Goal: Information Seeking & Learning: Compare options

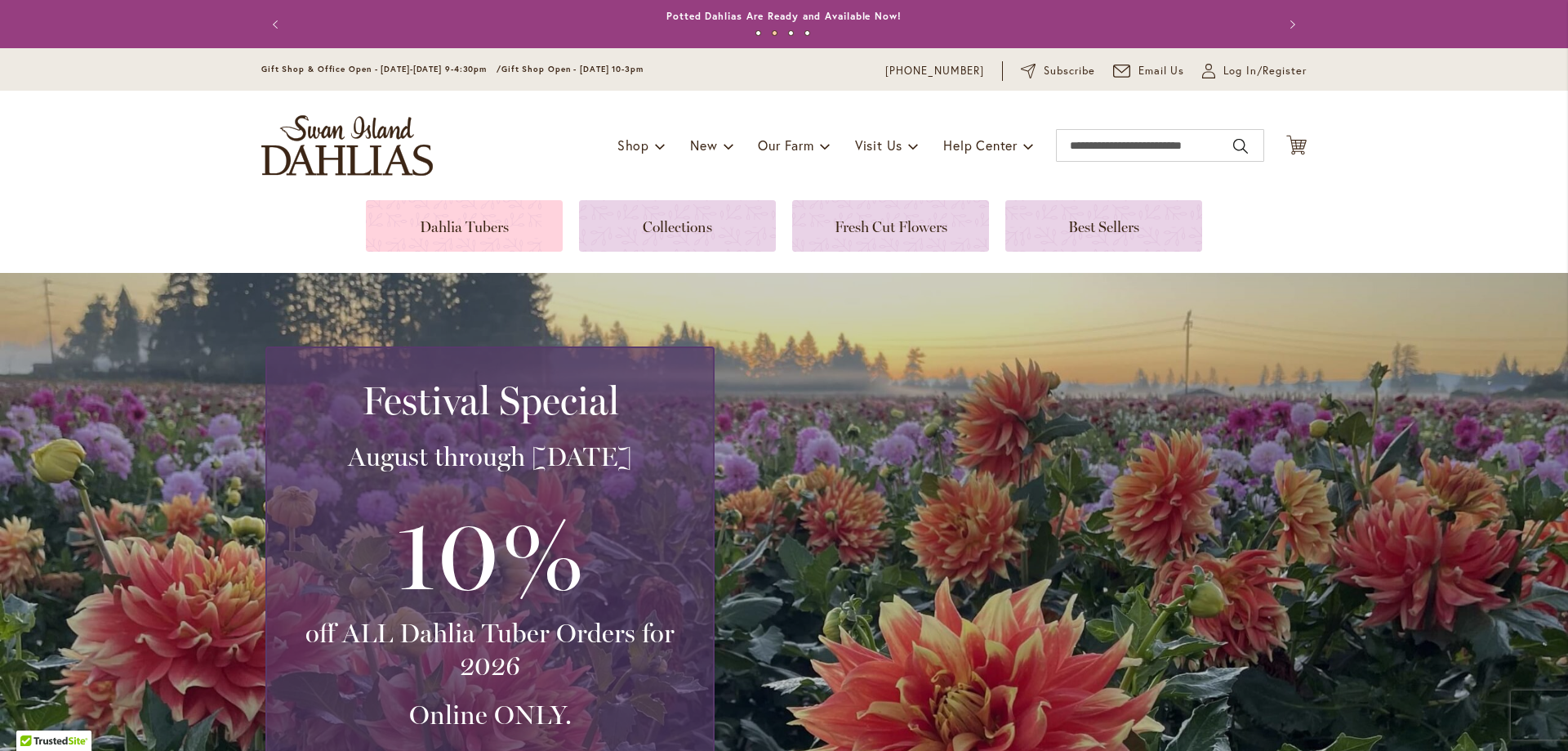
click at [427, 224] on link at bounding box center [464, 225] width 197 height 51
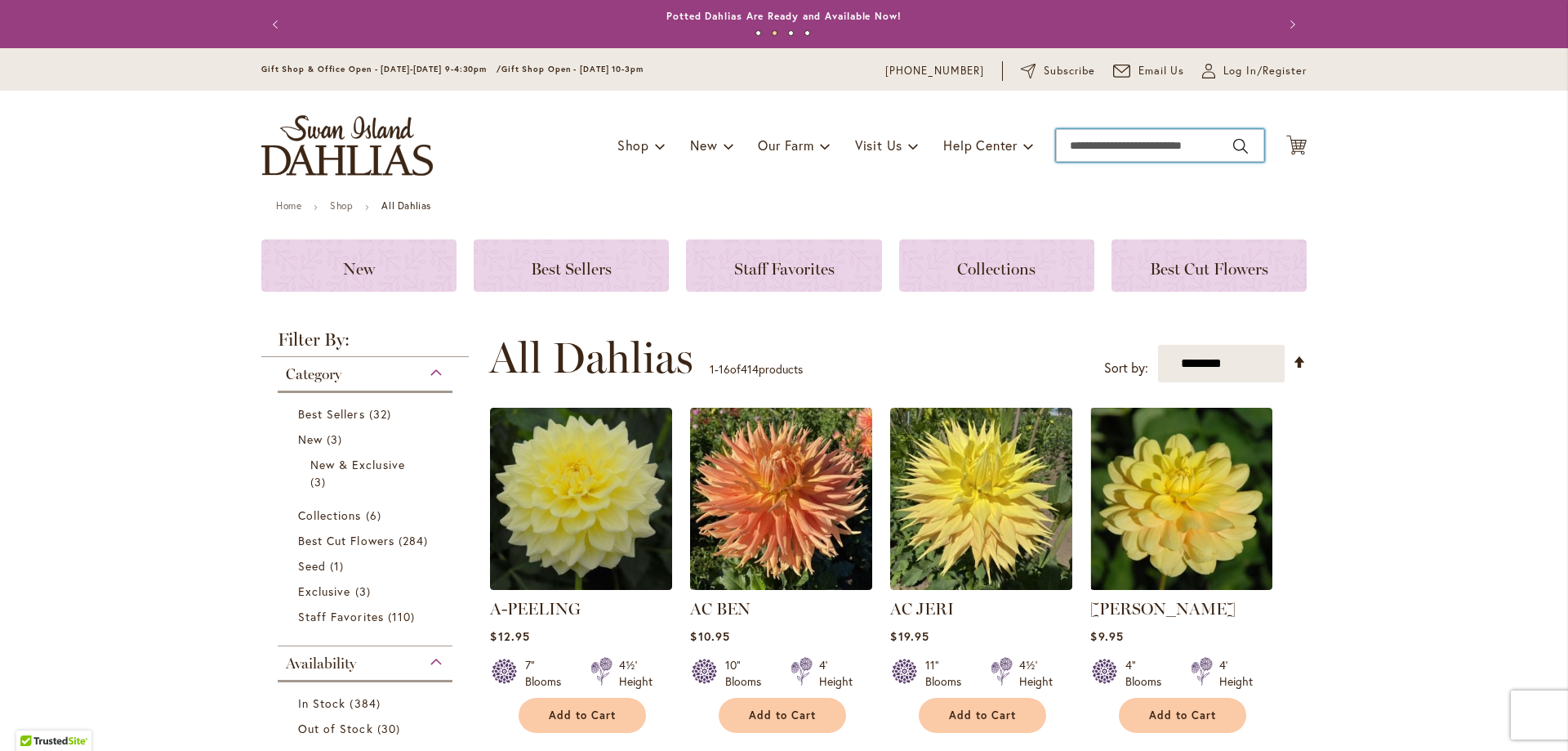
click at [1058, 143] on input "Search" at bounding box center [1160, 146] width 208 height 33
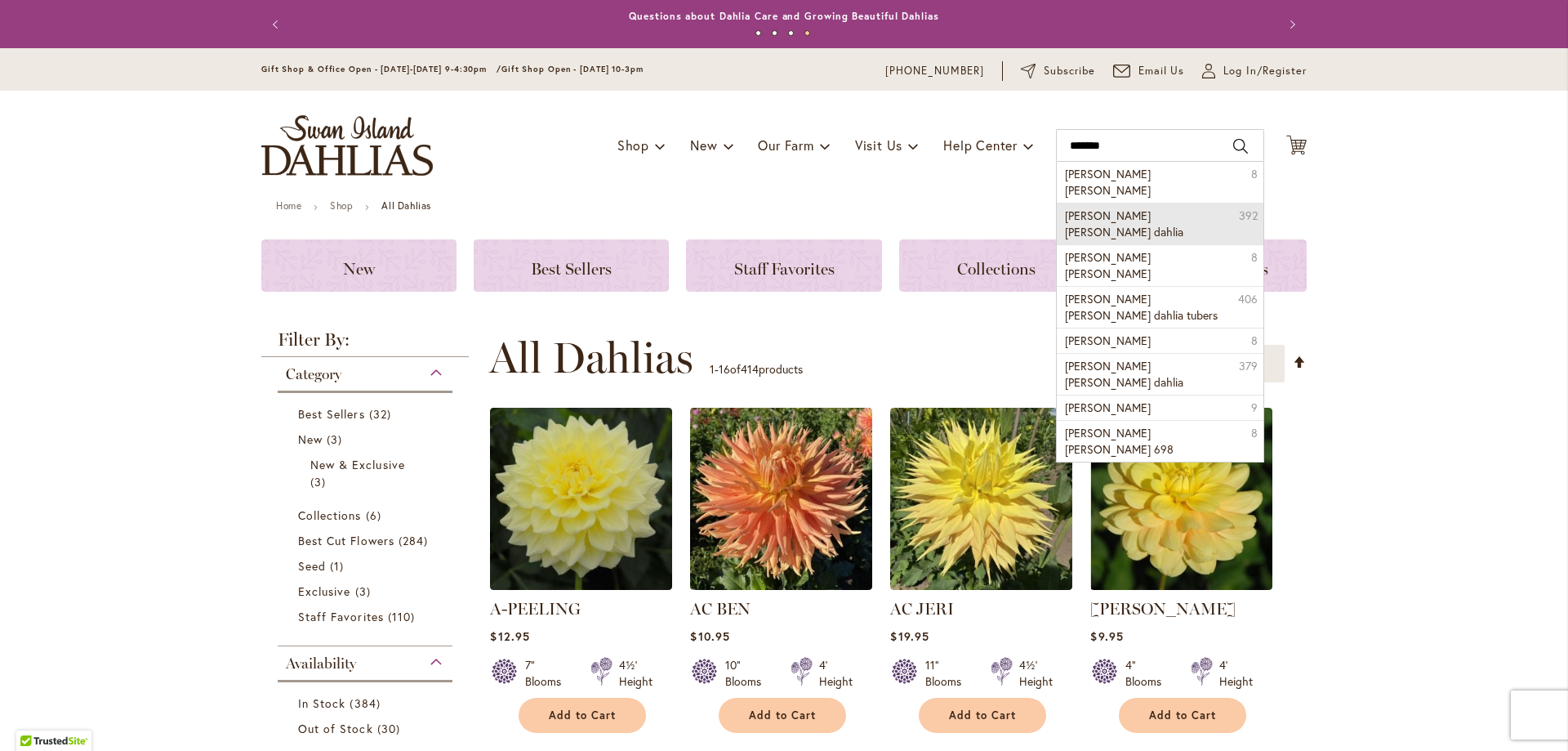
click at [1153, 203] on li "[PERSON_NAME] [PERSON_NAME] dahlia 392" at bounding box center [1160, 223] width 207 height 42
type input "**********"
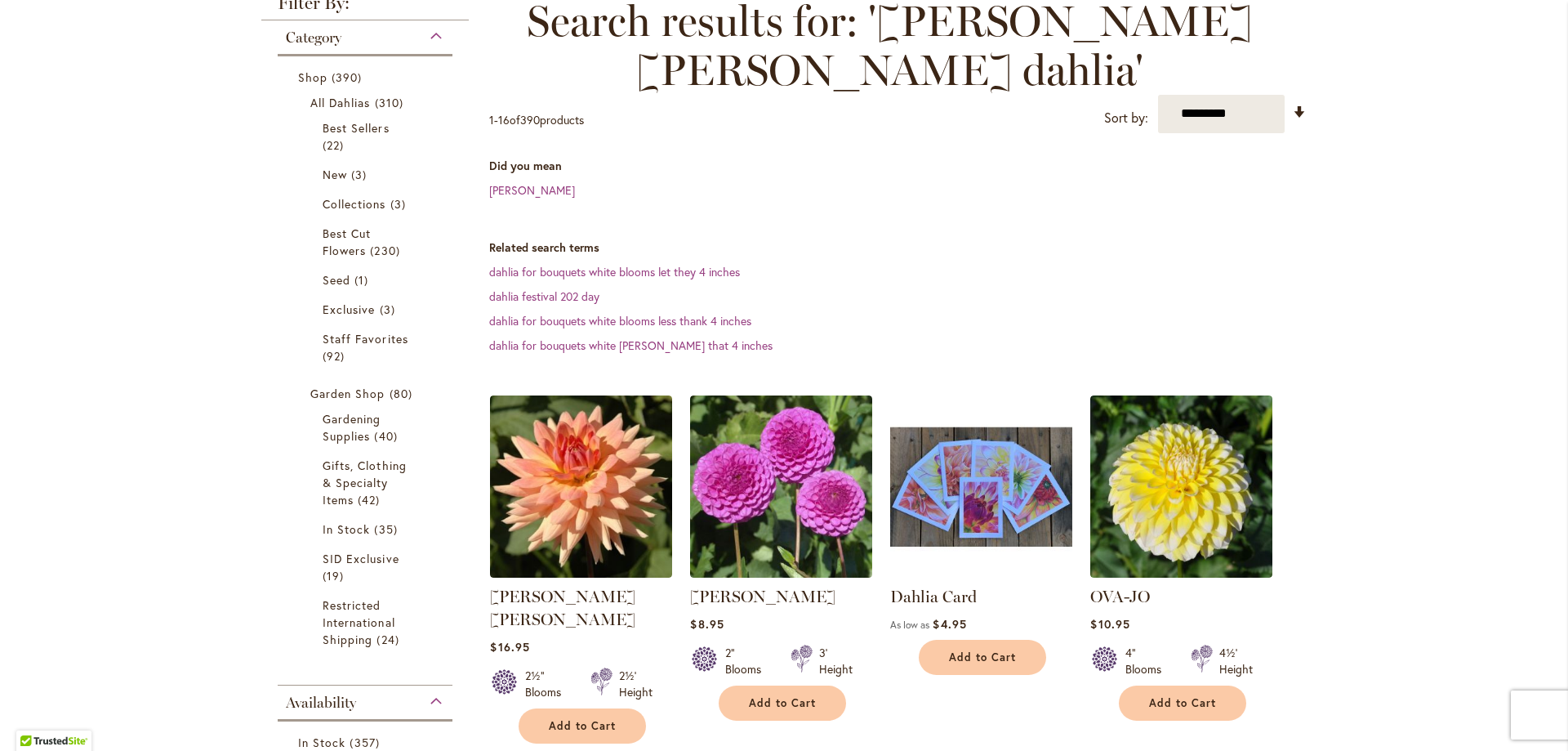
scroll to position [327, 0]
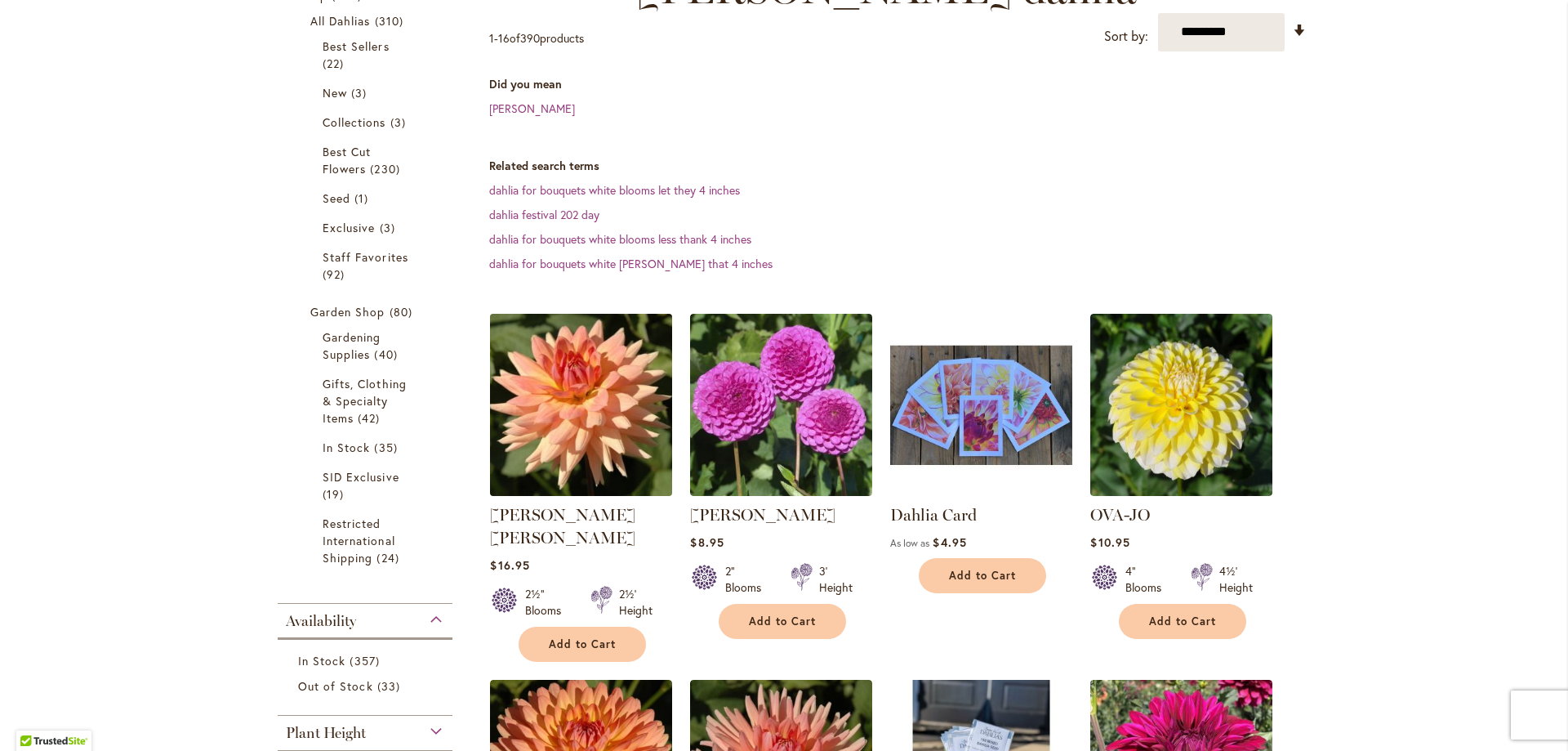
click at [564, 340] on img at bounding box center [581, 404] width 191 height 191
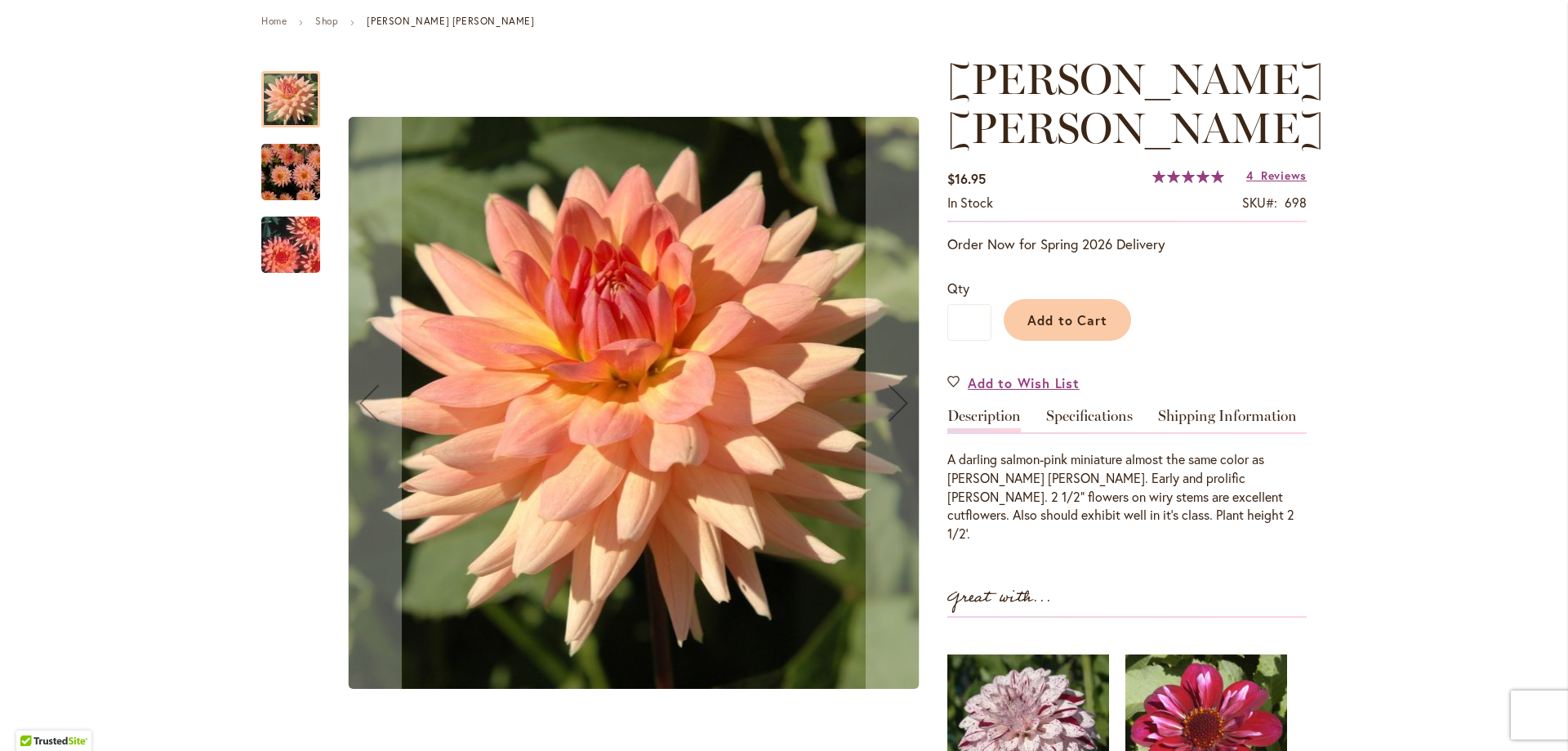
scroll to position [245, 0]
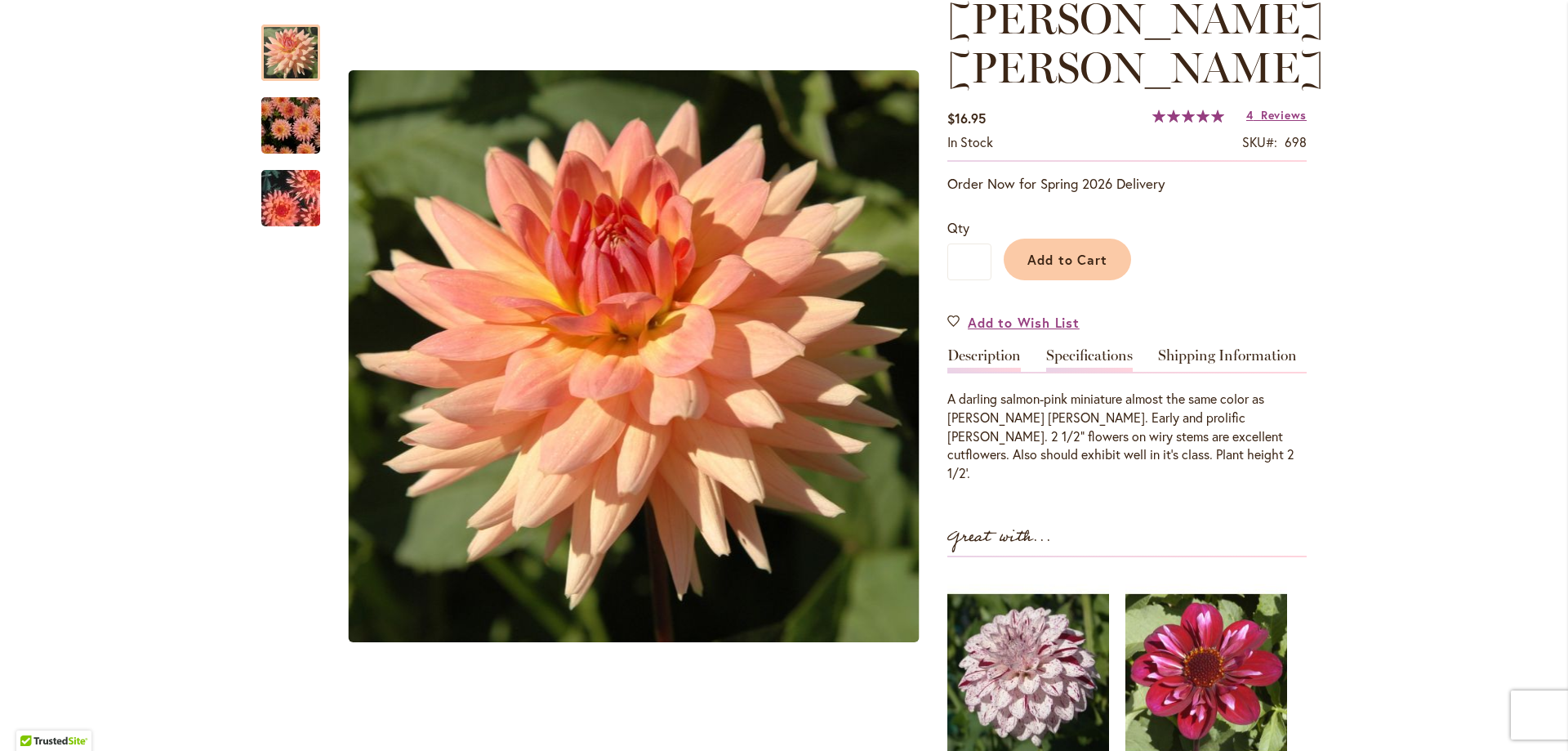
click at [1077, 348] on link "Specifications" at bounding box center [1089, 359] width 87 height 23
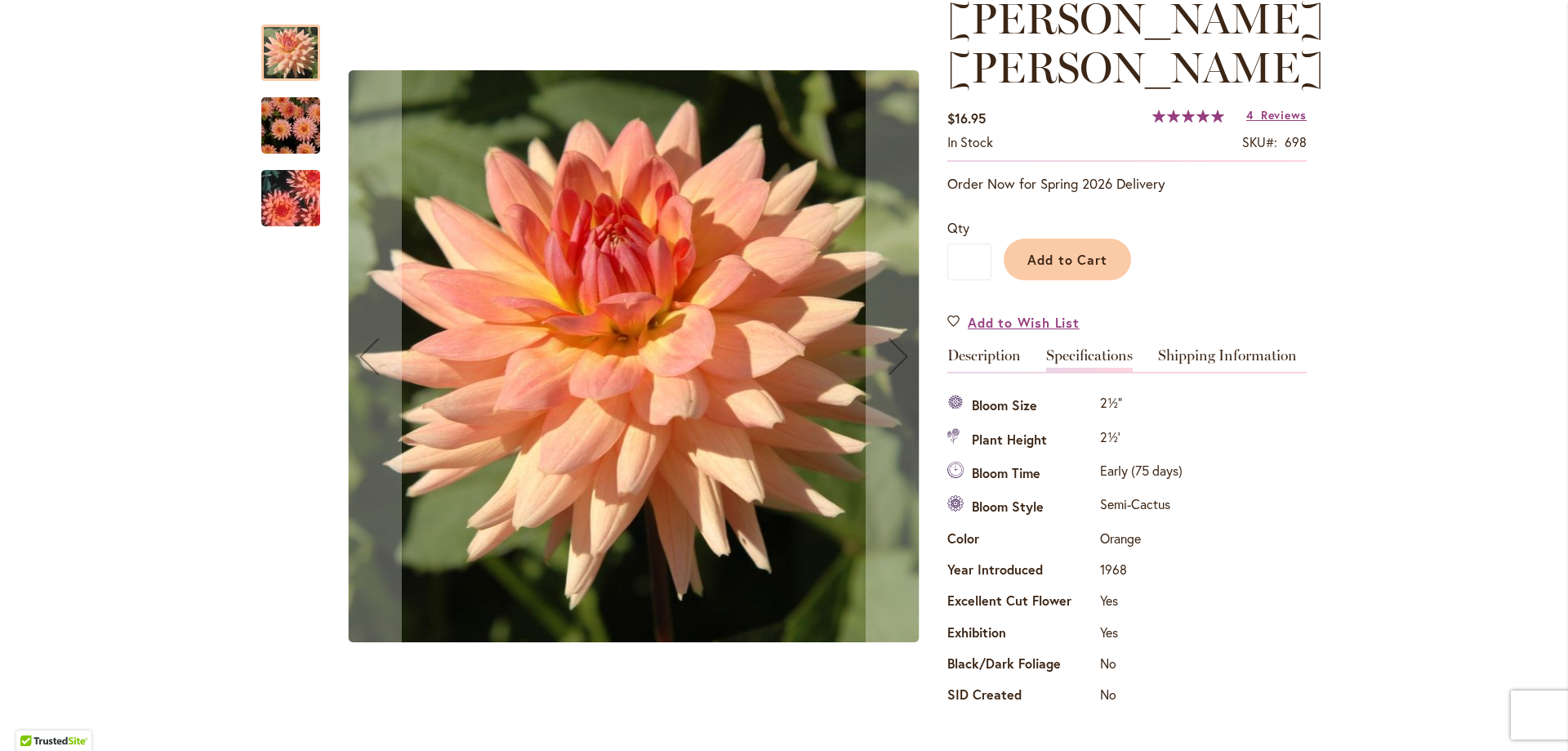
click at [287, 126] on img "Mary Jo" at bounding box center [290, 126] width 117 height 78
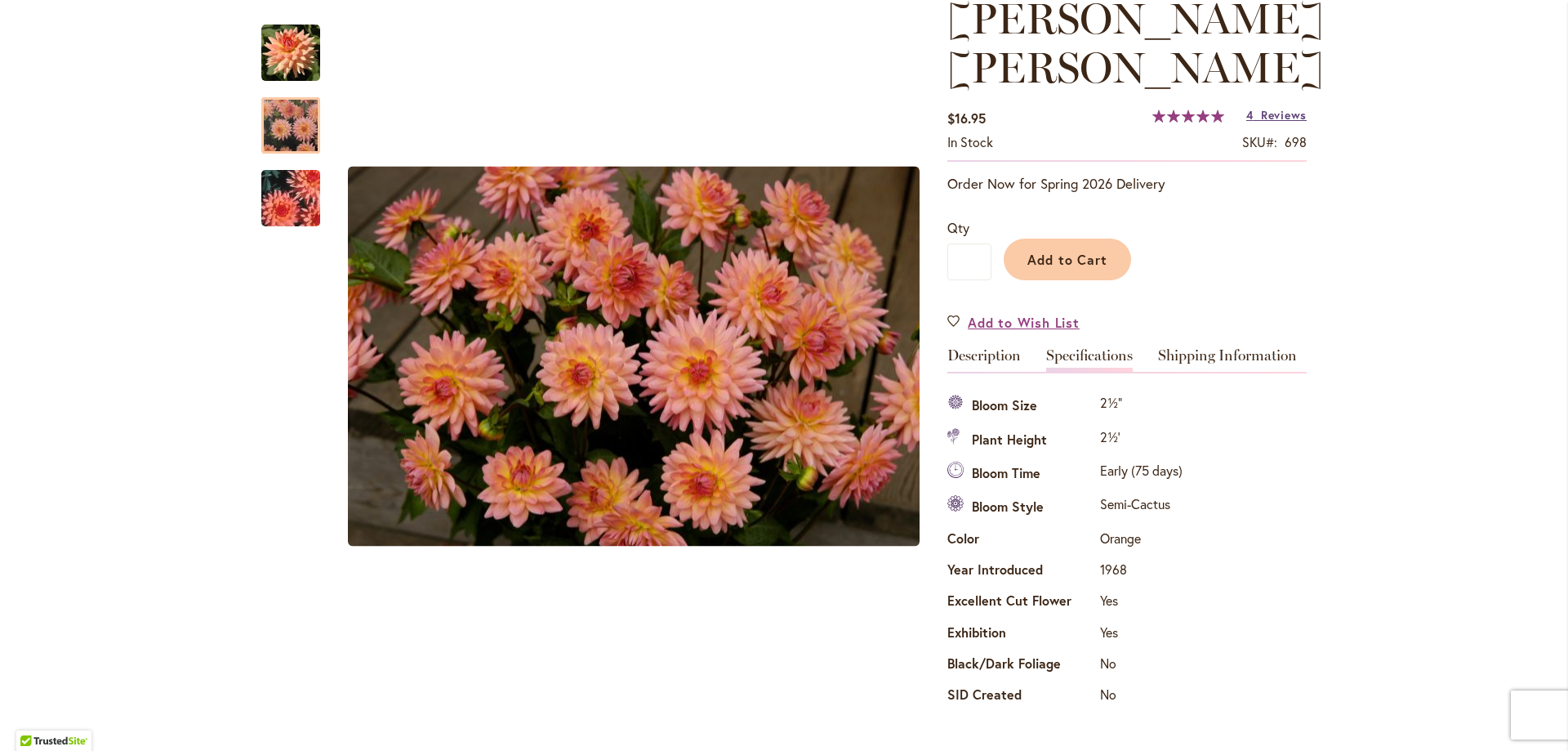
click at [1260, 107] on span "Reviews" at bounding box center [1283, 115] width 46 height 16
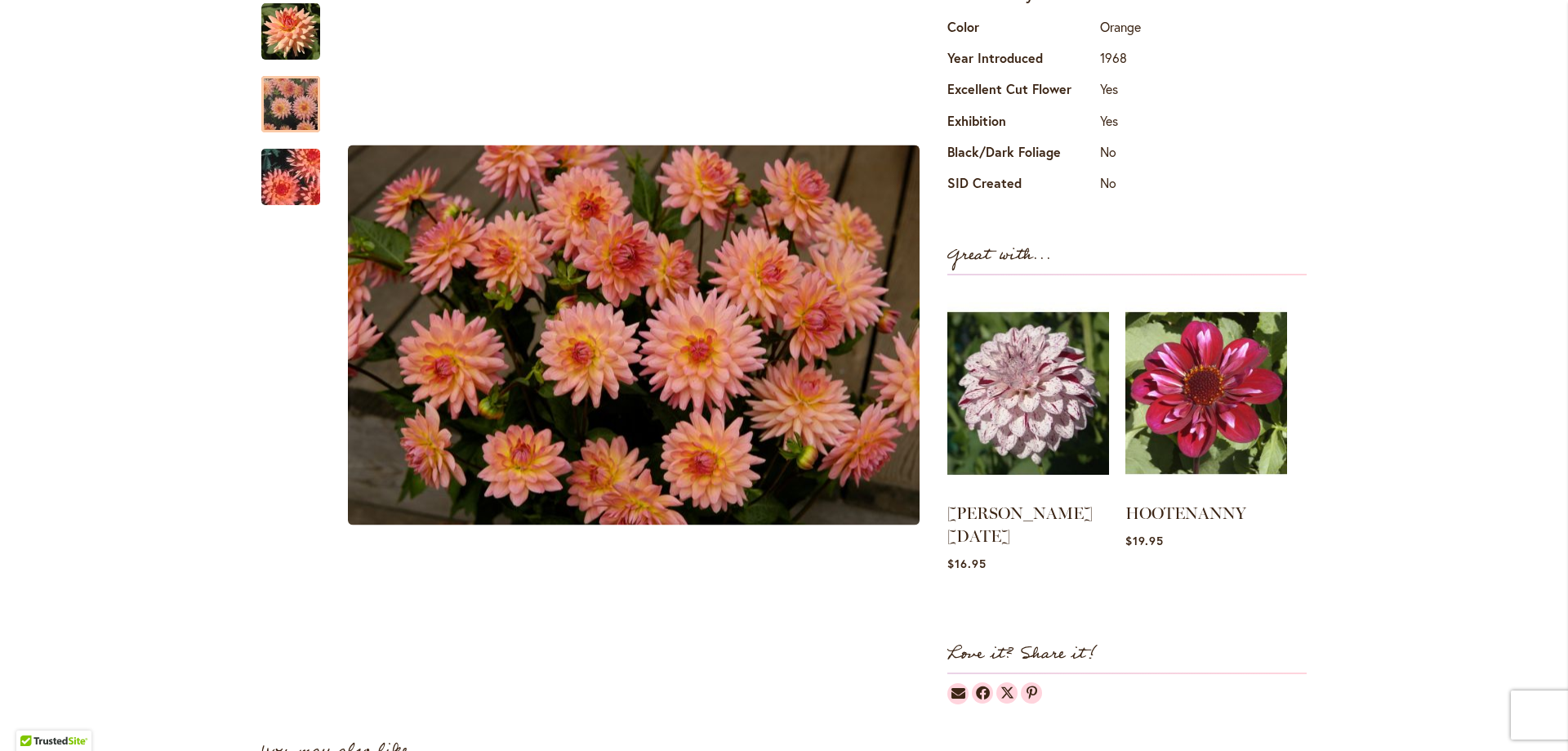
scroll to position [511, 0]
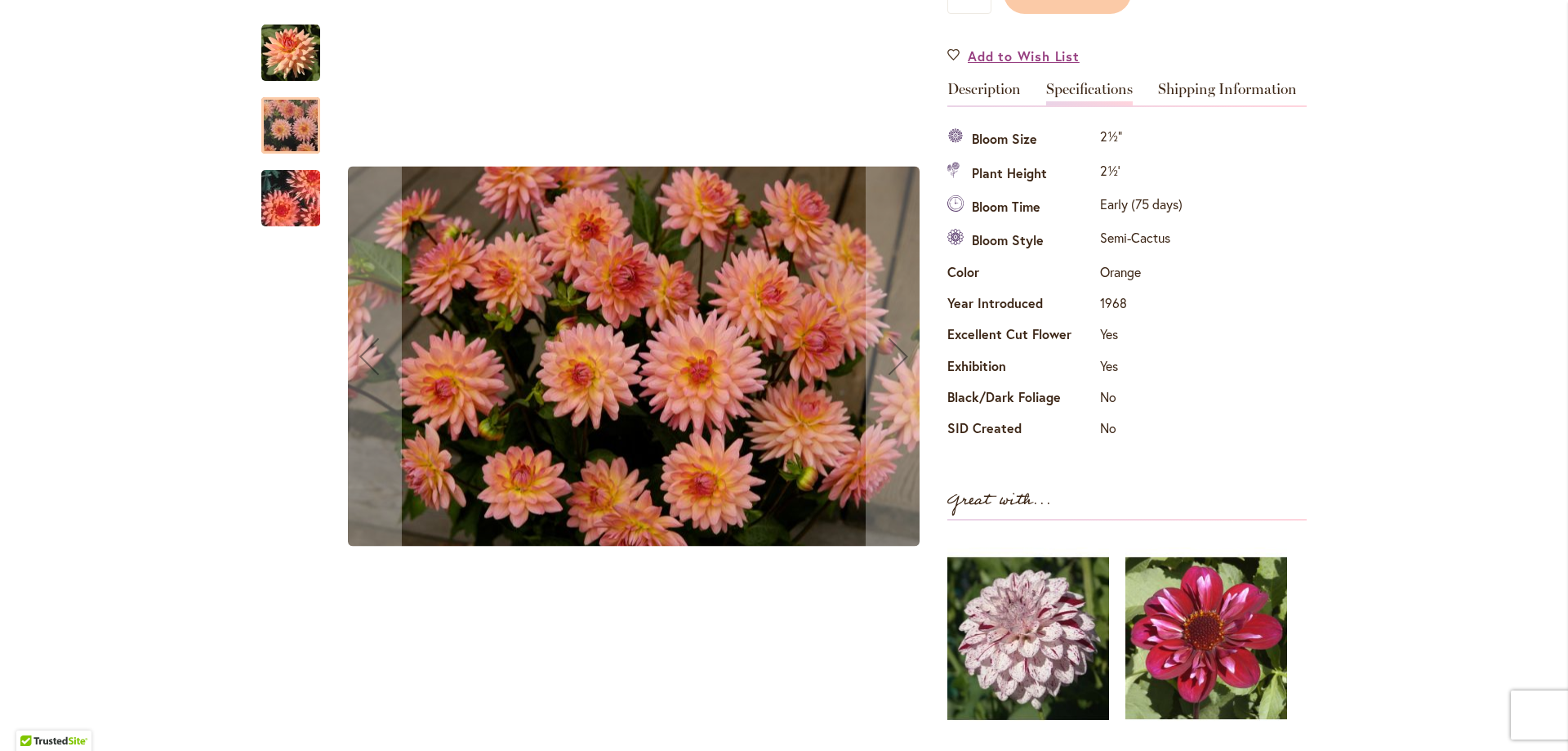
click at [286, 197] on img "Mary Jo" at bounding box center [290, 198] width 117 height 78
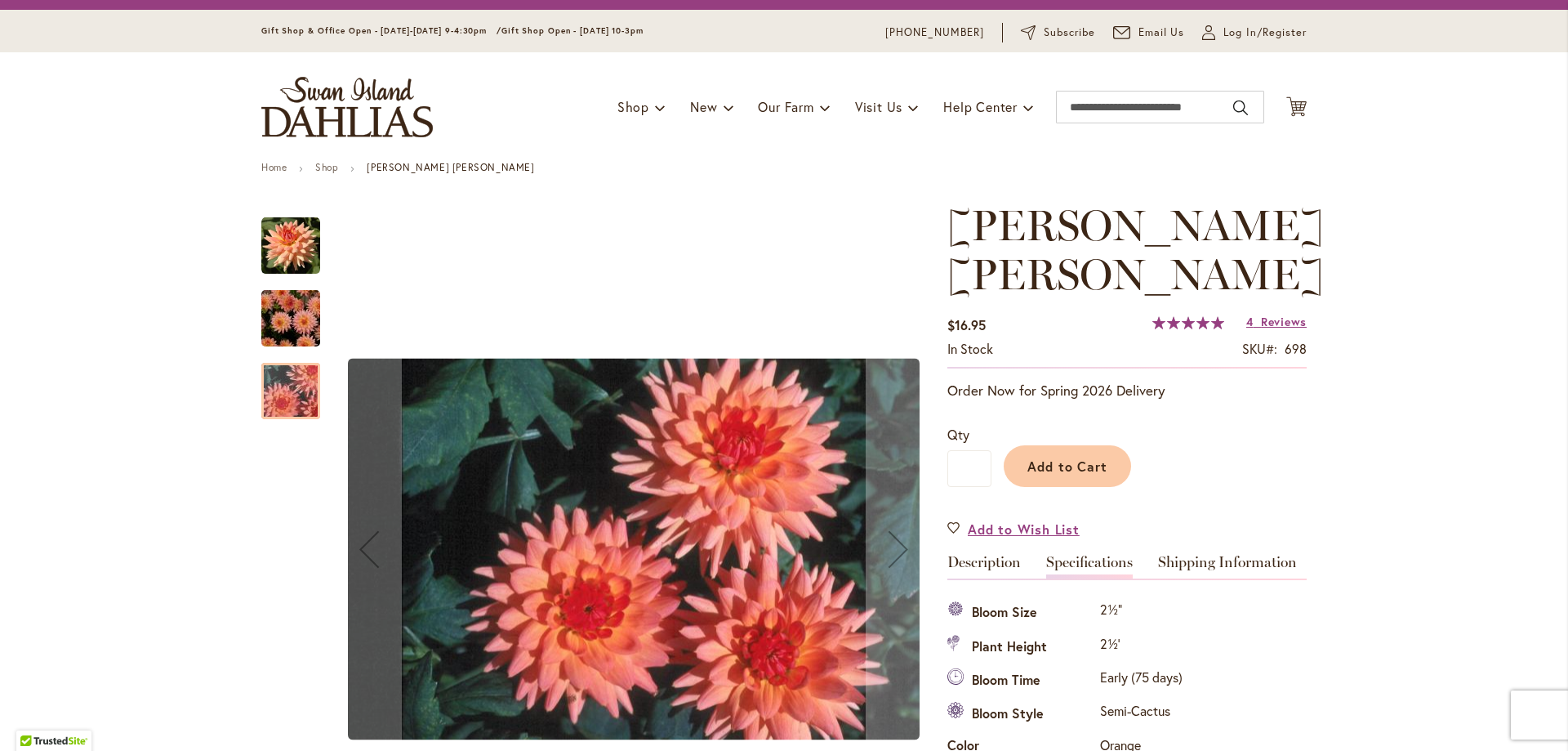
scroll to position [0, 0]
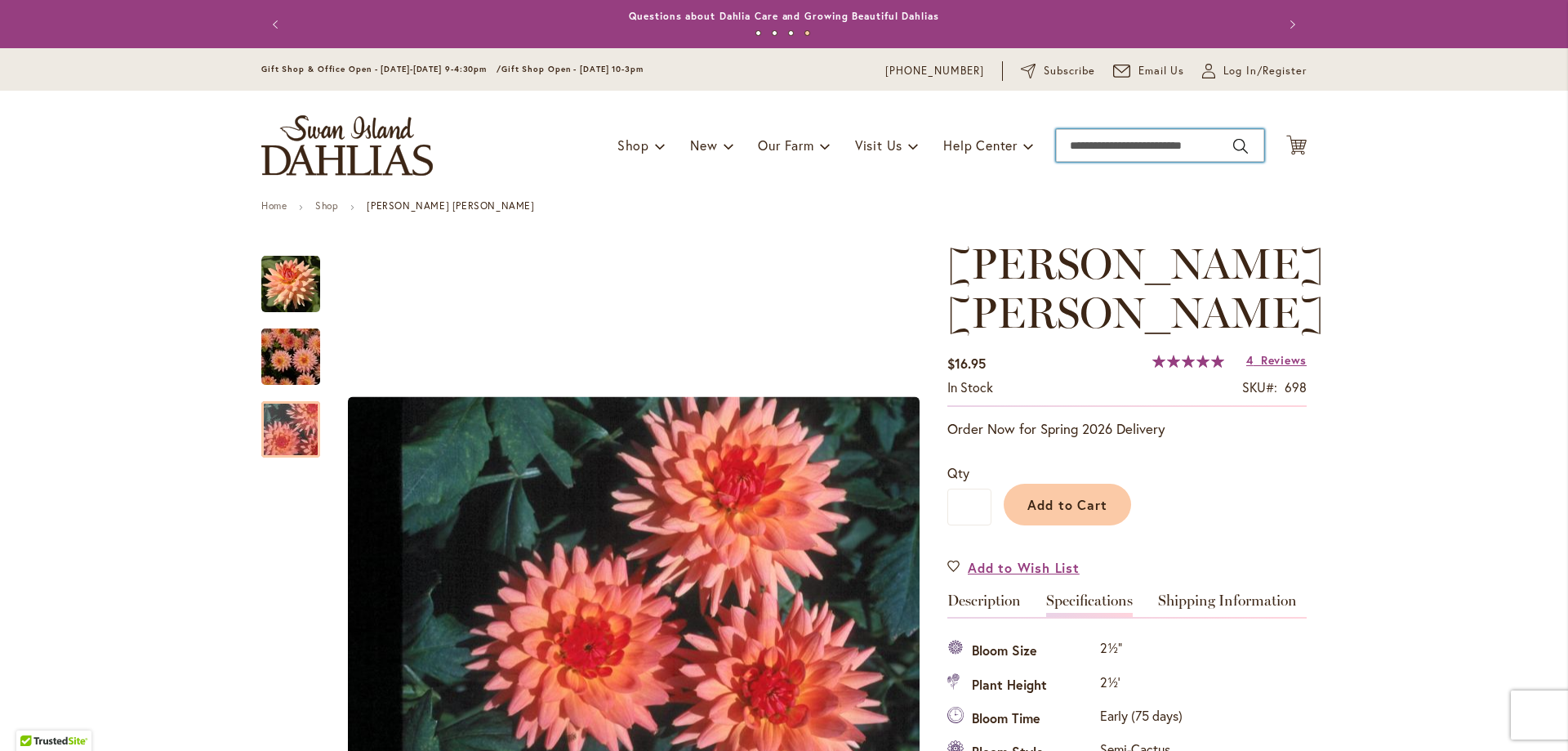
click at [1073, 142] on input "Search" at bounding box center [1160, 146] width 208 height 33
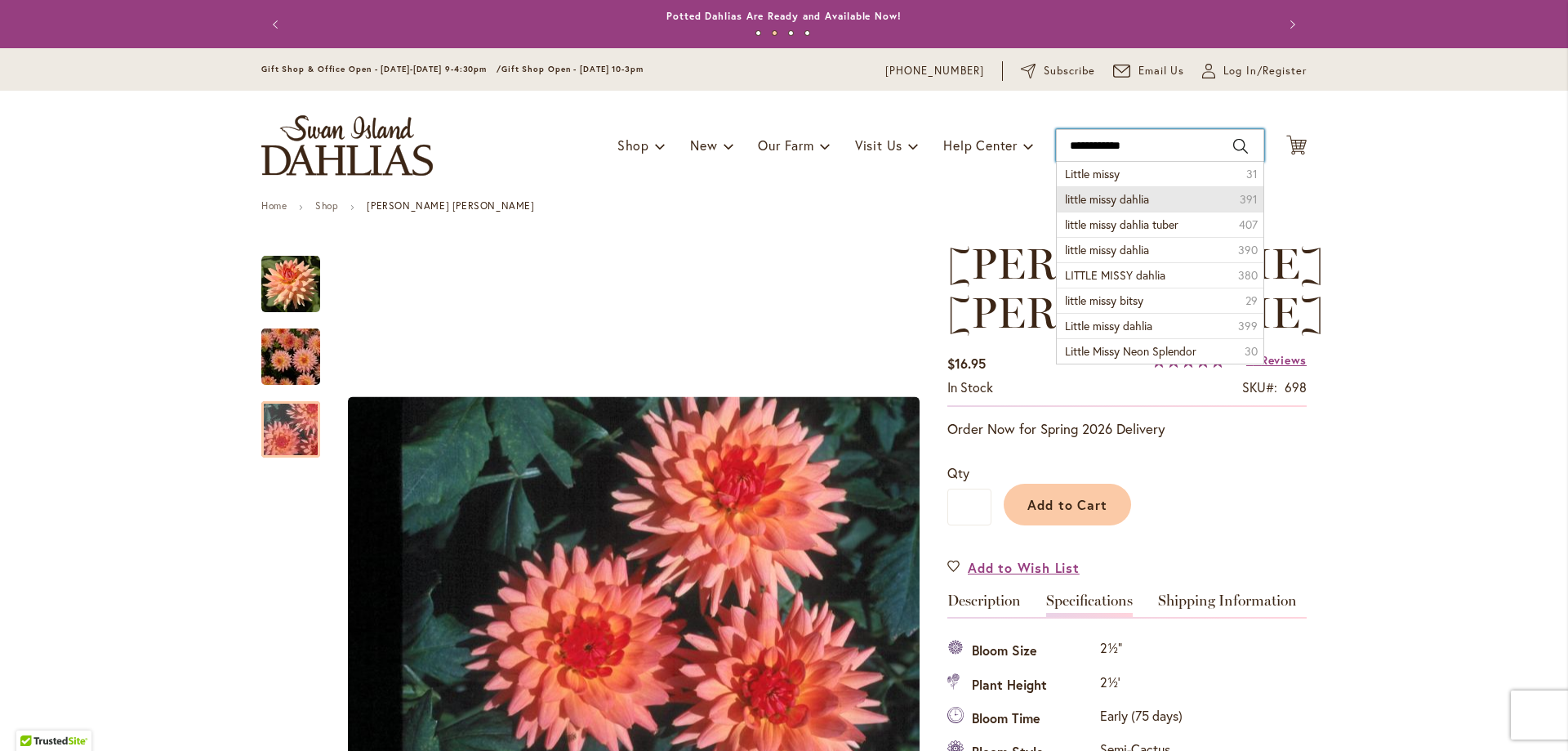
type input "**********"
click at [1119, 196] on div "Toggle Nav Shop Dahlia Tubers Collections Fresh Cut Dahlias Gardening Supplies …" at bounding box center [784, 145] width 1078 height 110
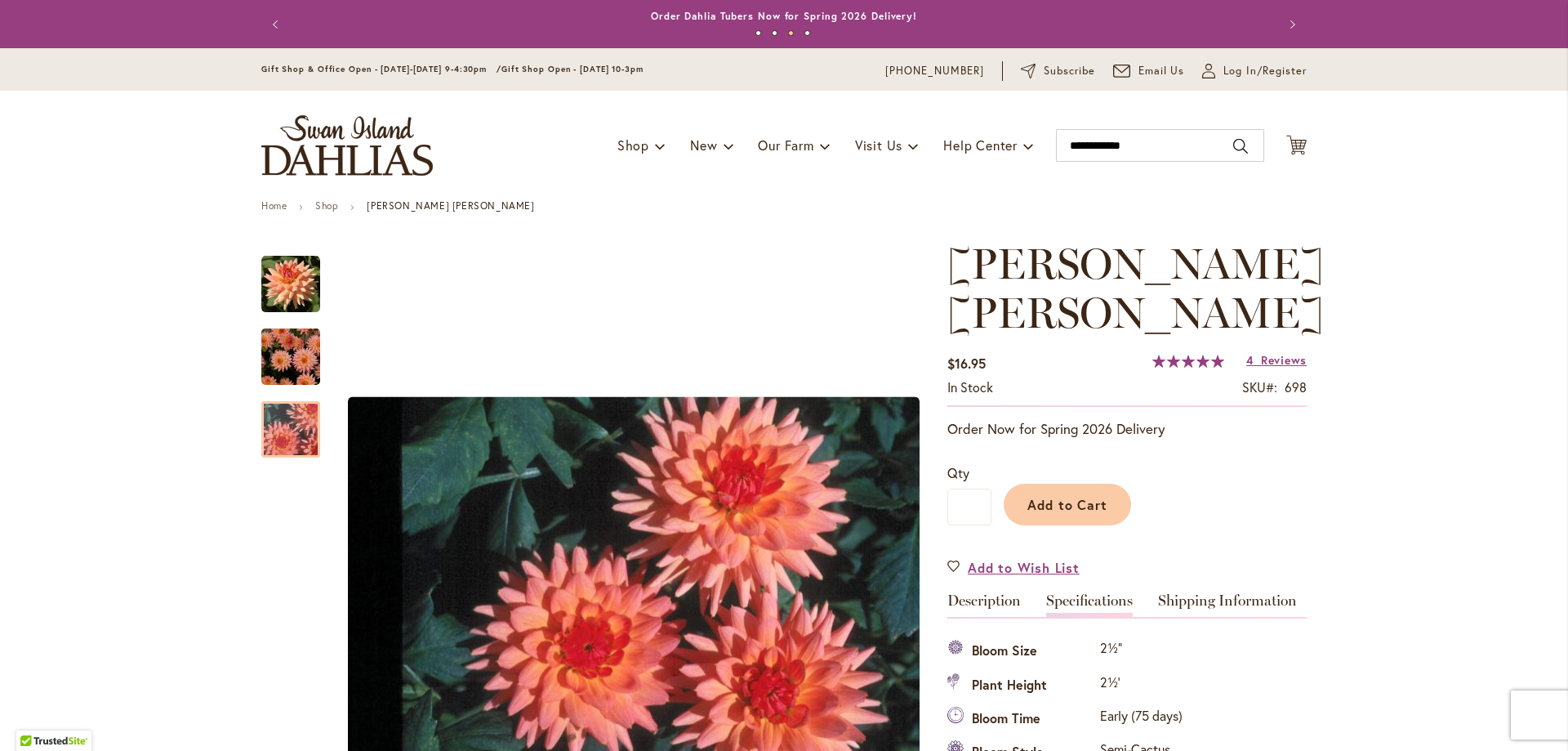
click at [1233, 141] on button "Search" at bounding box center [1240, 146] width 15 height 26
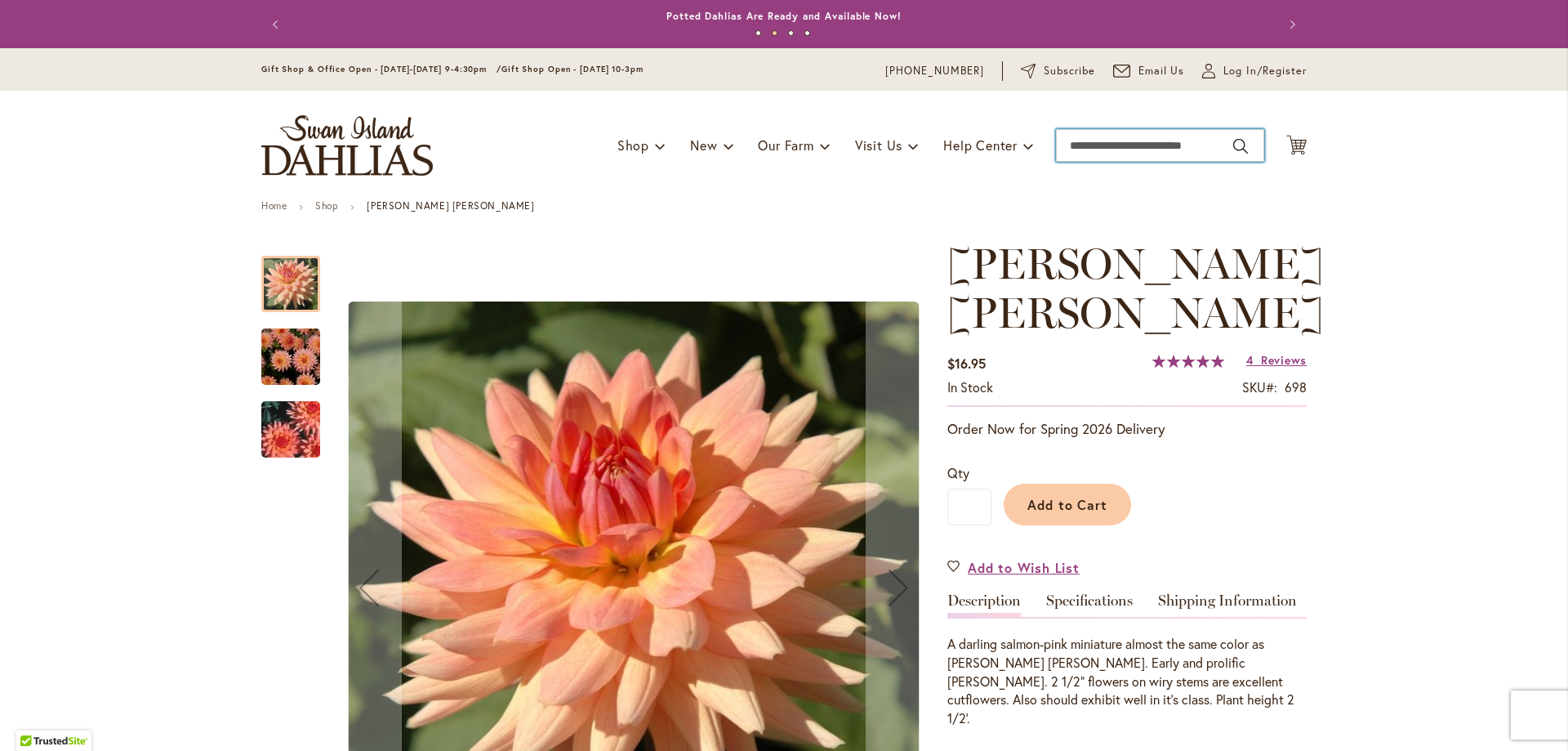
click at [1062, 143] on input "Search" at bounding box center [1160, 146] width 208 height 33
click at [1121, 197] on div "Toggle Nav Shop Dahlia Tubers Collections Fresh Cut Dahlias Gardening Supplies …" at bounding box center [784, 145] width 1078 height 110
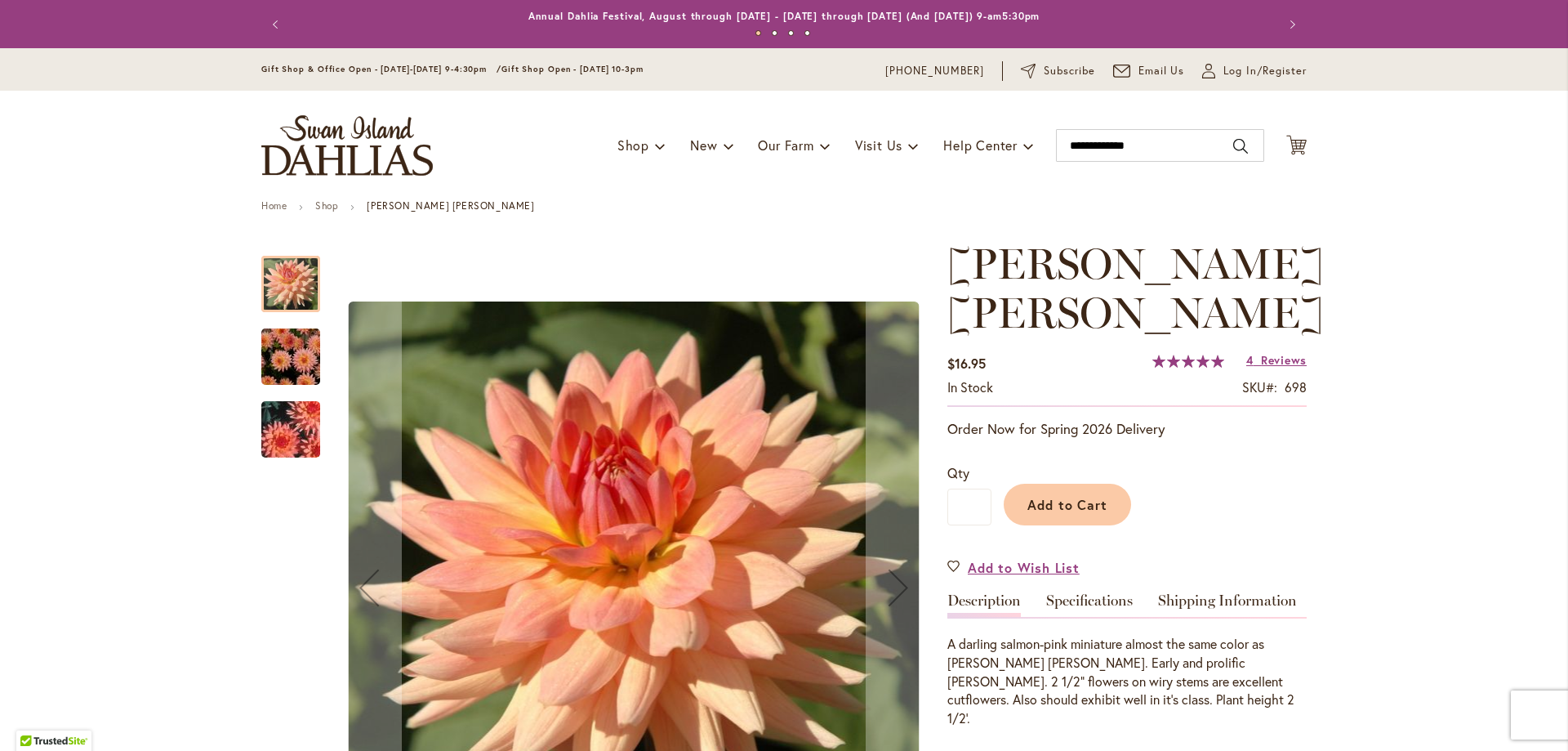
type input "**********"
click at [1234, 140] on button "Search" at bounding box center [1240, 146] width 15 height 26
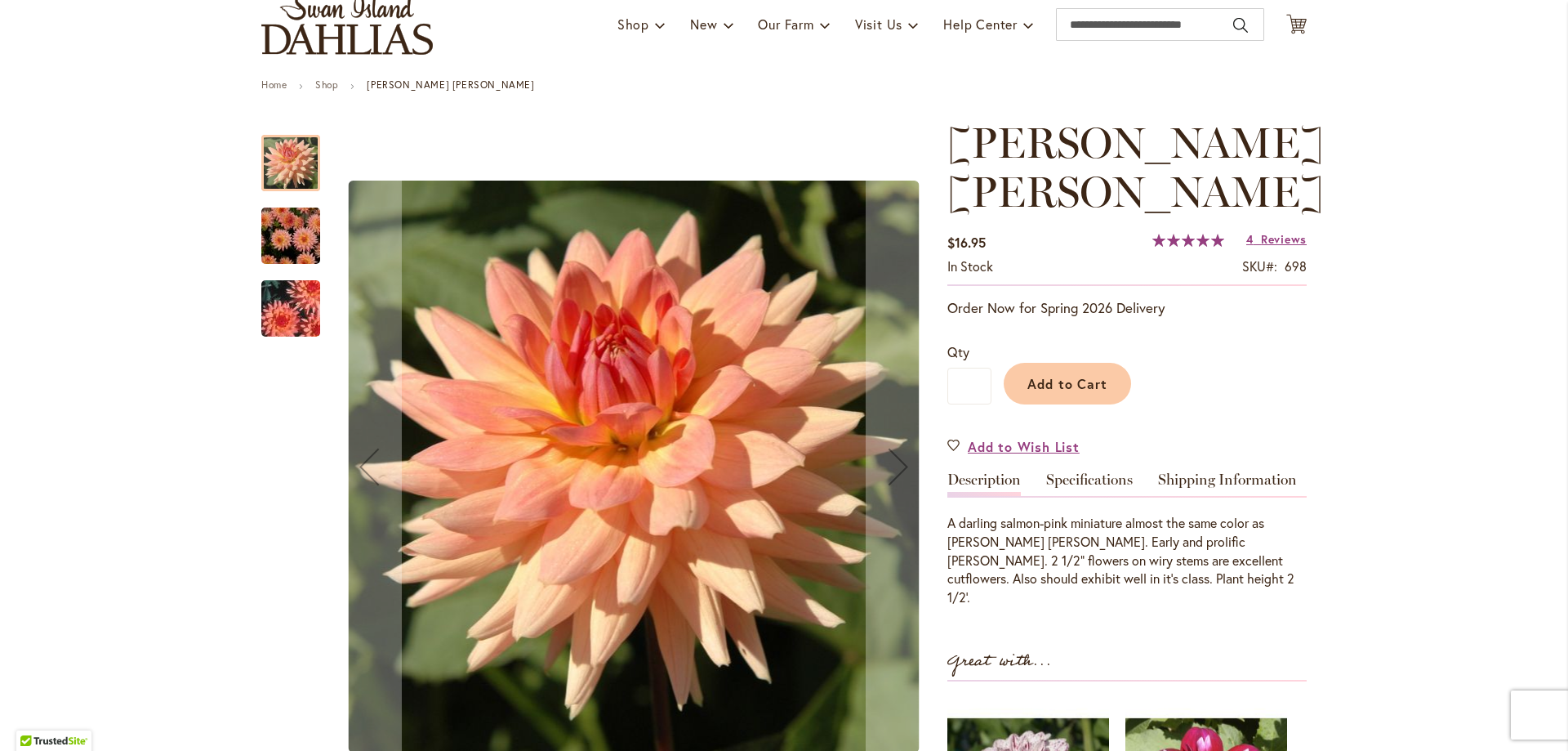
scroll to position [82, 0]
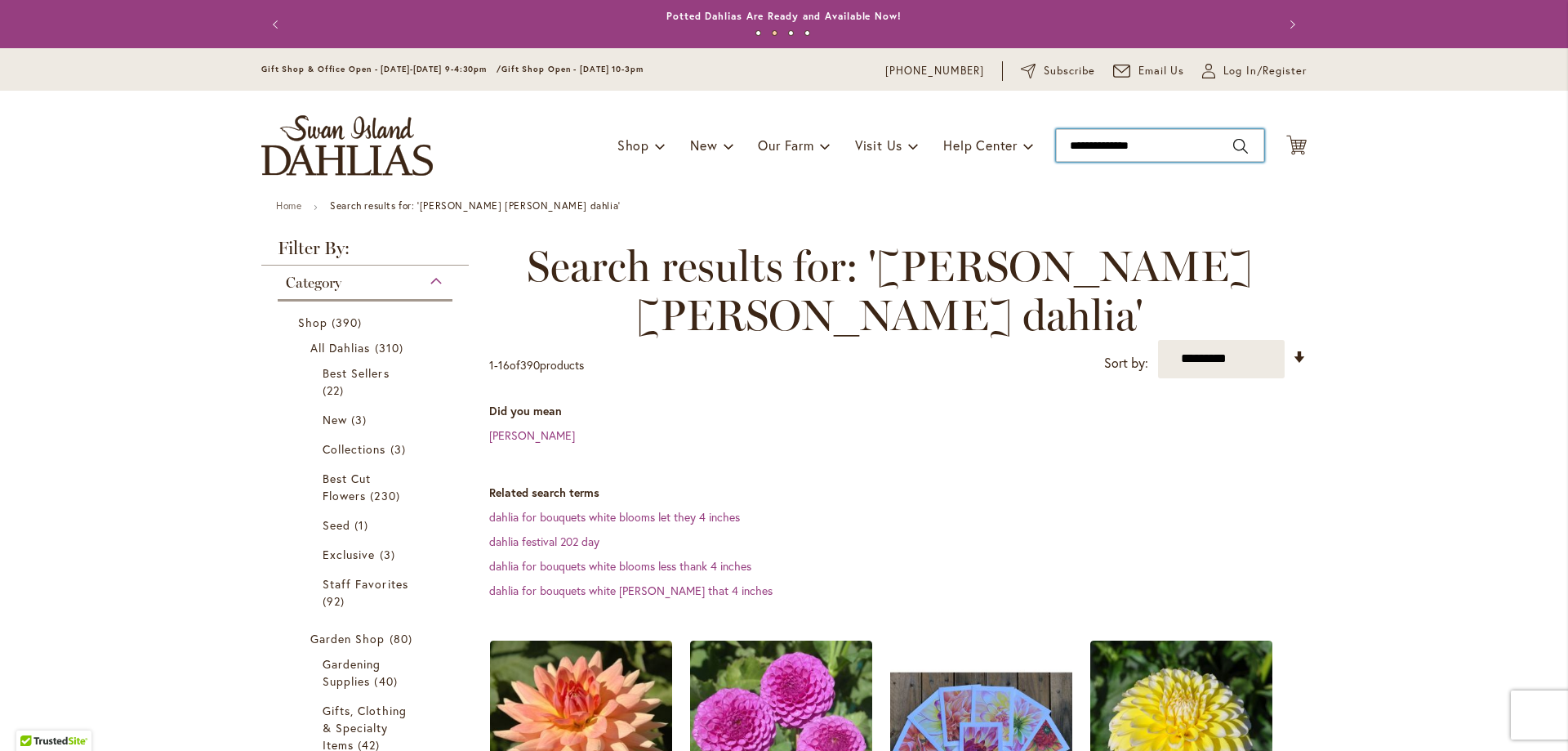
drag, startPoint x: 1149, startPoint y: 137, endPoint x: 1032, endPoint y: 143, distance: 117.2
click at [1032, 143] on div "Toggle Nav Shop Dahlia Tubers Collections Fresh Cut Dahlias Gardening Supplies …" at bounding box center [784, 145] width 1078 height 110
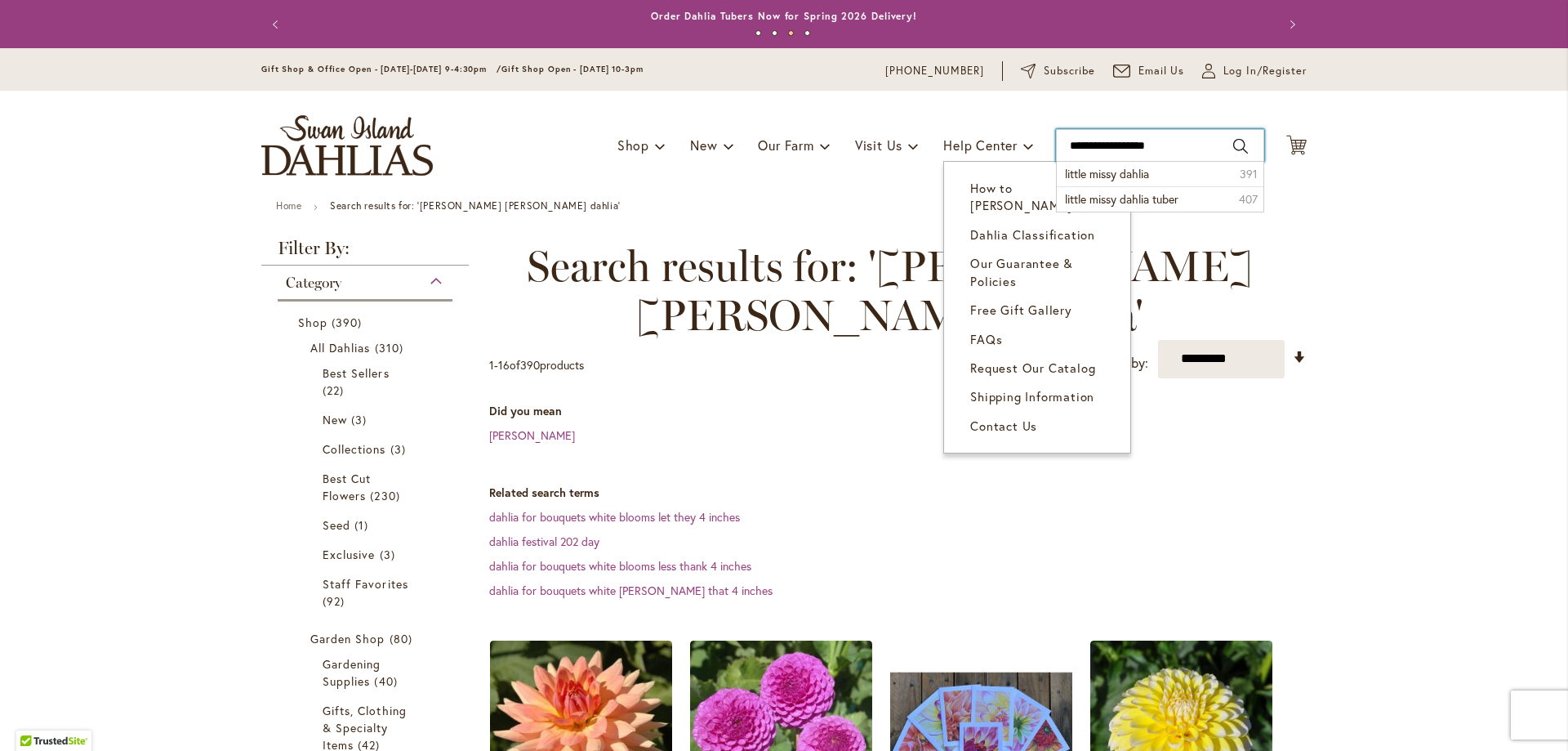
type input "**********"
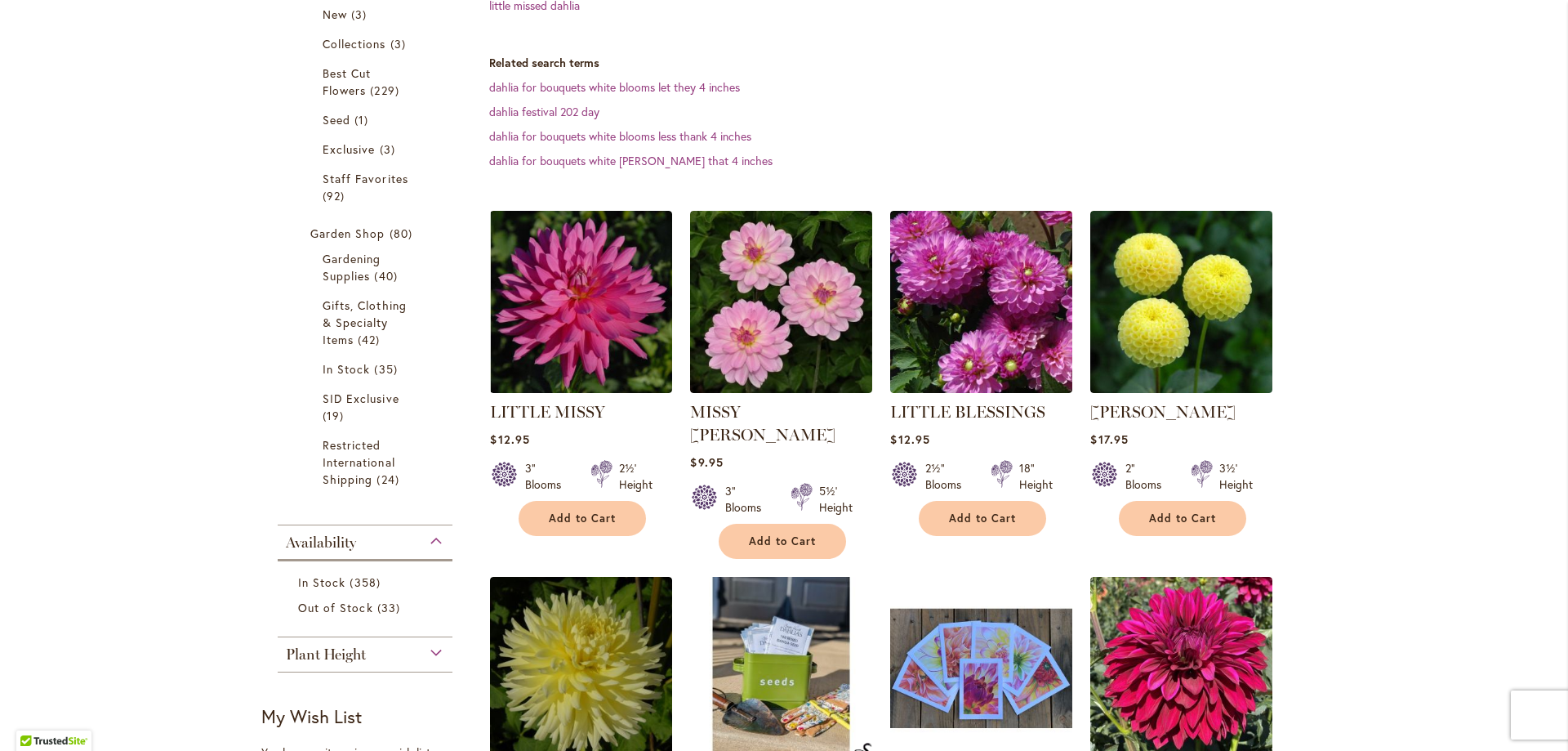
scroll to position [409, 0]
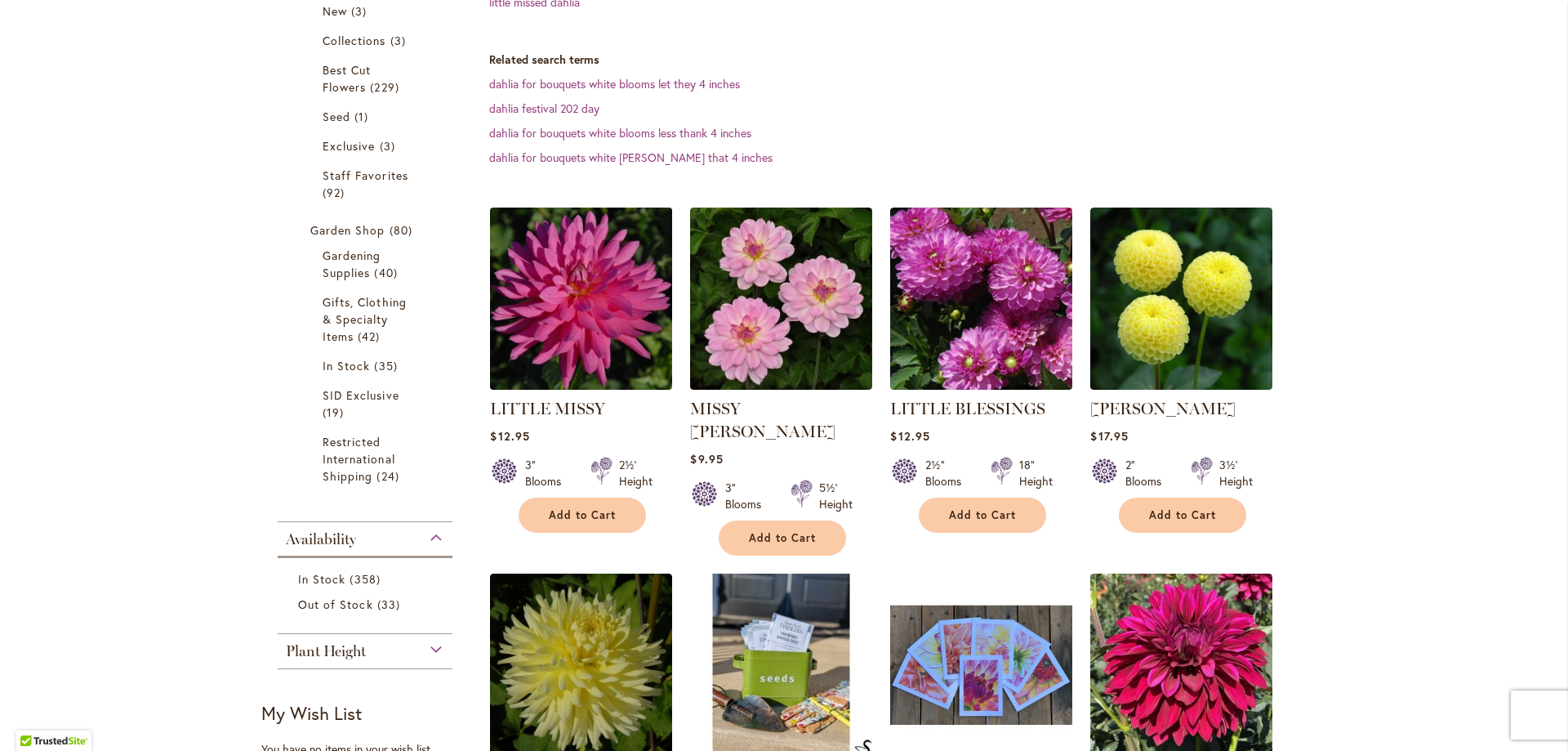
click at [576, 300] on img at bounding box center [581, 298] width 191 height 191
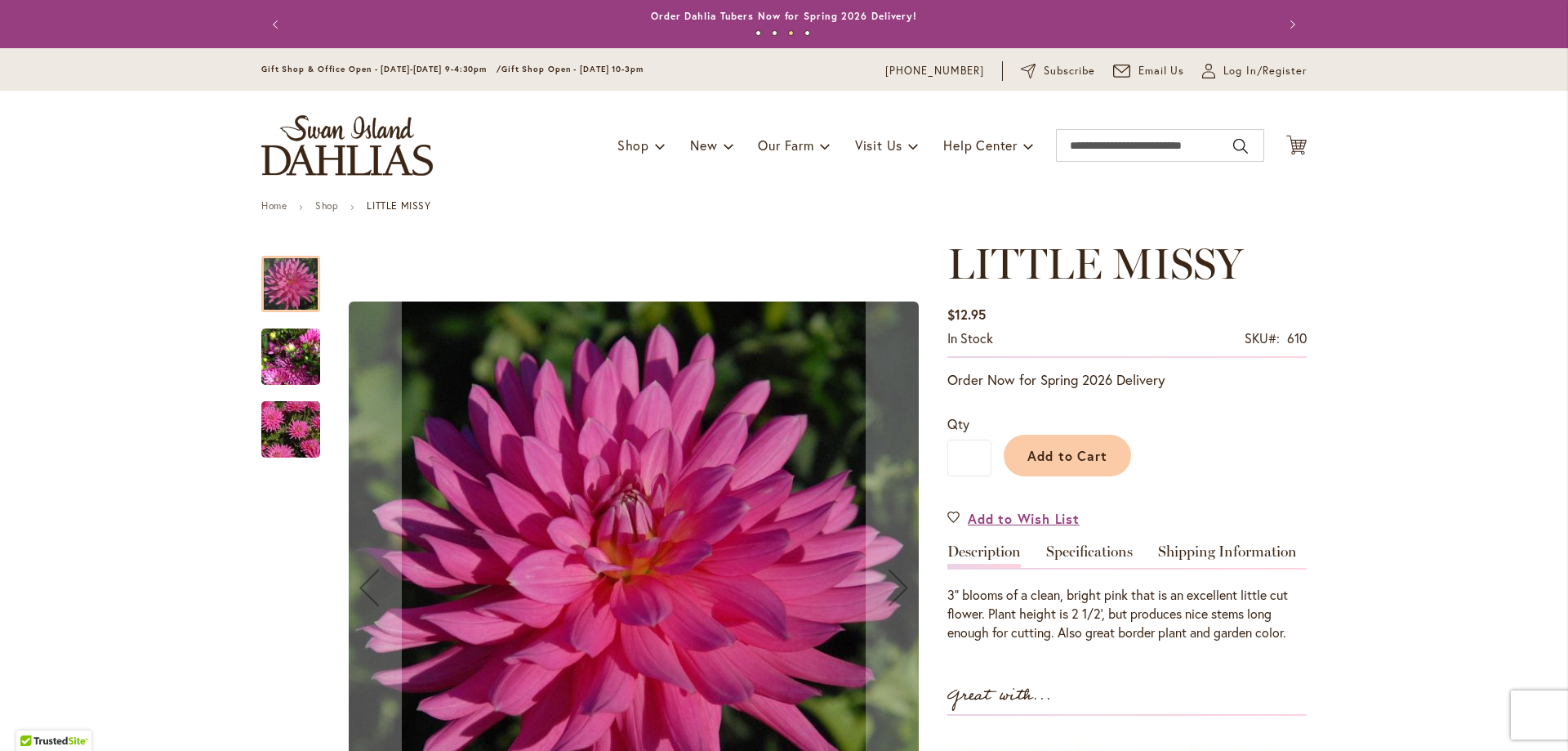
click at [290, 425] on img "LITTLE MISSY" at bounding box center [290, 429] width 117 height 78
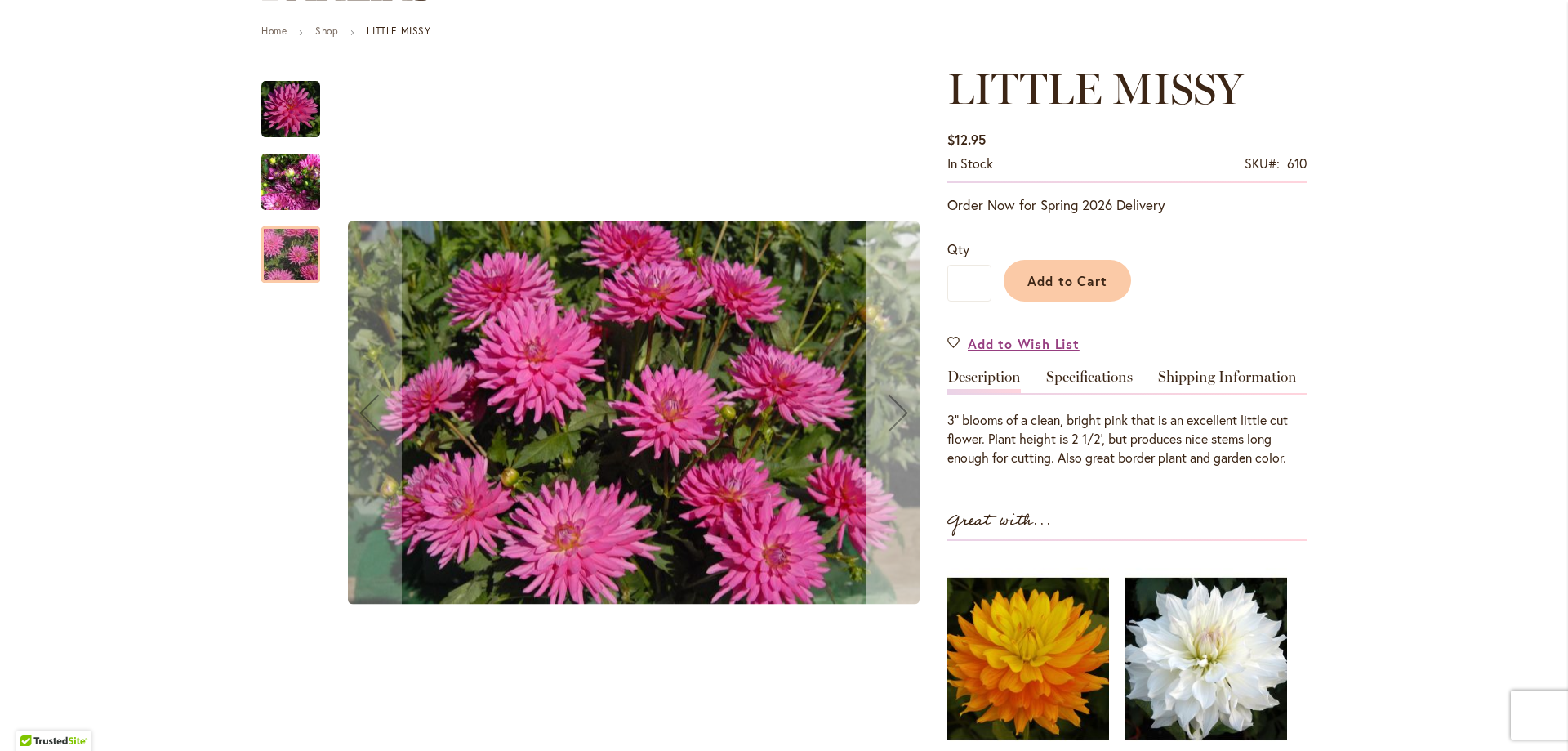
scroll to position [245, 0]
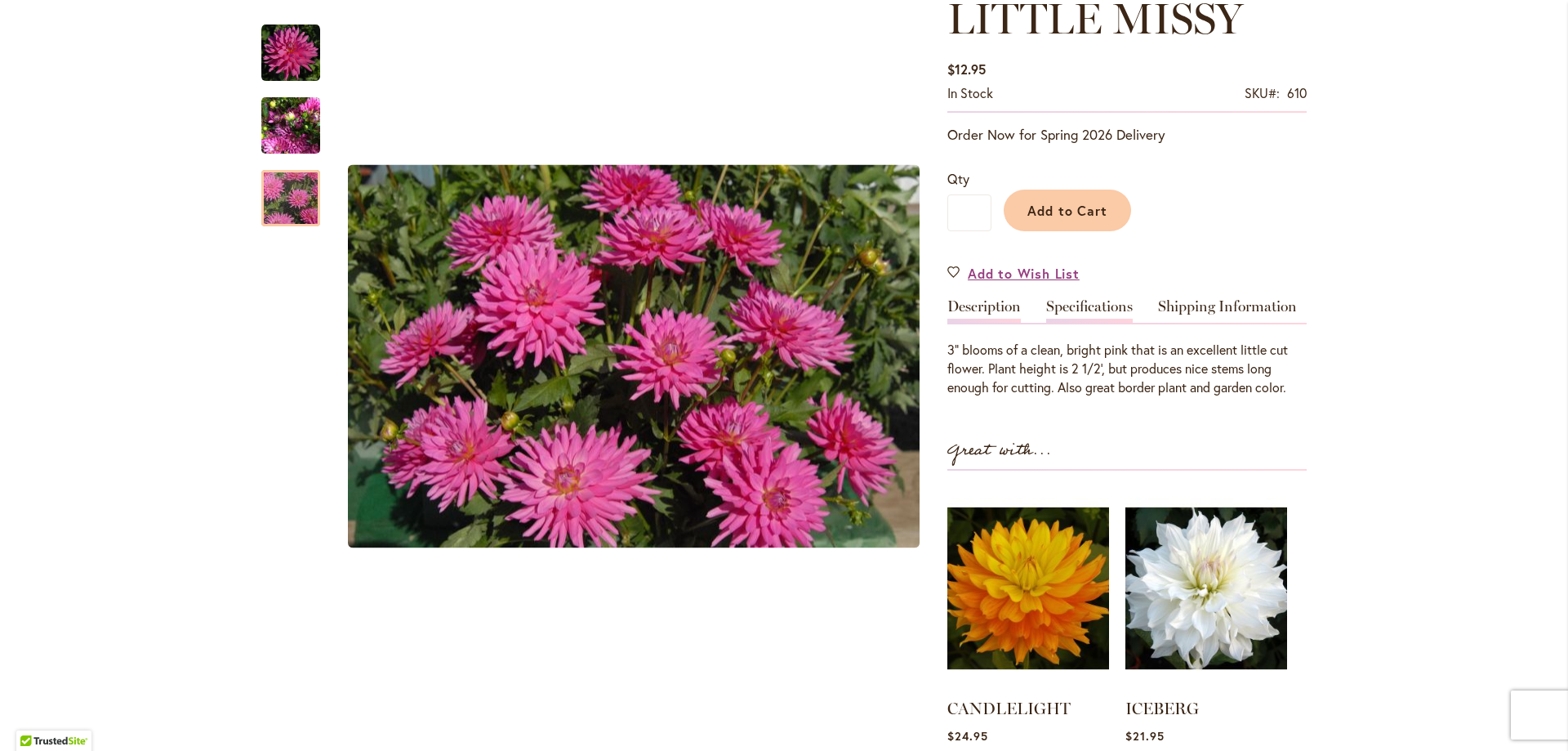
click at [1089, 304] on link "Specifications" at bounding box center [1089, 310] width 87 height 23
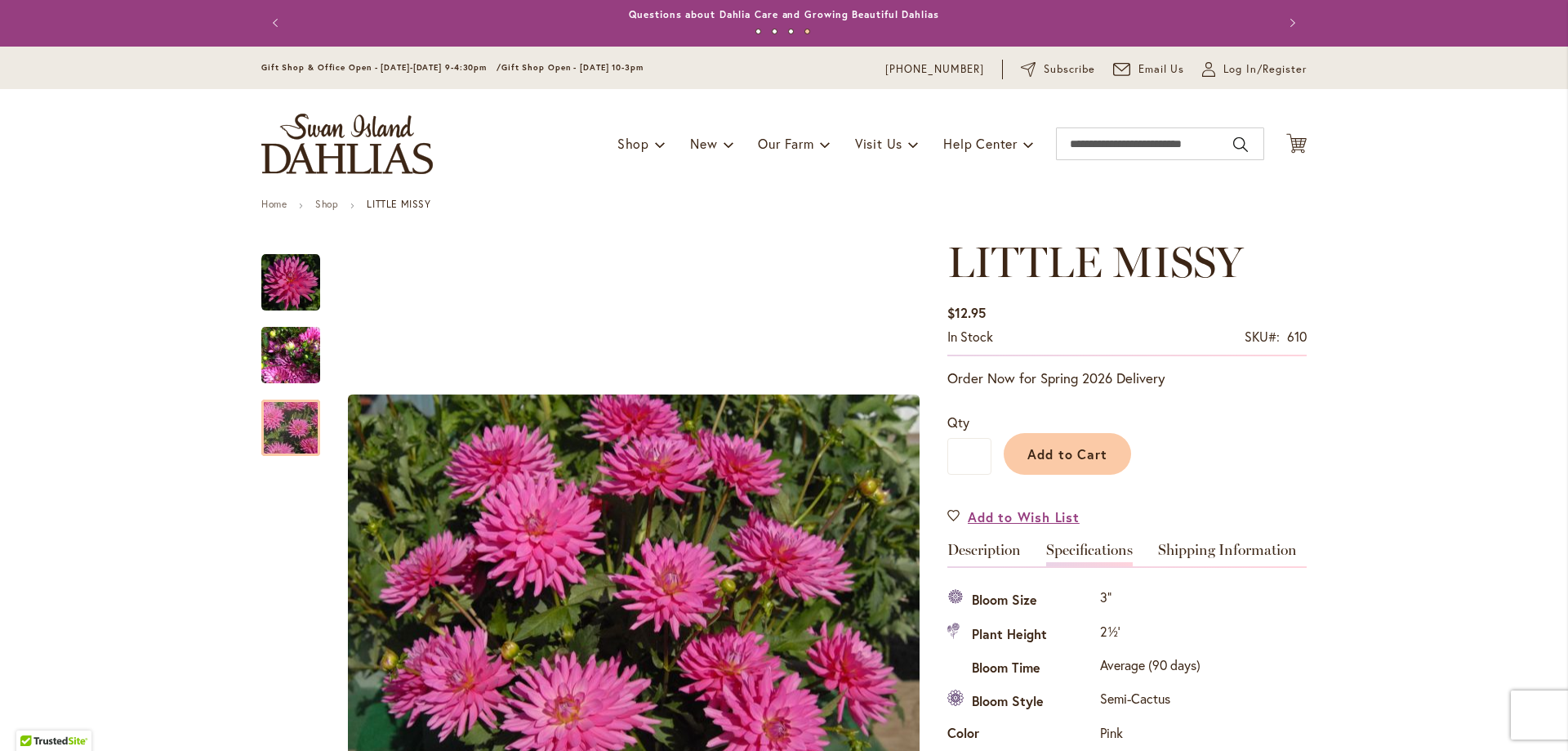
scroll to position [0, 0]
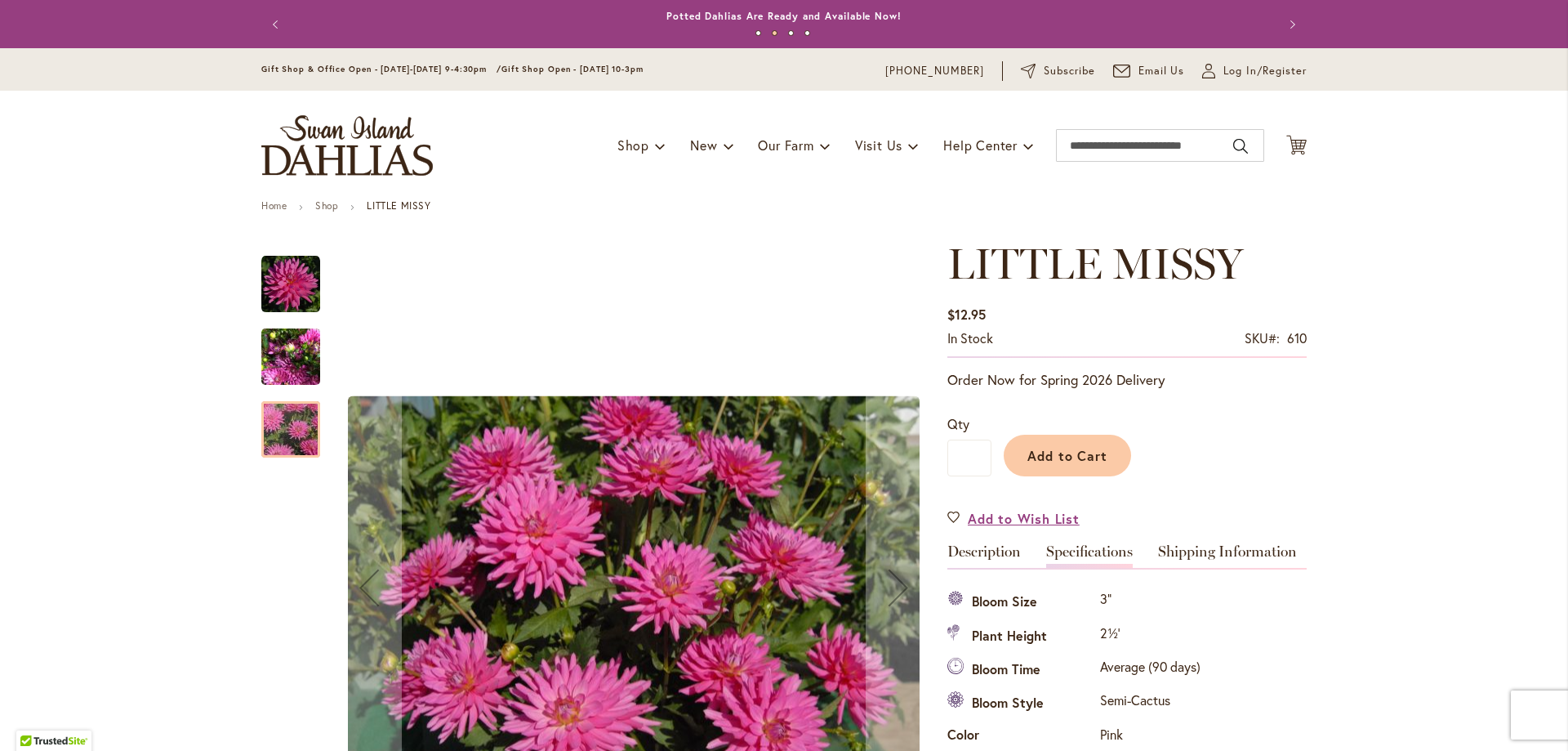
click at [282, 355] on img "LITTLE MISSY" at bounding box center [291, 357] width 59 height 78
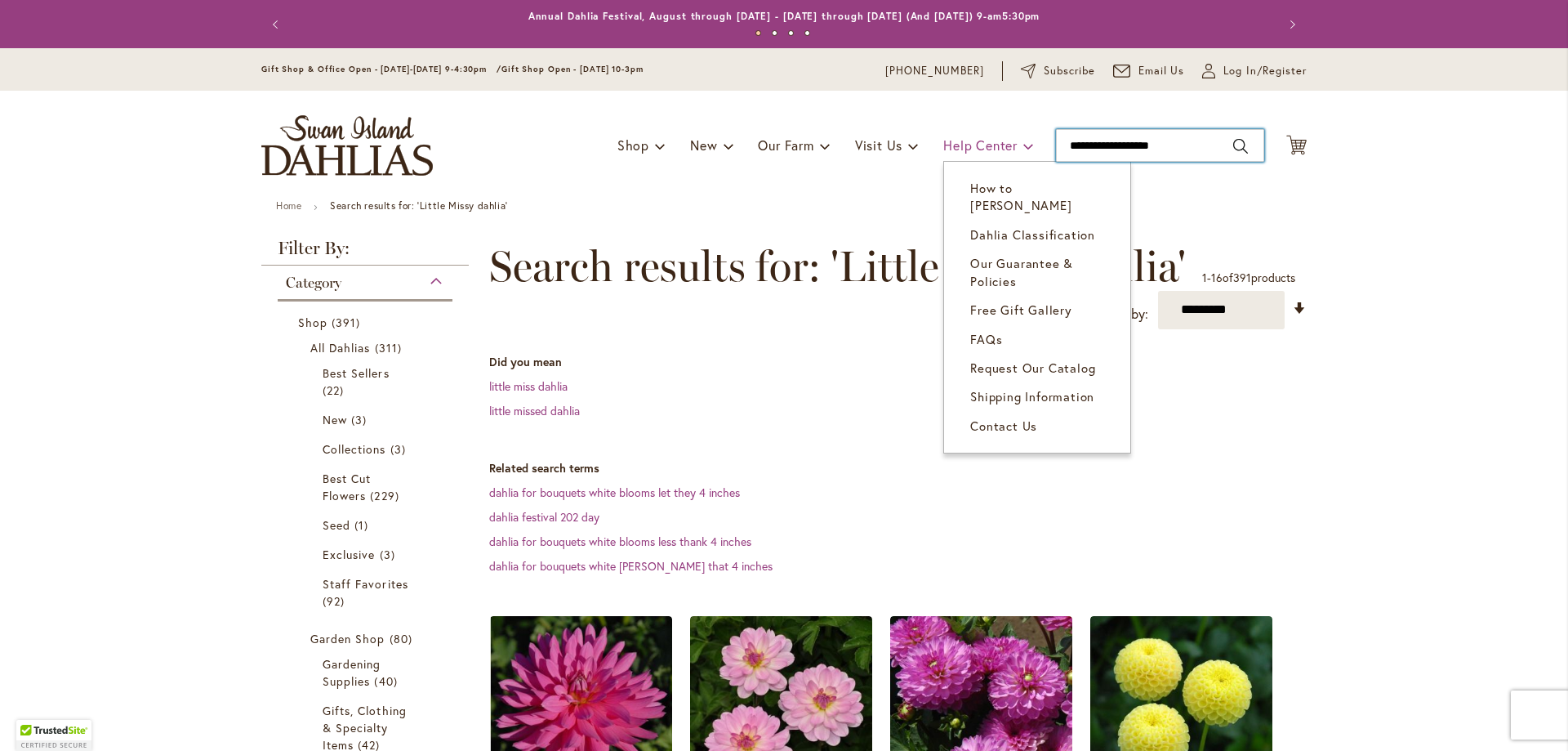
drag, startPoint x: 1171, startPoint y: 143, endPoint x: 1003, endPoint y: 140, distance: 168.0
click at [1003, 140] on div "Toggle Nav Shop Dahlia Tubers Collections Fresh Cut Dahlias Gardening Supplies …" at bounding box center [784, 145] width 1078 height 110
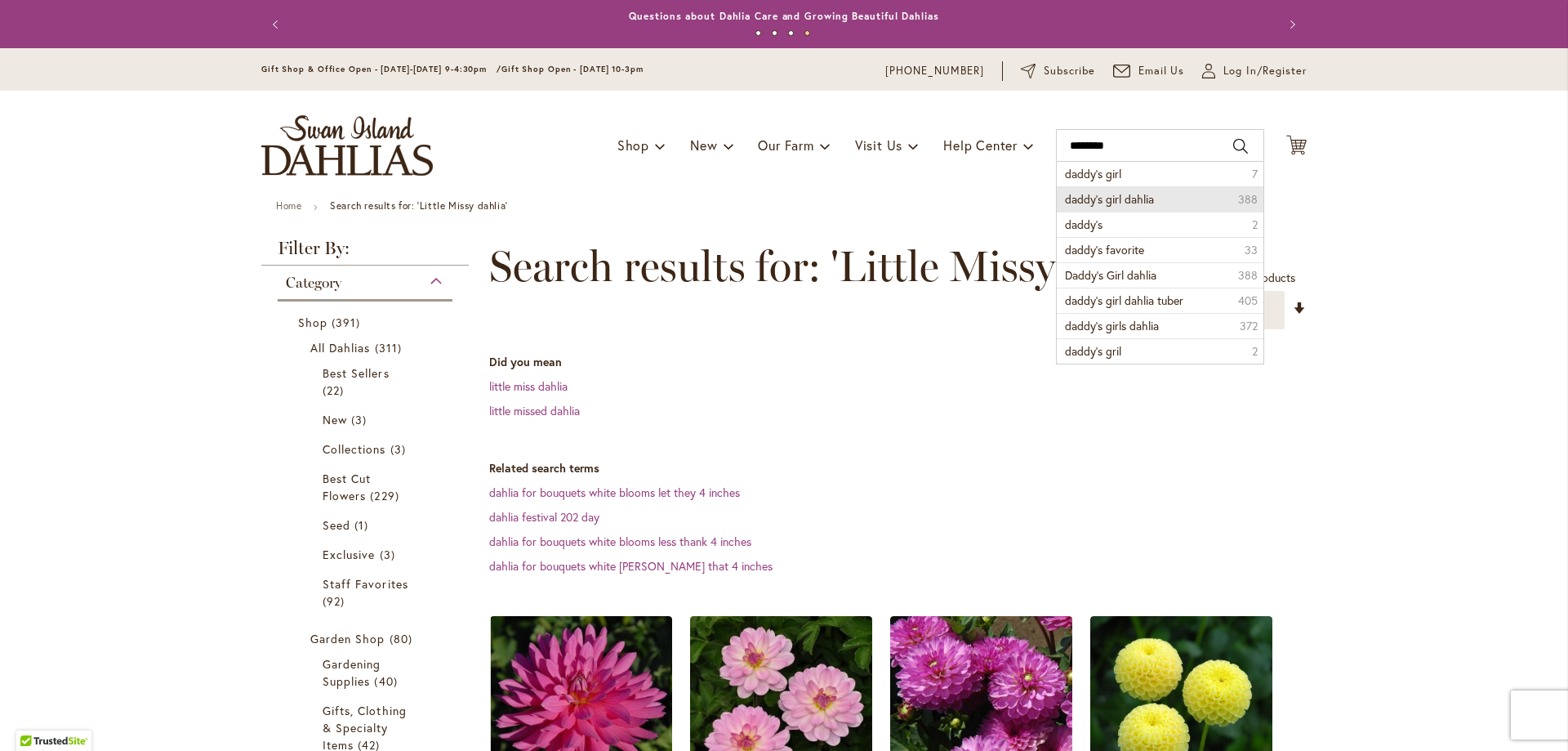
click at [1130, 195] on span "daddy's girl dahlia" at bounding box center [1109, 199] width 89 height 16
type input "**********"
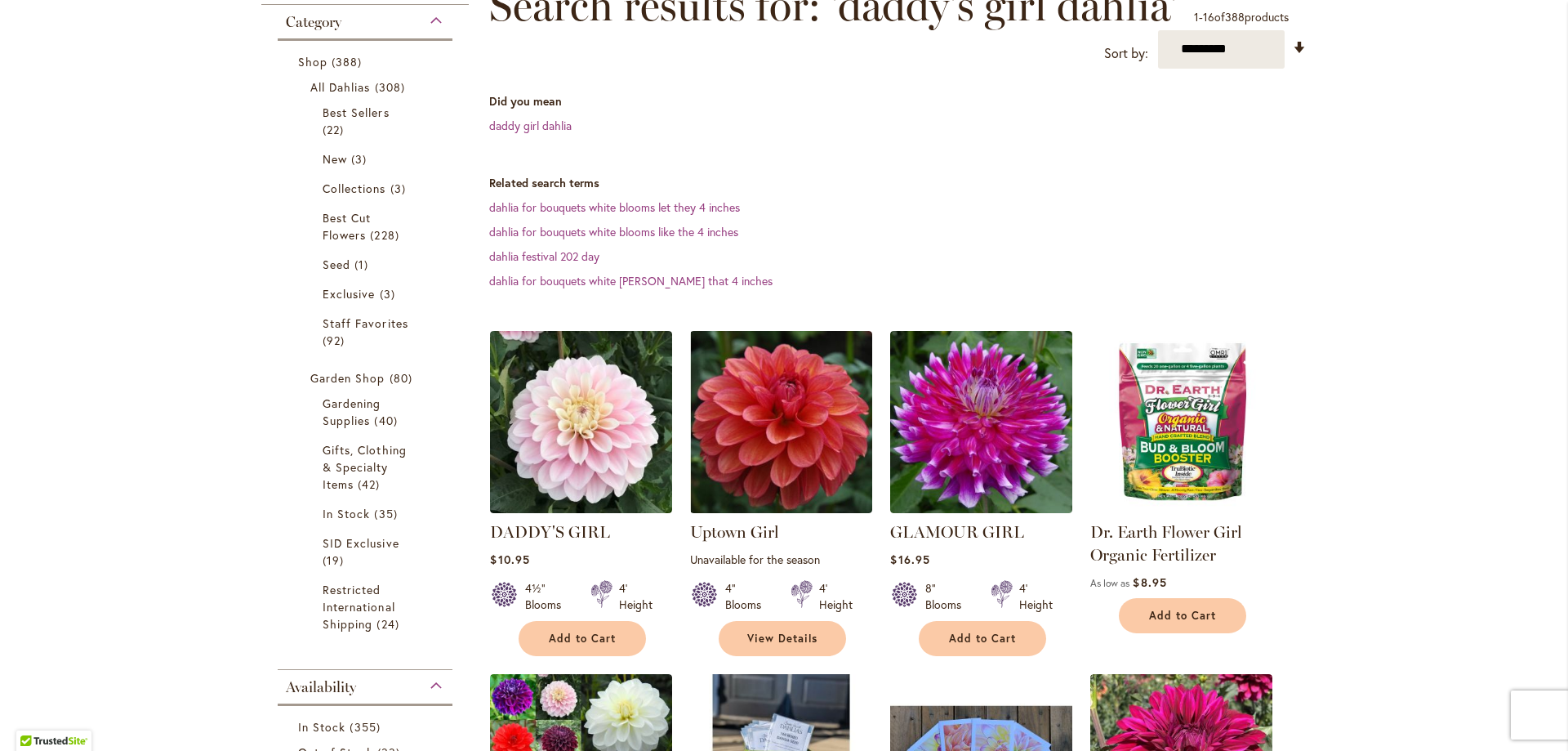
scroll to position [327, 0]
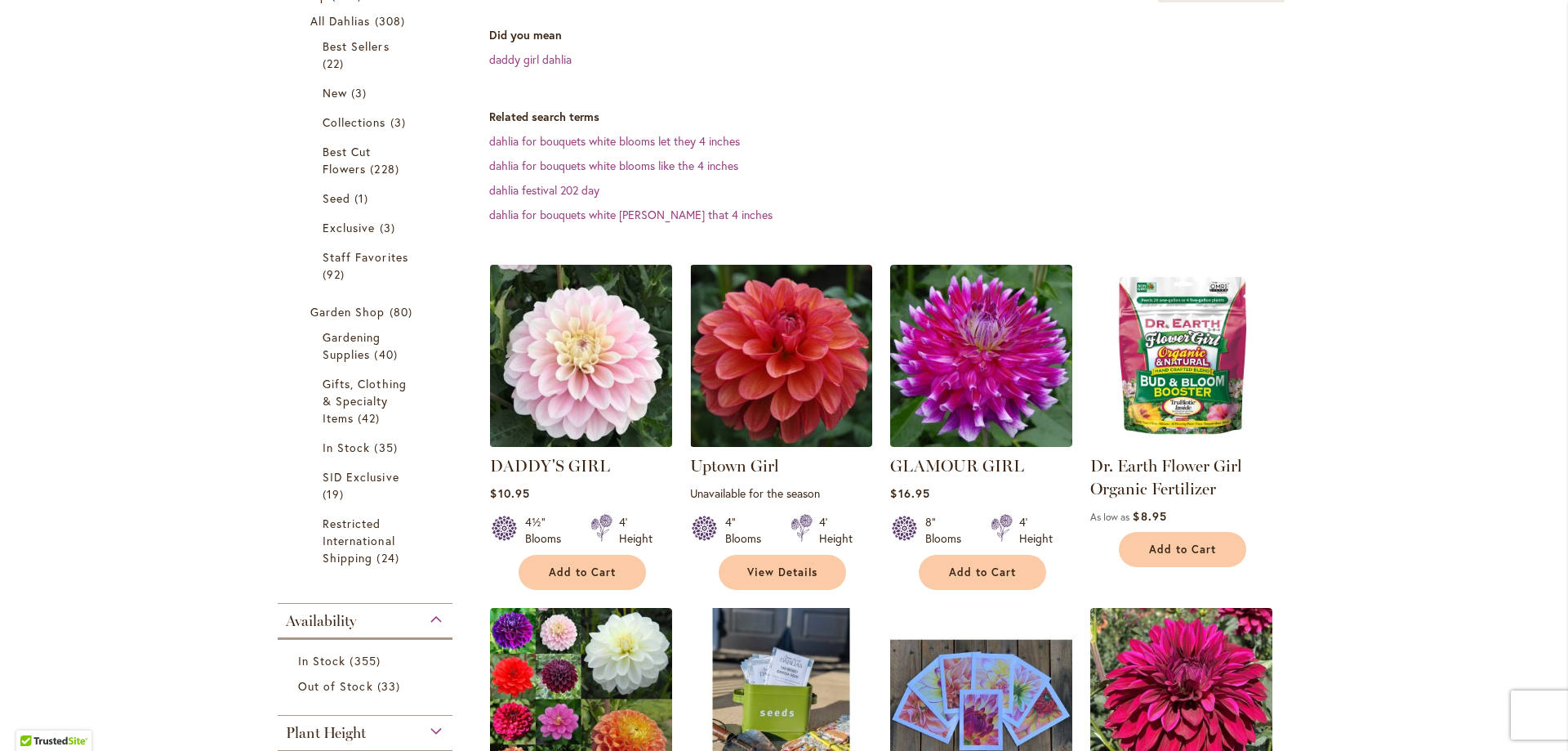
click at [581, 354] on img at bounding box center [581, 356] width 191 height 191
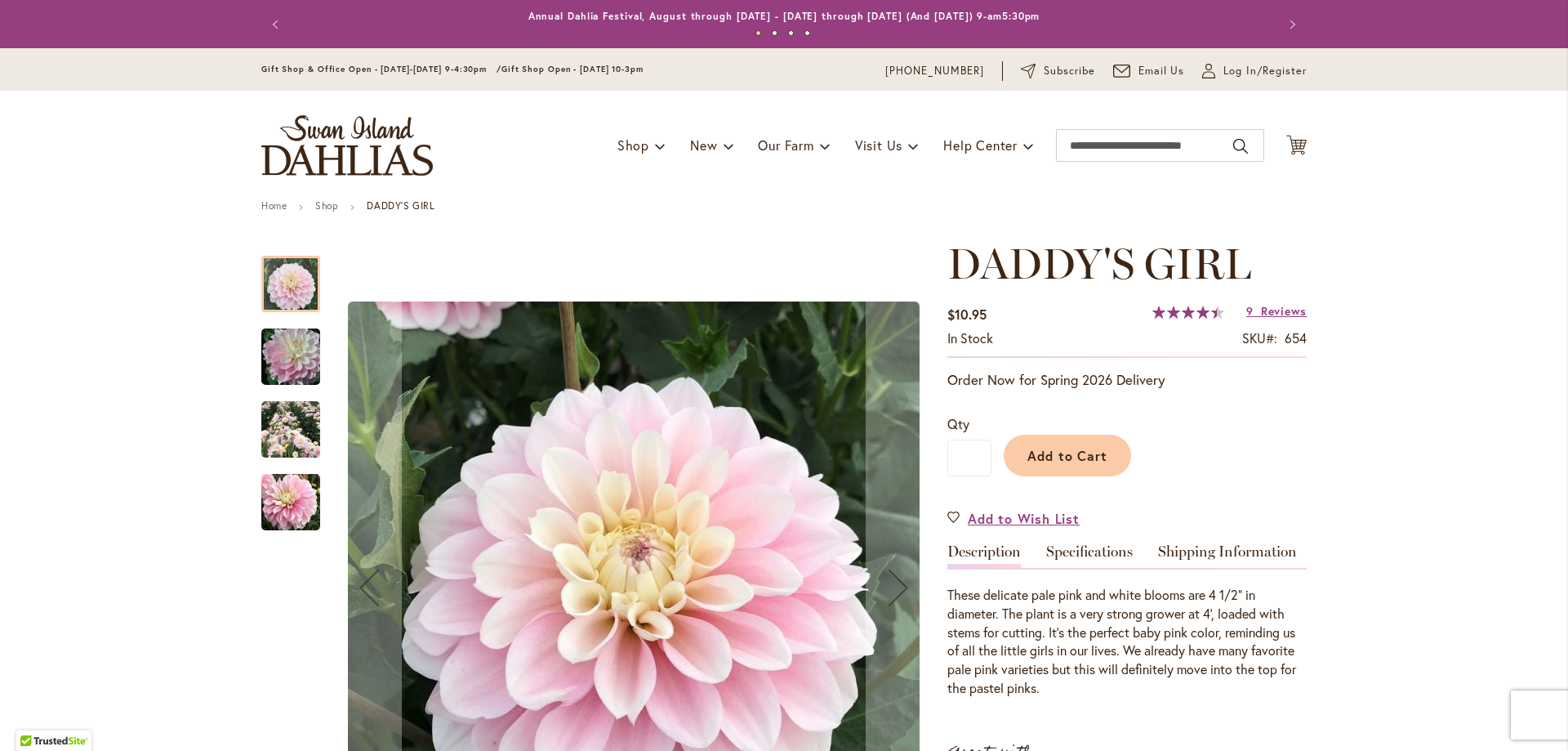
click at [294, 415] on img "DADDY'S GIRL" at bounding box center [291, 430] width 59 height 59
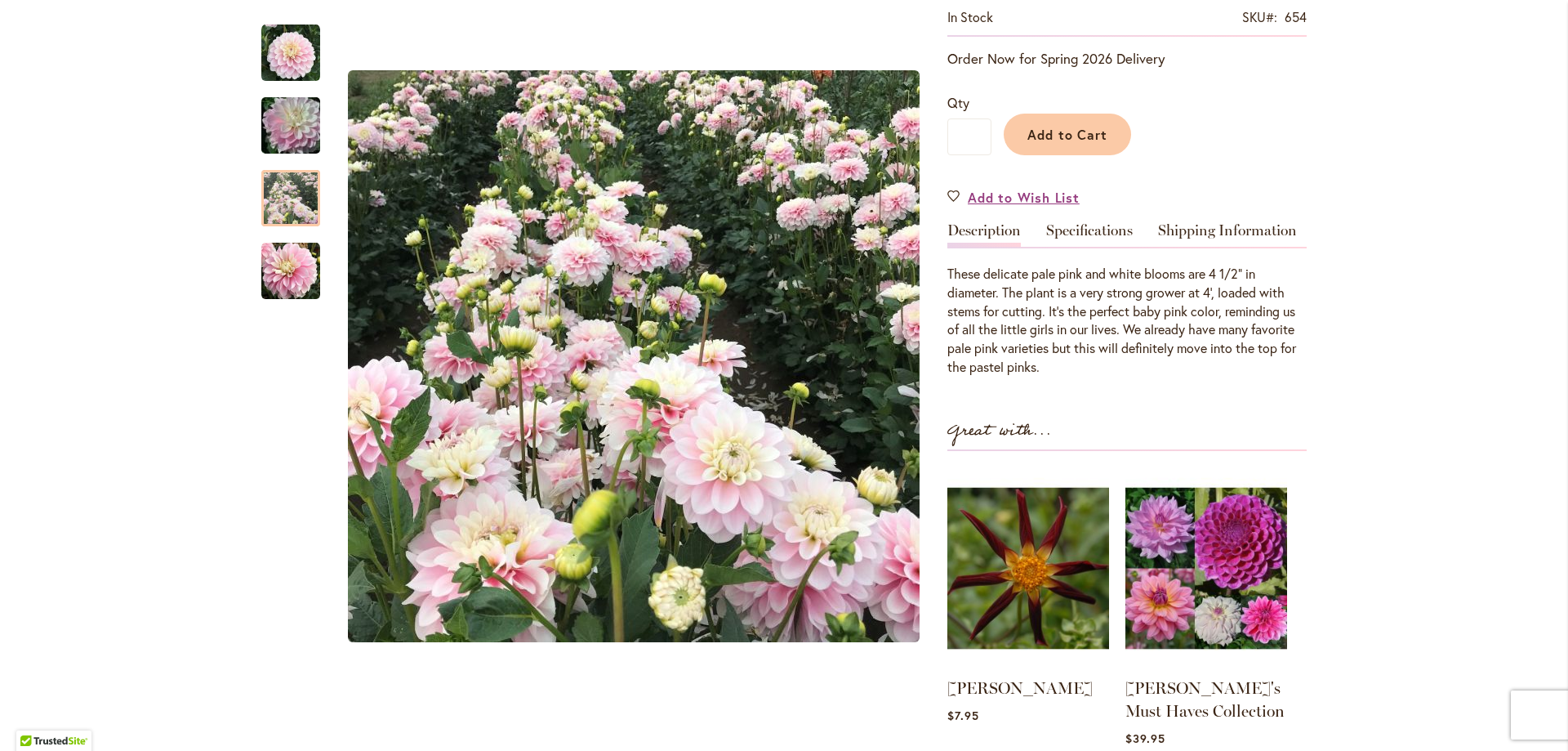
scroll to position [327, 0]
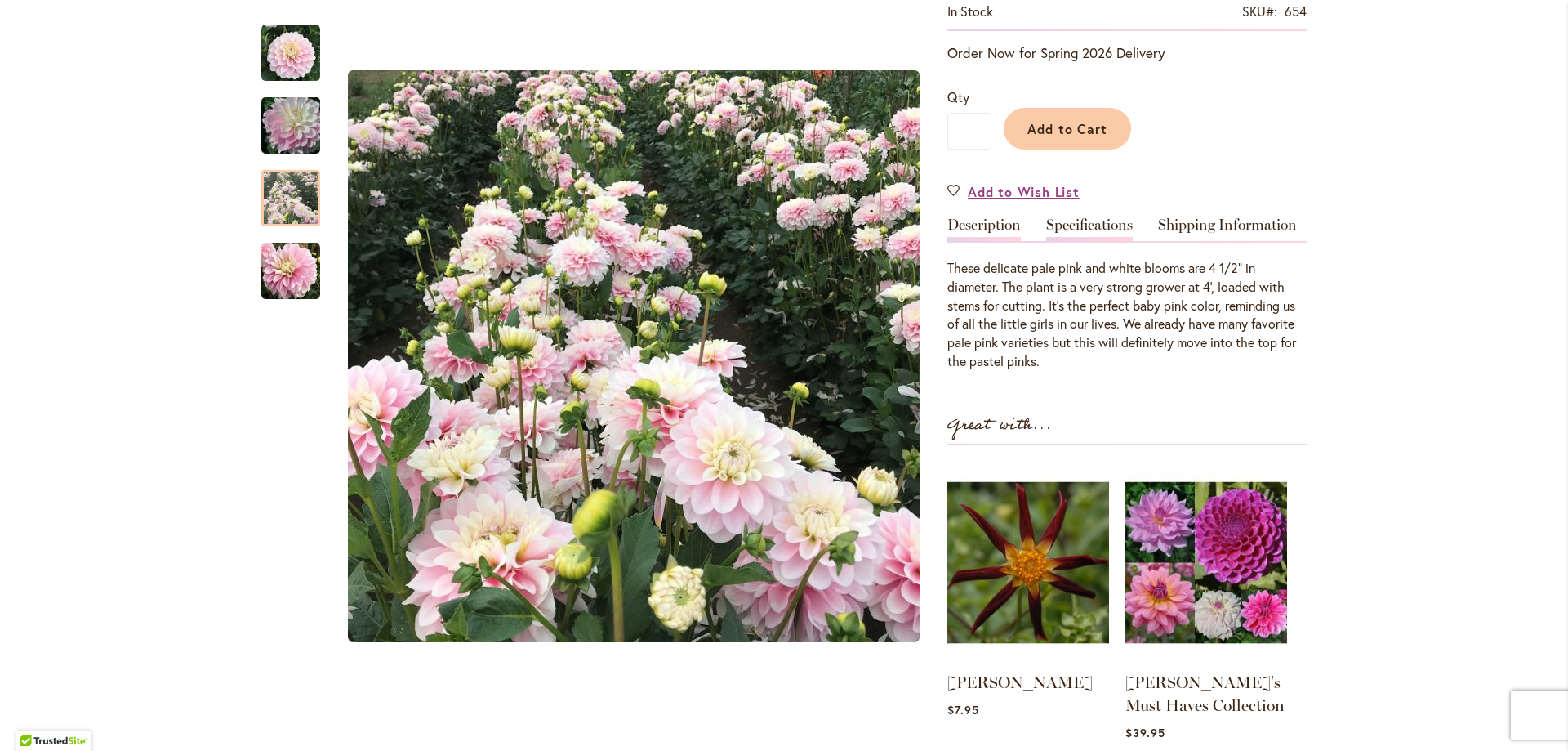
click at [1072, 219] on link "Specifications" at bounding box center [1089, 229] width 87 height 23
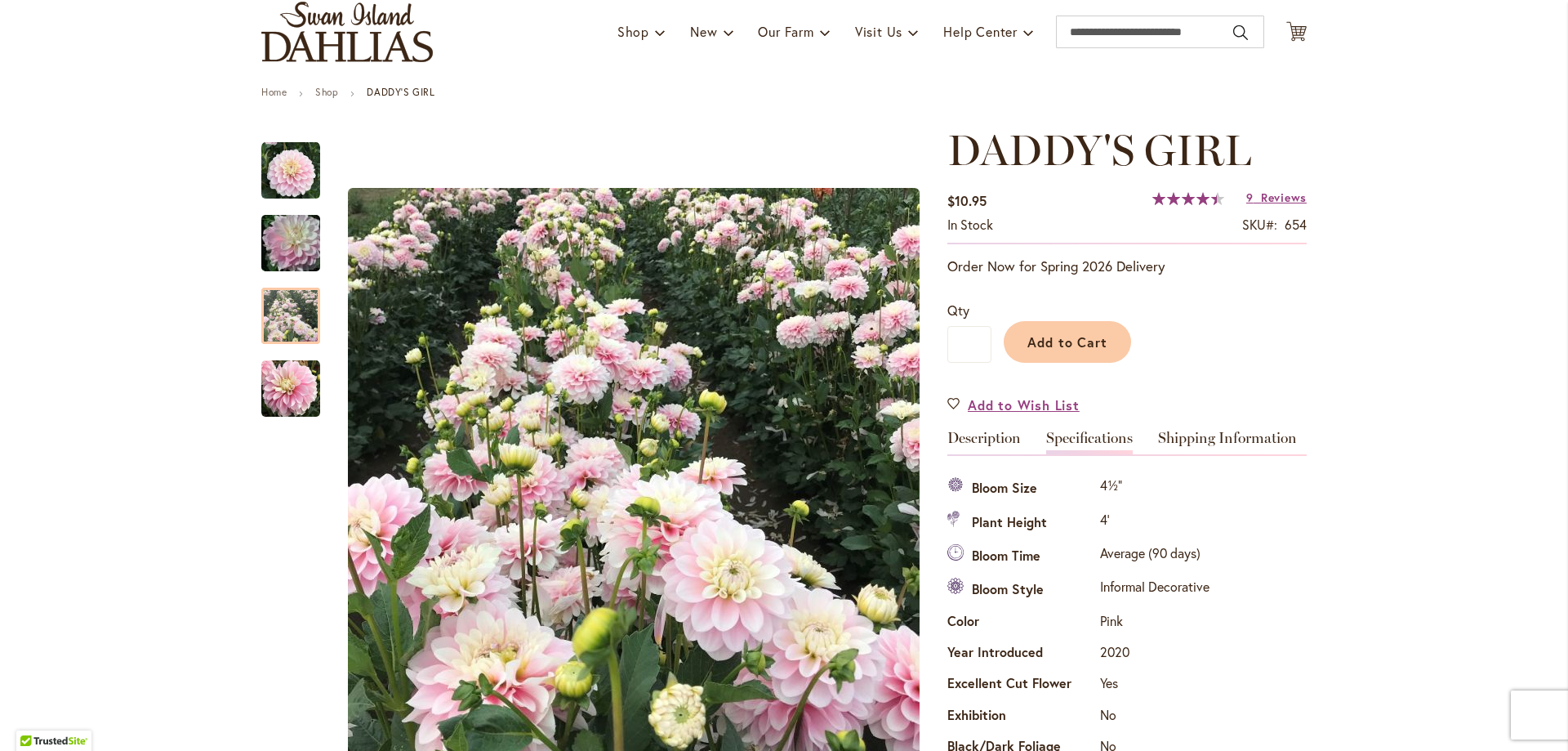
scroll to position [82, 0]
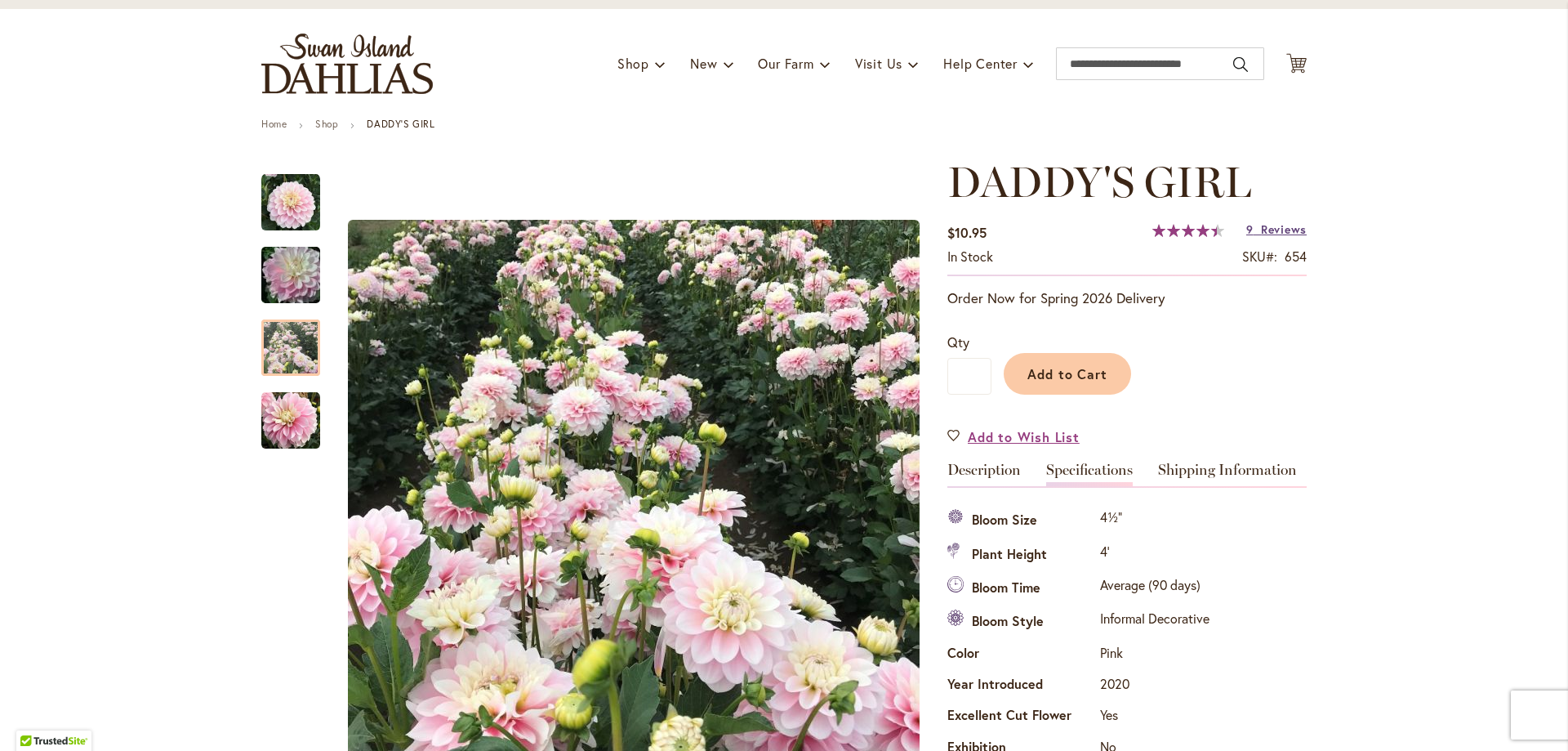
click at [1260, 229] on span "Reviews" at bounding box center [1283, 229] width 46 height 16
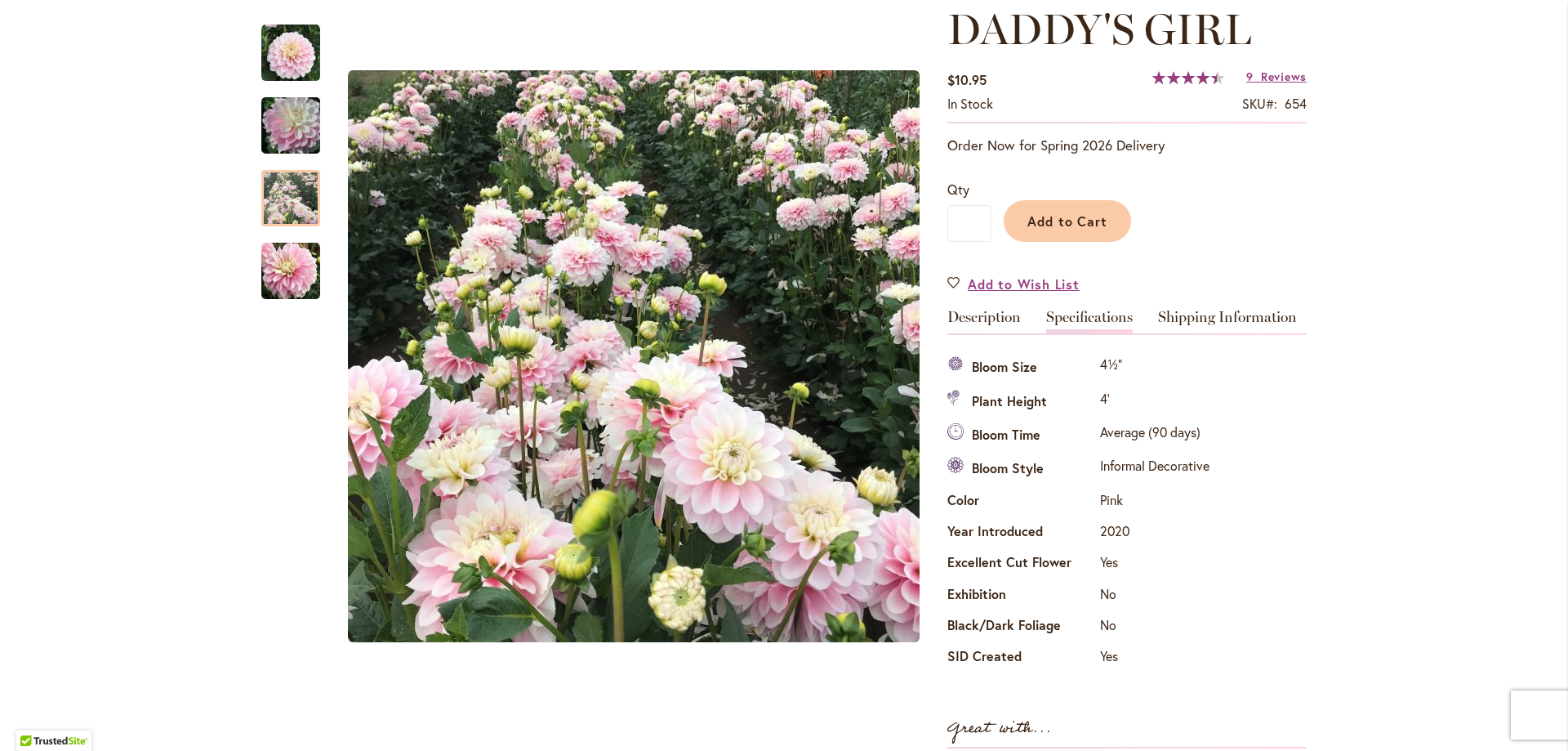
scroll to position [208, 0]
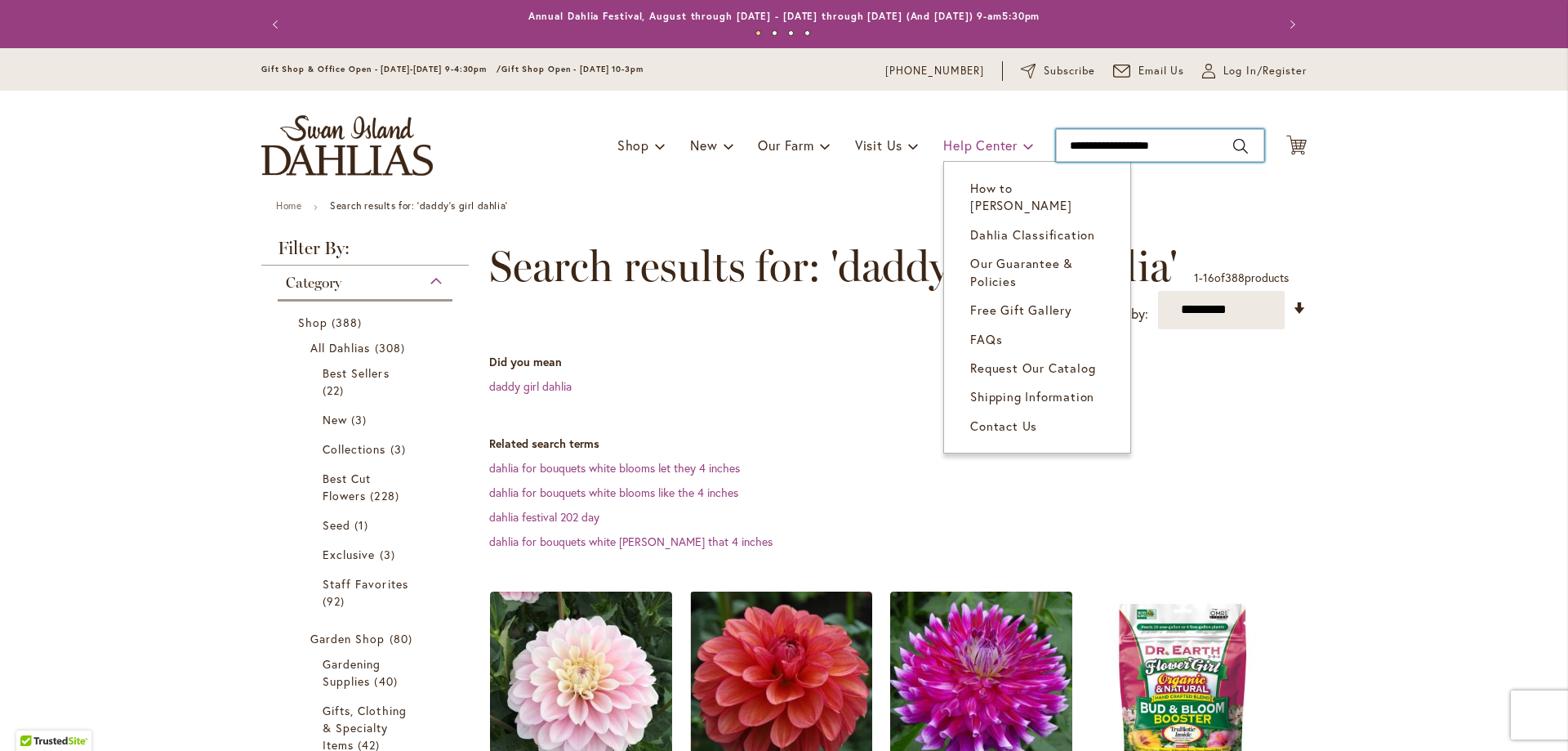
drag, startPoint x: 1168, startPoint y: 145, endPoint x: 982, endPoint y: 136, distance: 186.2
click at [982, 136] on div "Toggle Nav Shop Dahlia Tubers Collections Fresh Cut Dahlias Gardening Supplies …" at bounding box center [784, 145] width 1078 height 110
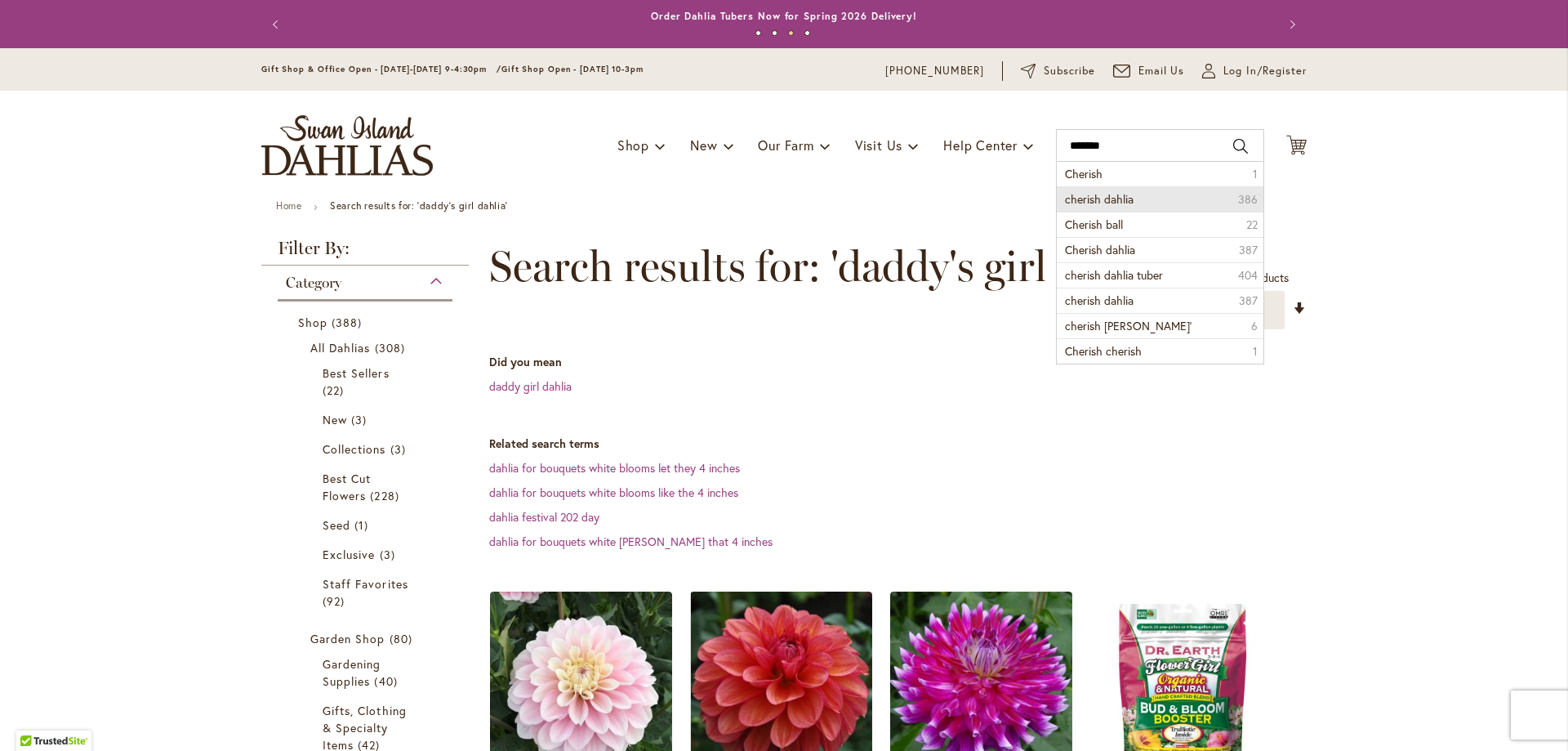
click at [1068, 194] on span "cherish dahlia" at bounding box center [1099, 199] width 69 height 16
type input "**********"
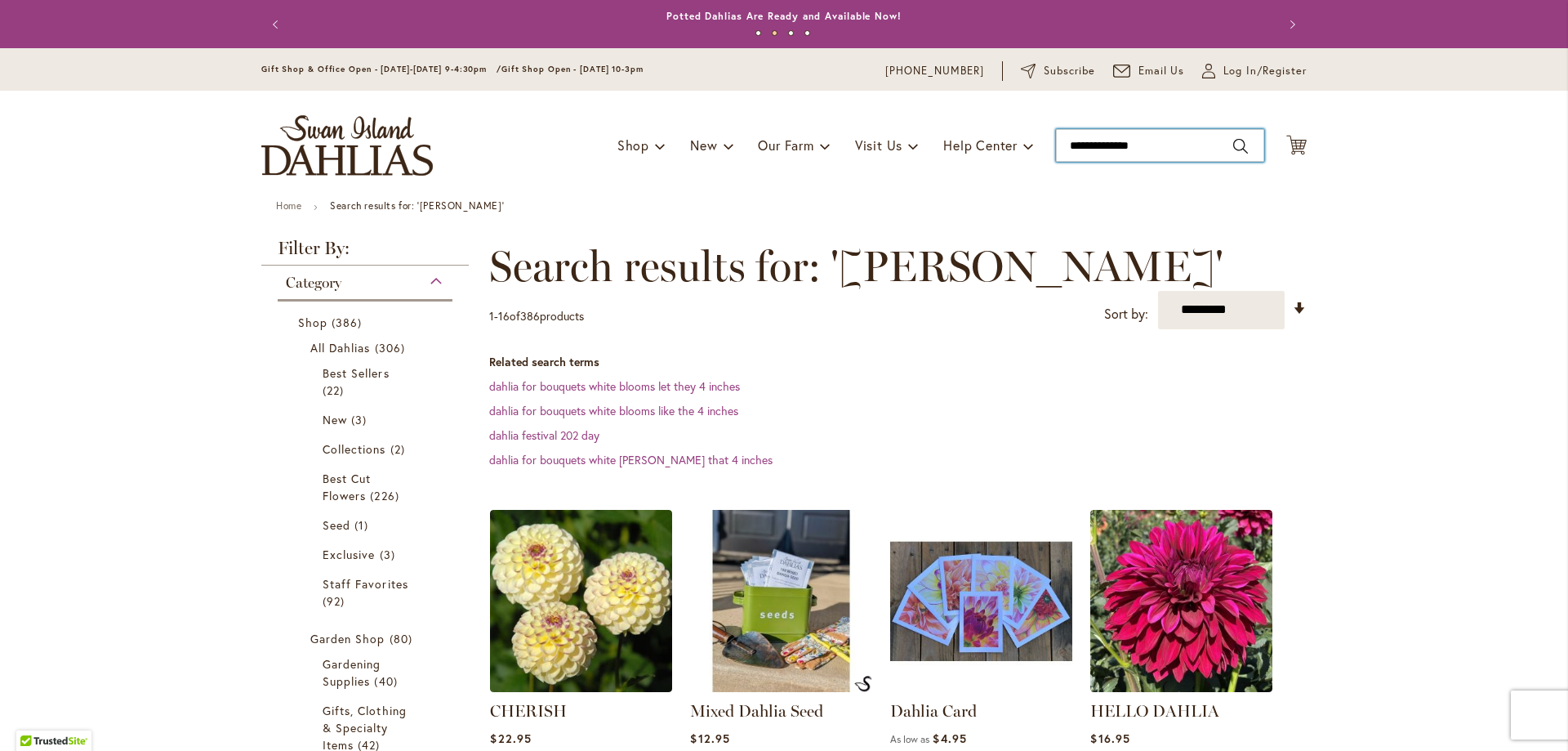
drag, startPoint x: 1148, startPoint y: 145, endPoint x: 1047, endPoint y: 146, distance: 101.0
click at [1047, 146] on div "Toggle Nav Shop Dahlia Tubers Collections Fresh Cut Dahlias Gardening Supplies …" at bounding box center [784, 145] width 1078 height 110
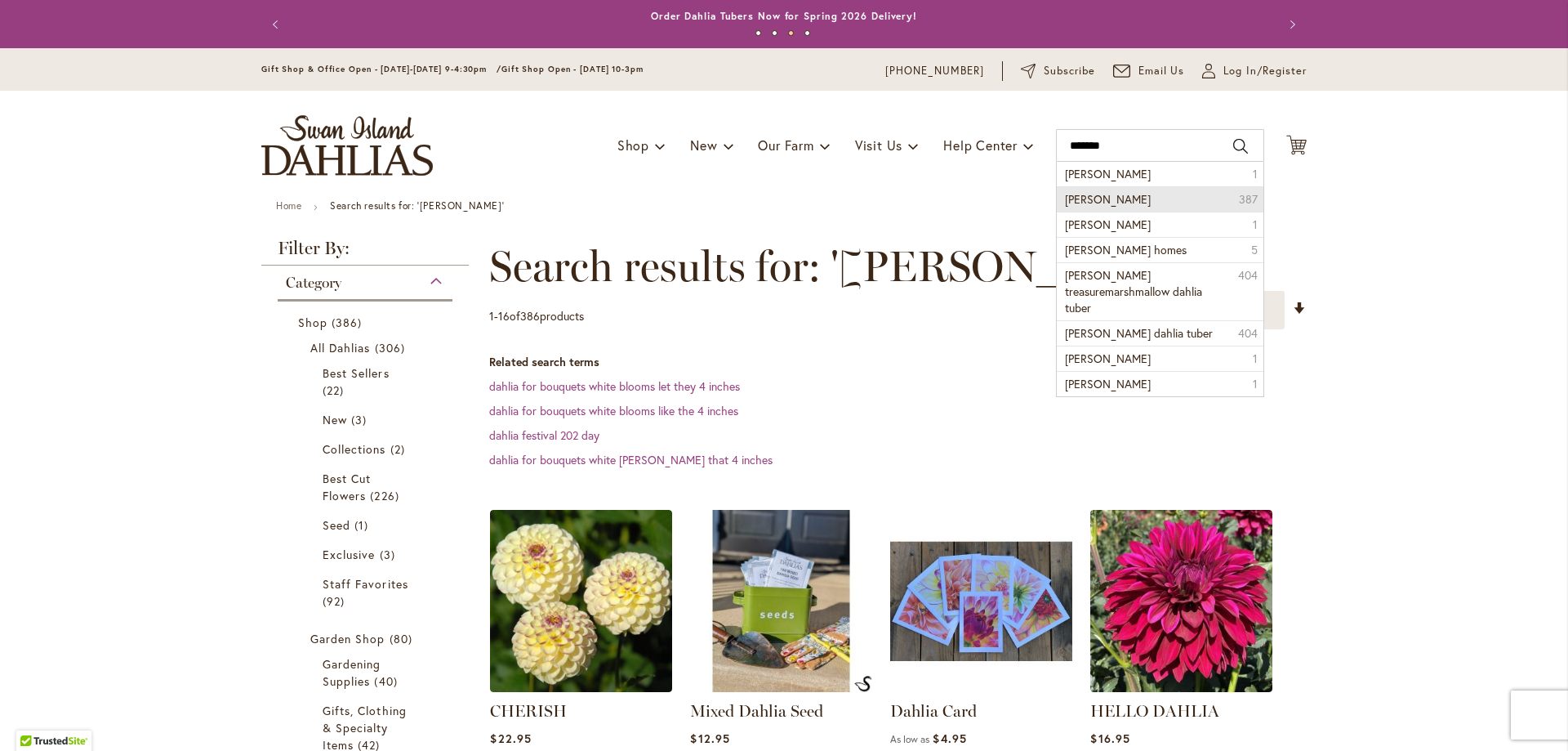
click at [1098, 198] on span "Frank holmes dahlia" at bounding box center [1108, 199] width 86 height 16
type input "**********"
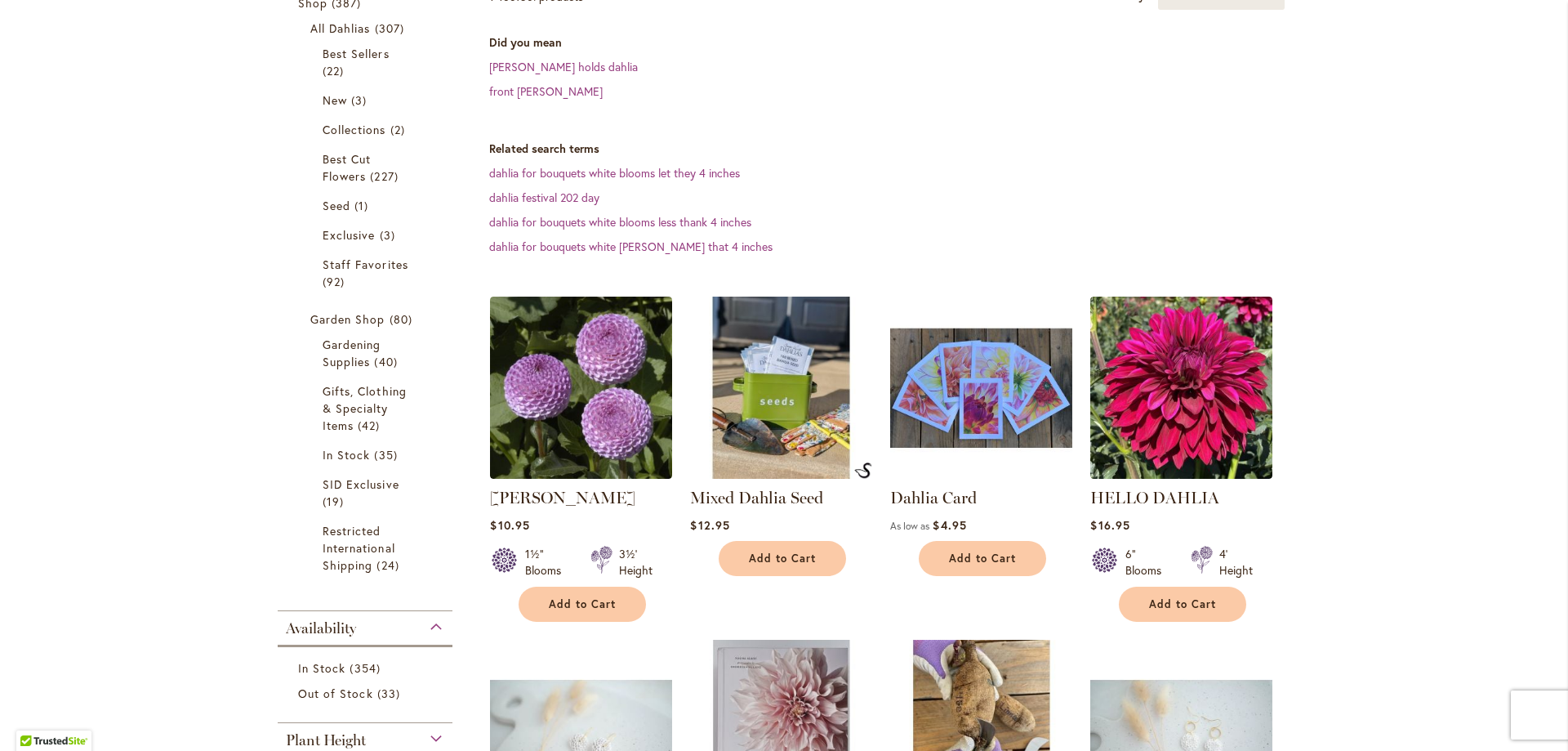
scroll to position [327, 0]
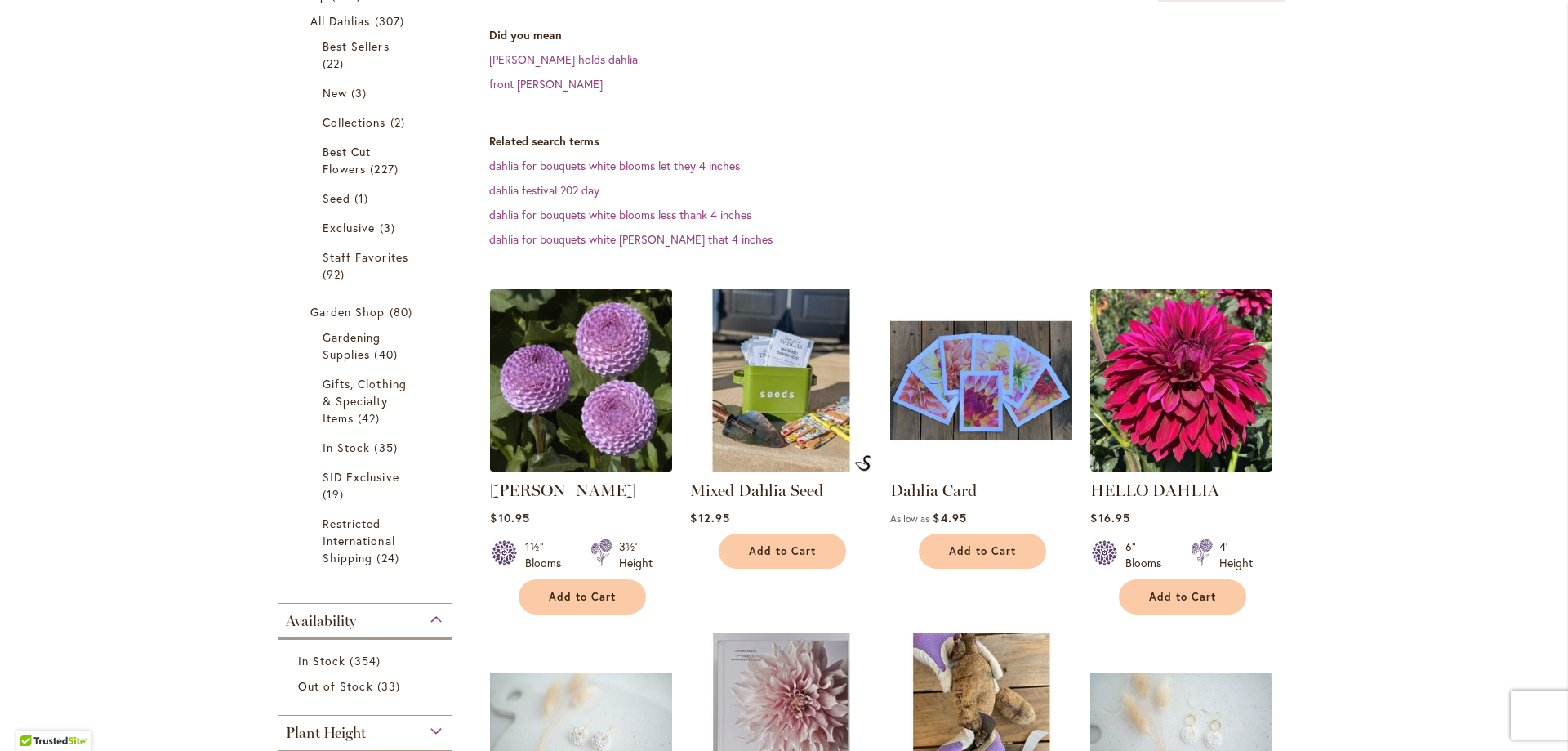
click at [592, 369] on img at bounding box center [581, 380] width 191 height 191
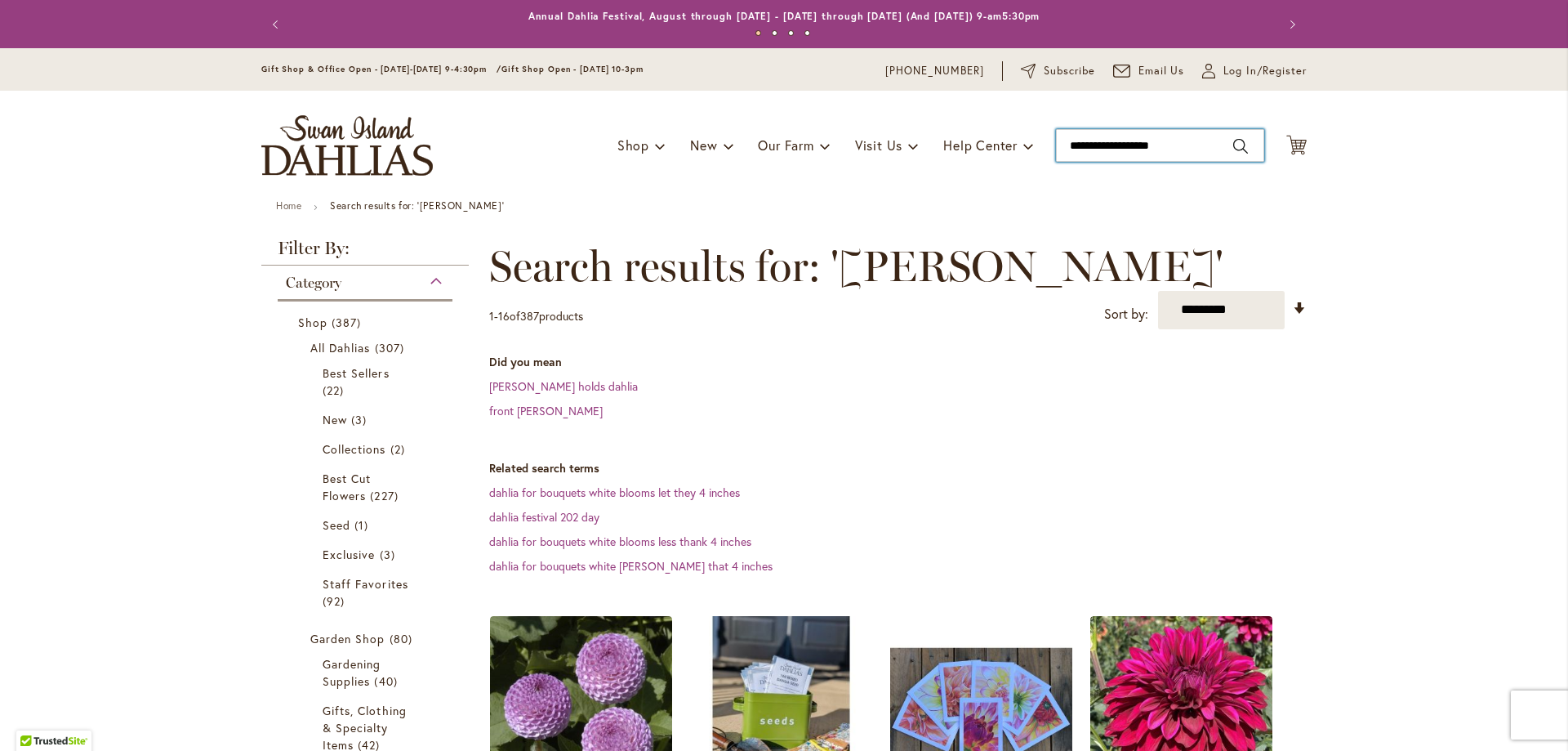
drag, startPoint x: 1178, startPoint y: 143, endPoint x: 1032, endPoint y: 140, distance: 146.0
click at [1032, 140] on div "Toggle Nav Shop Dahlia Tubers Collections Fresh Cut Dahlias Gardening Supplies …" at bounding box center [784, 145] width 1078 height 110
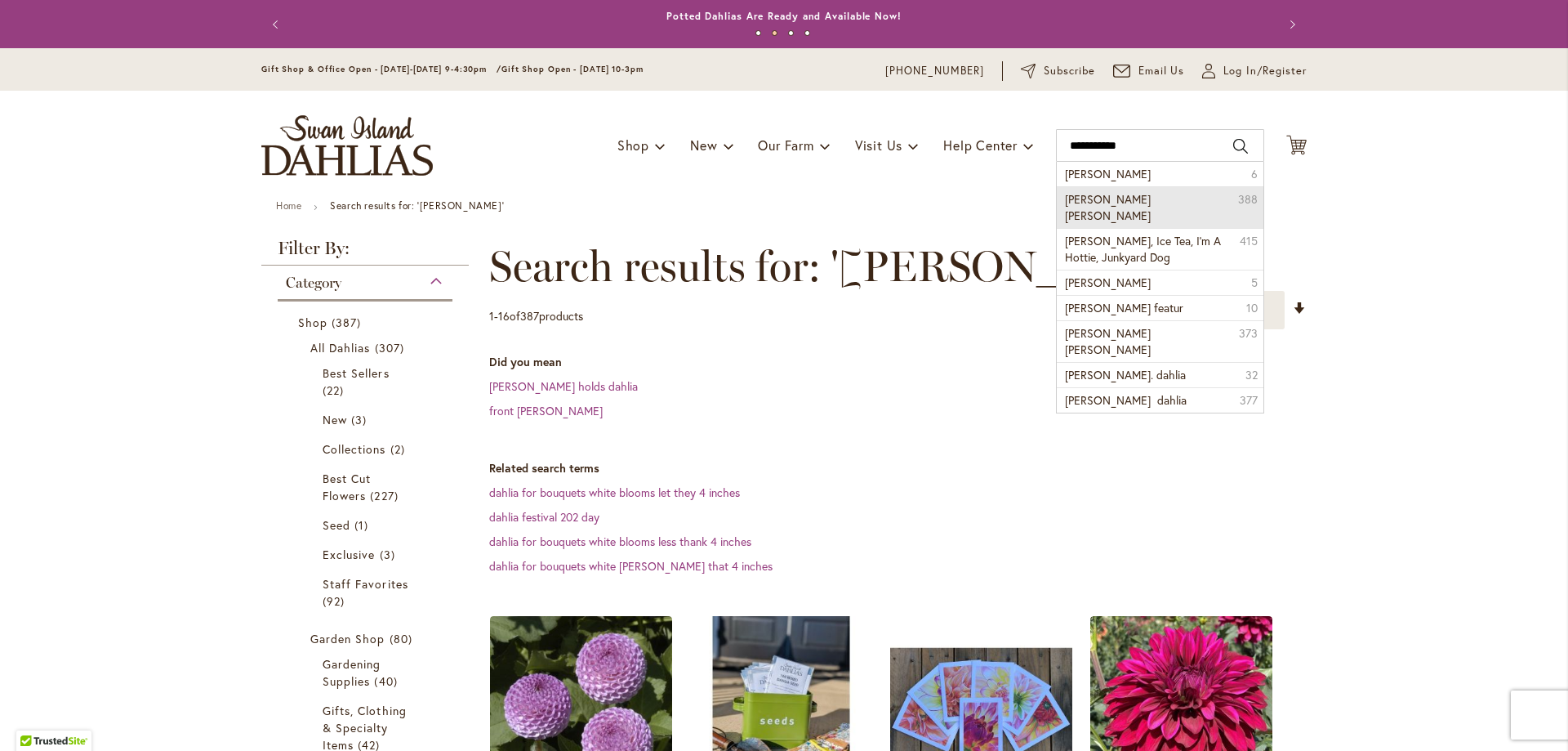
click at [1095, 197] on span "[PERSON_NAME] [PERSON_NAME]" at bounding box center [1108, 207] width 86 height 32
type input "**********"
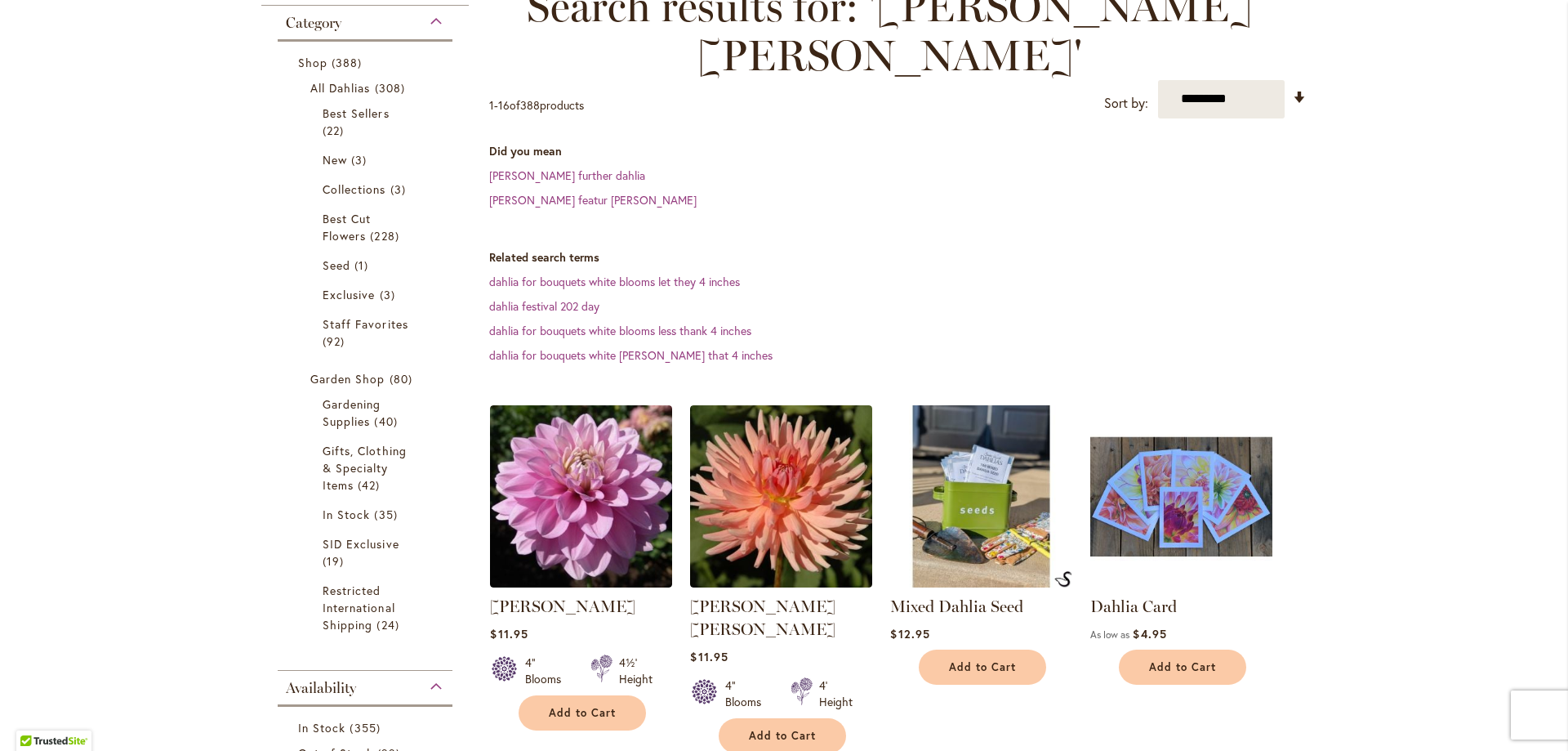
scroll to position [327, 0]
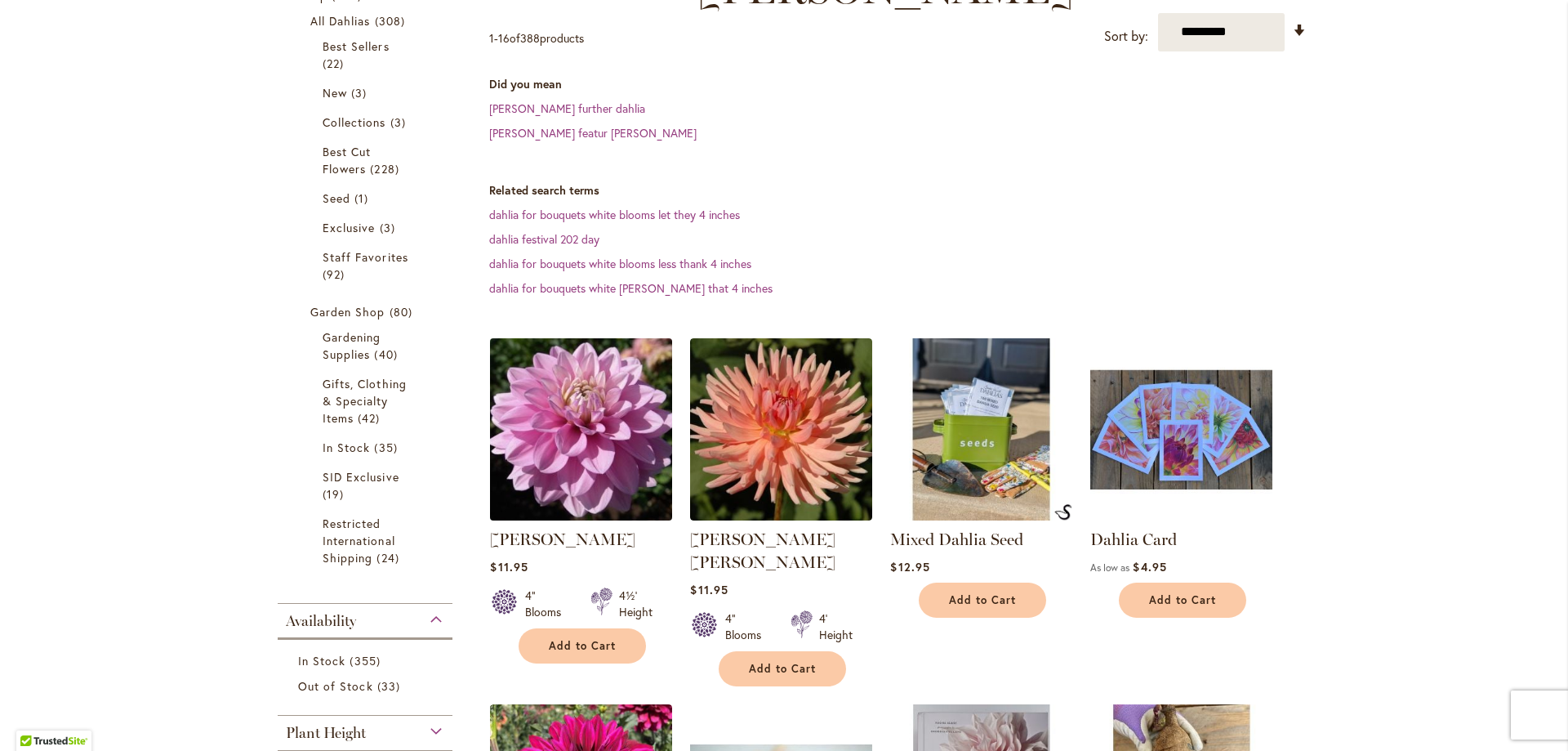
click at [557, 376] on img at bounding box center [581, 429] width 191 height 191
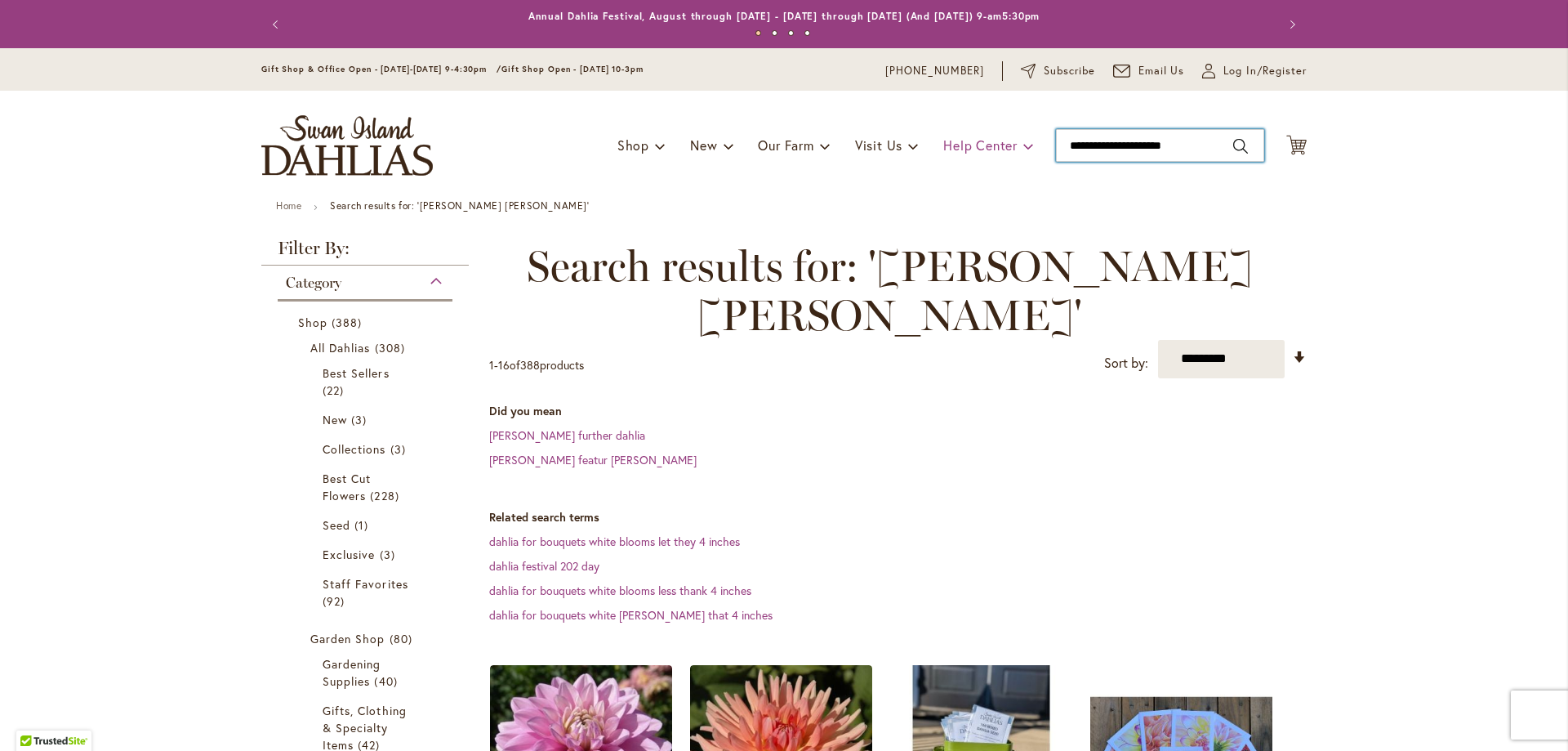
drag, startPoint x: 1203, startPoint y: 146, endPoint x: 1023, endPoint y: 150, distance: 180.0
click at [1023, 150] on div "Toggle Nav Shop Dahlia Tubers Collections Fresh Cut Dahlias Gardening Supplies …" at bounding box center [784, 145] width 1078 height 110
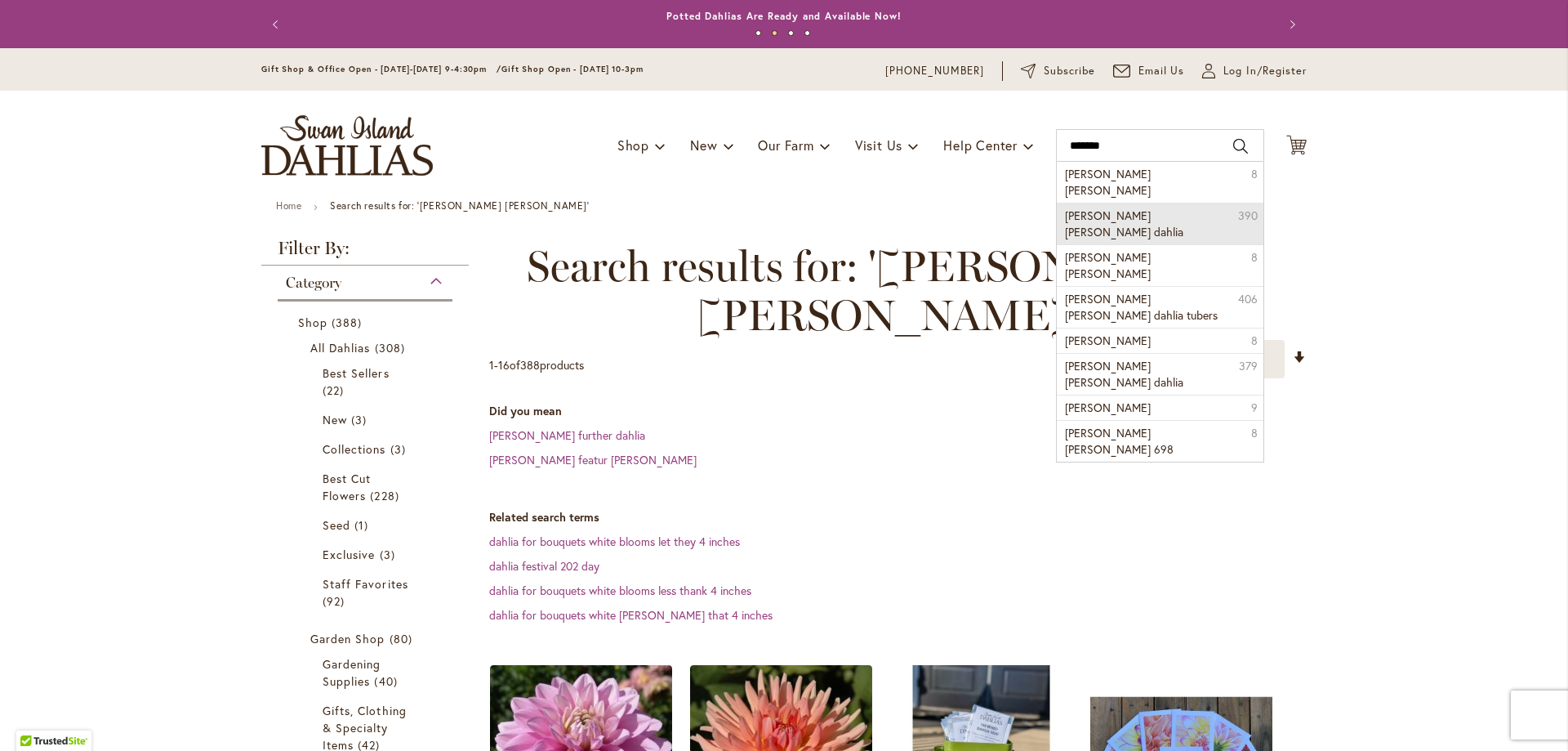
click at [1123, 208] on span "mary jo dahlia" at bounding box center [1124, 223] width 118 height 32
type input "**********"
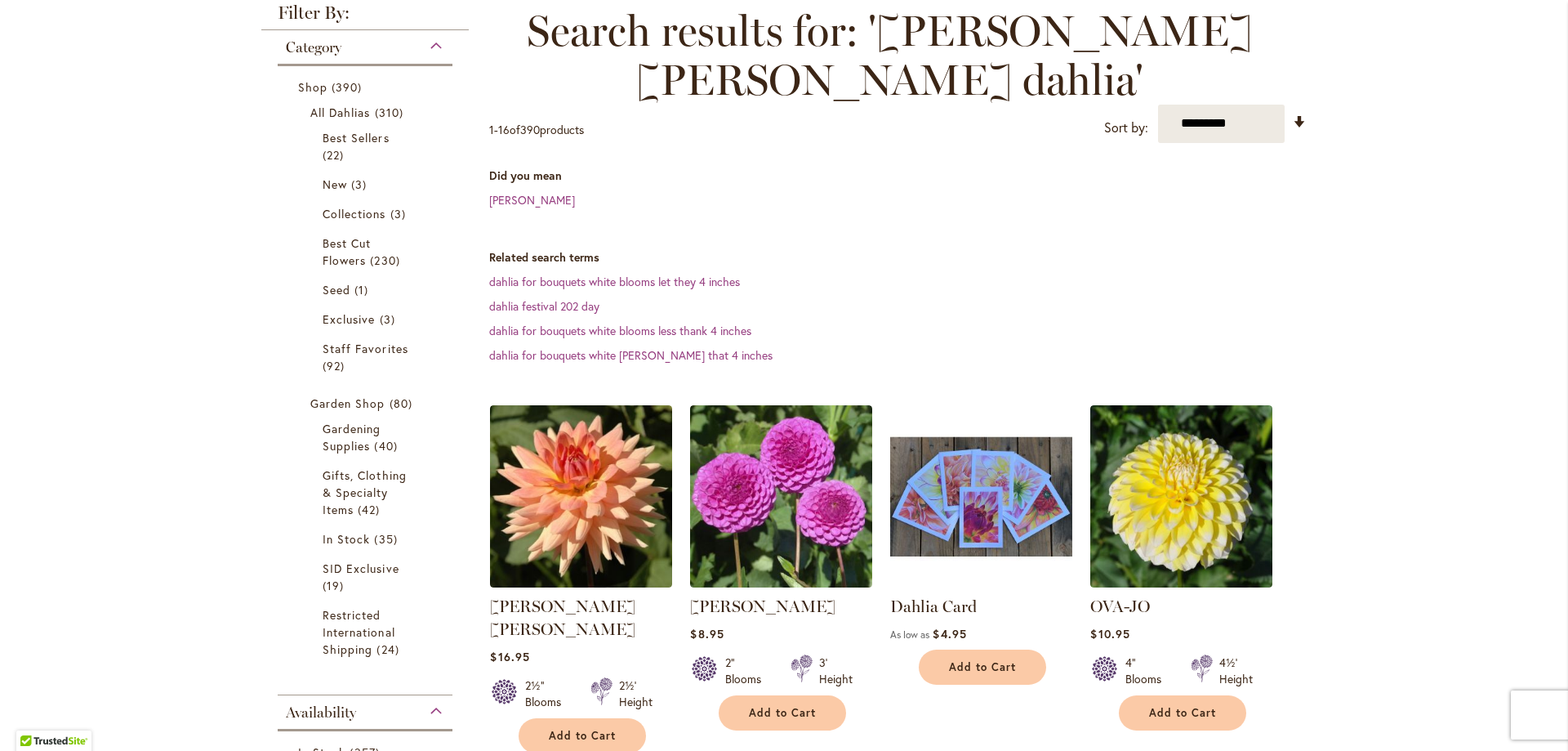
scroll to position [245, 0]
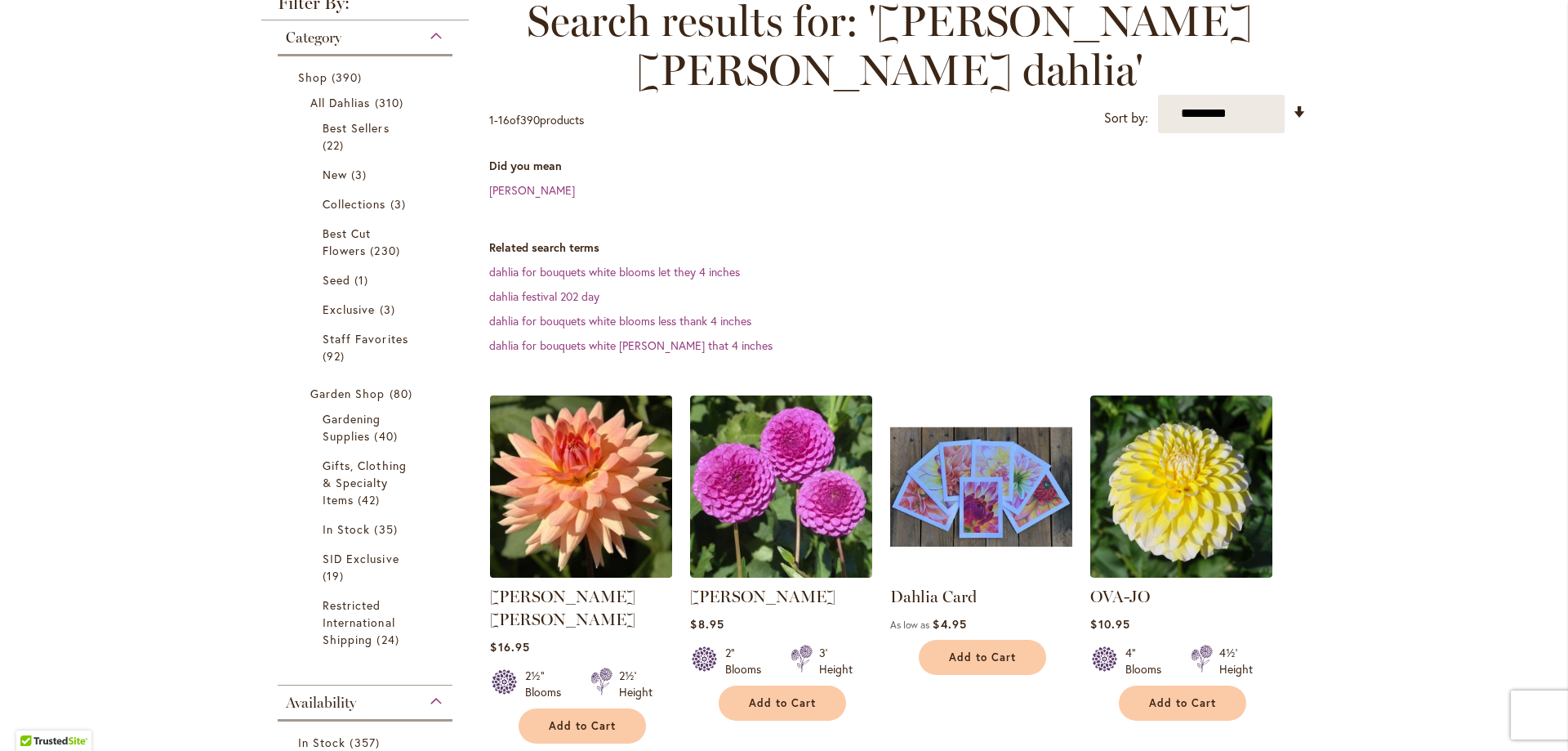
click at [571, 426] on img at bounding box center [581, 486] width 191 height 191
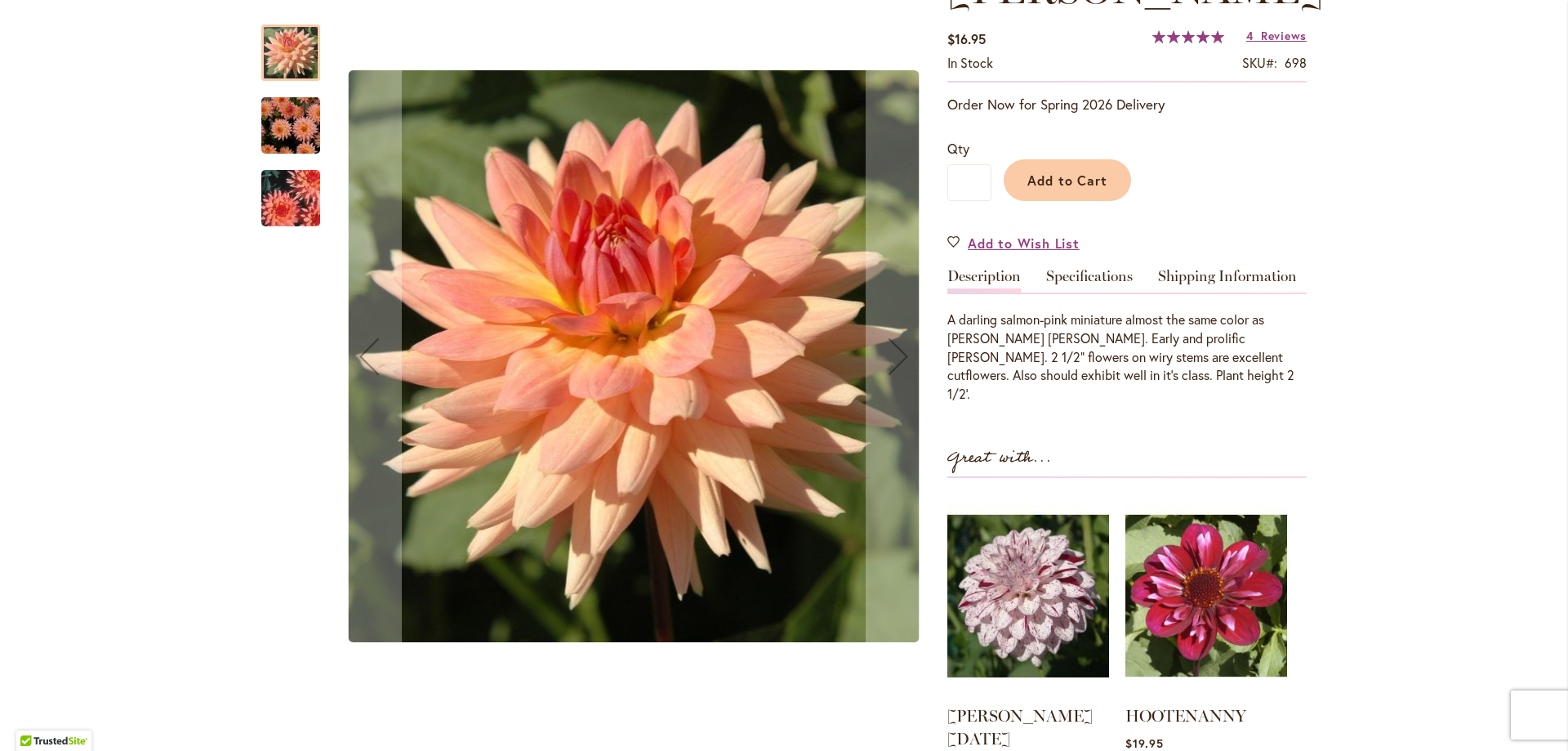
scroll to position [327, 0]
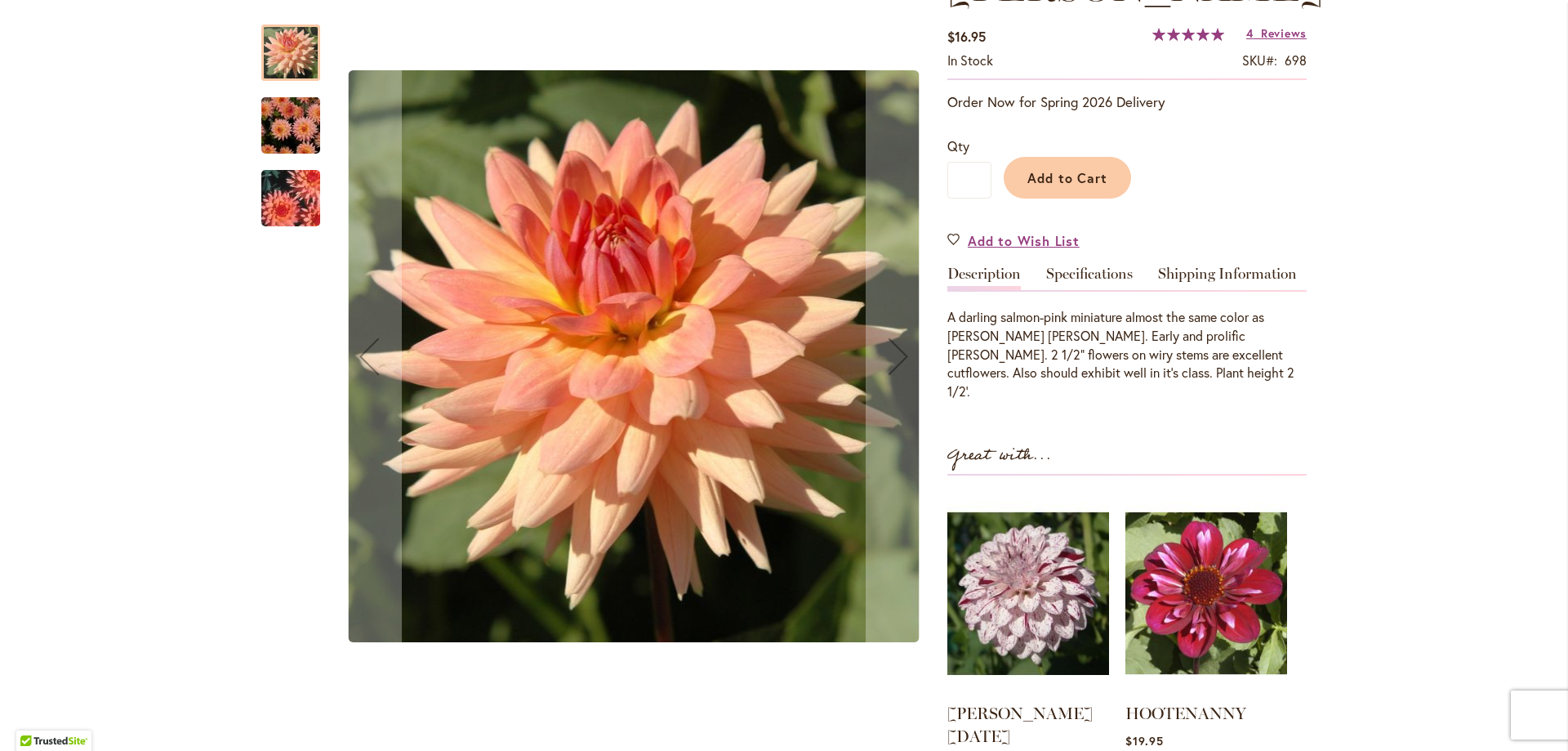
click at [289, 117] on img "Mary Jo" at bounding box center [290, 126] width 117 height 78
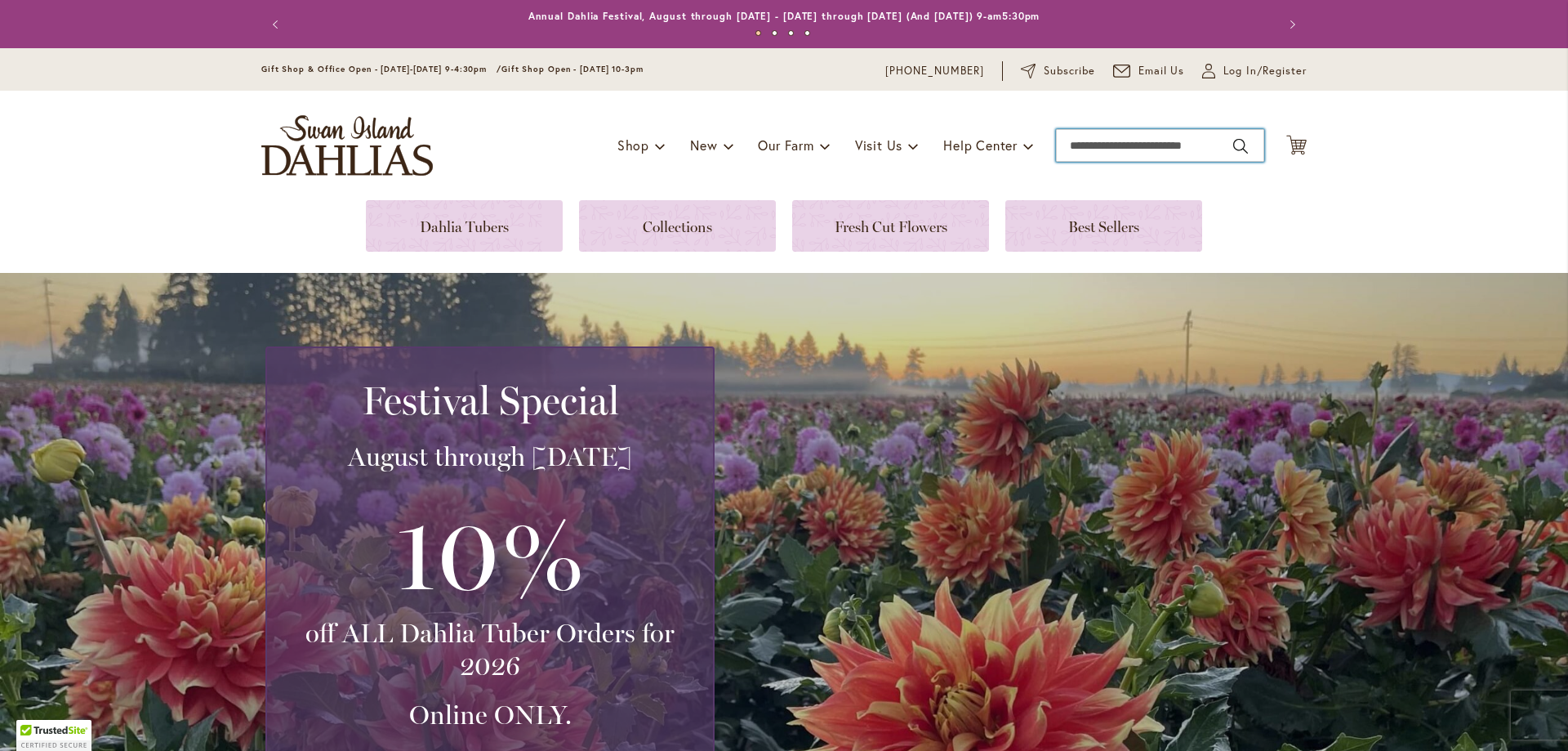
click at [1062, 138] on input "Search" at bounding box center [1160, 146] width 208 height 33
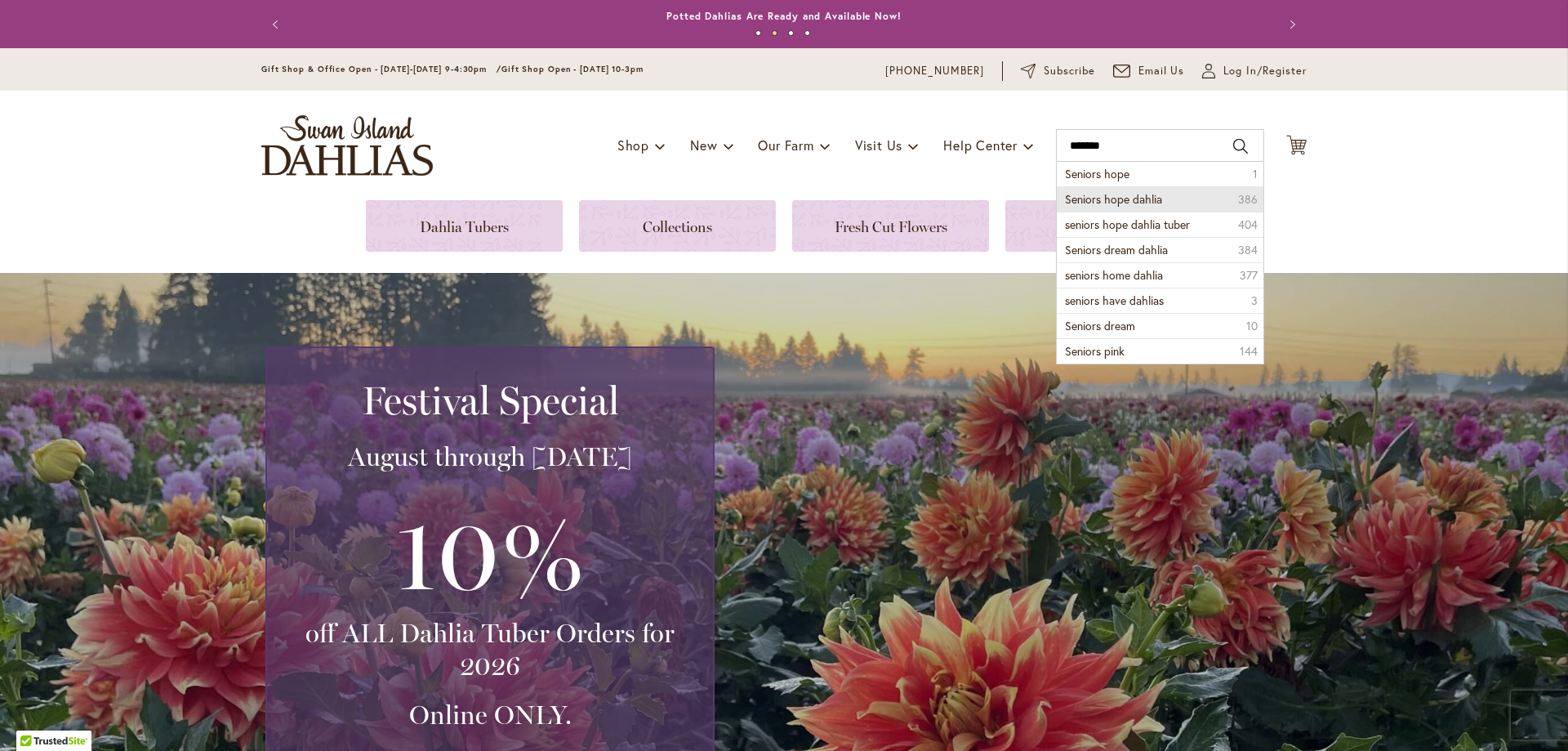
click at [1148, 197] on span "Seniors hope dahlia" at bounding box center [1114, 199] width 97 height 16
type input "**********"
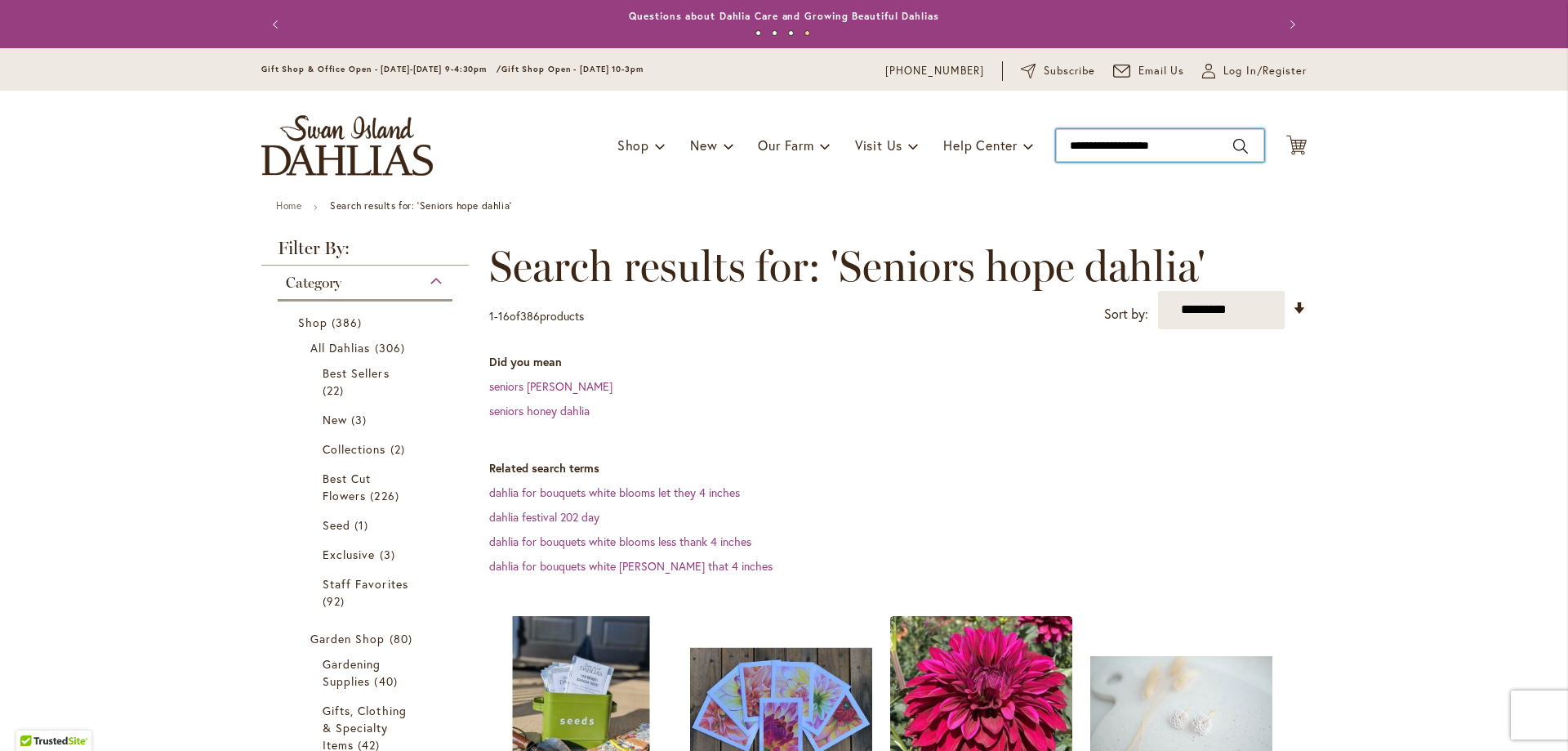
click at [1099, 143] on input "**********" at bounding box center [1160, 146] width 208 height 33
click at [1233, 143] on button "Search" at bounding box center [1240, 146] width 15 height 26
type input "**********"
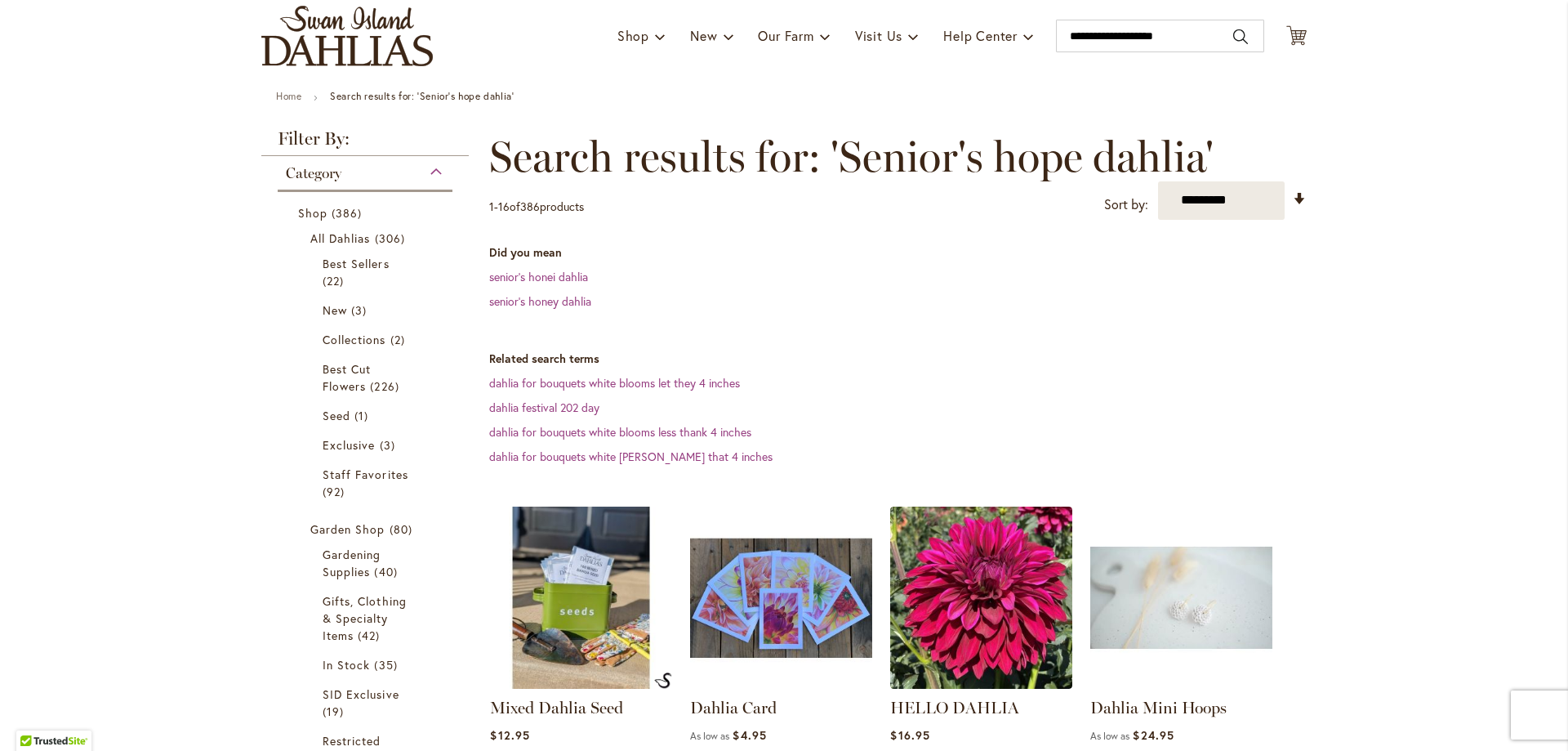
scroll to position [82, 0]
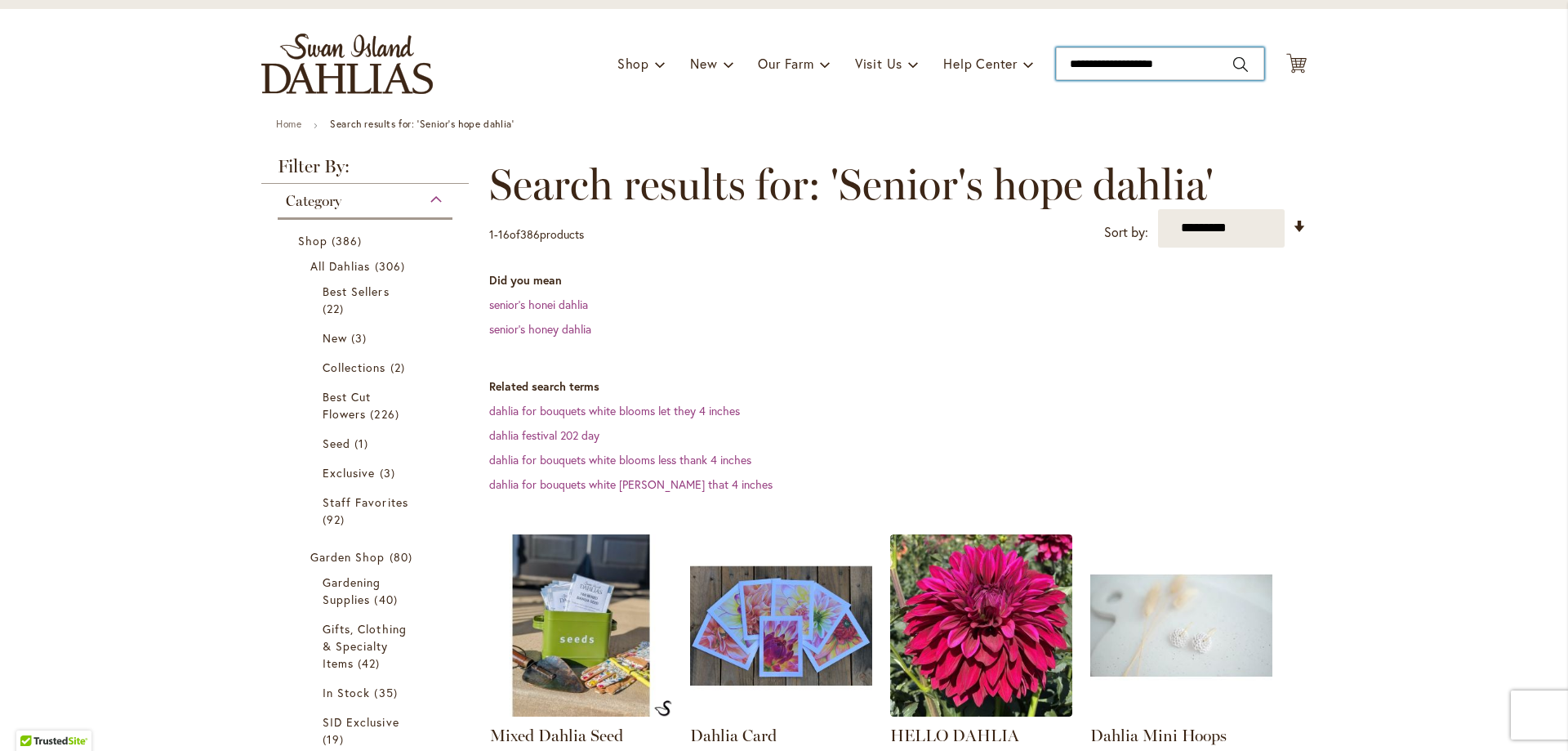
drag, startPoint x: 1178, startPoint y: 63, endPoint x: 1029, endPoint y: 62, distance: 149.0
click at [1029, 62] on div "Toggle Nav Shop Dahlia Tubers Collections Fresh Cut Dahlias Gardening Supplies …" at bounding box center [784, 63] width 1078 height 110
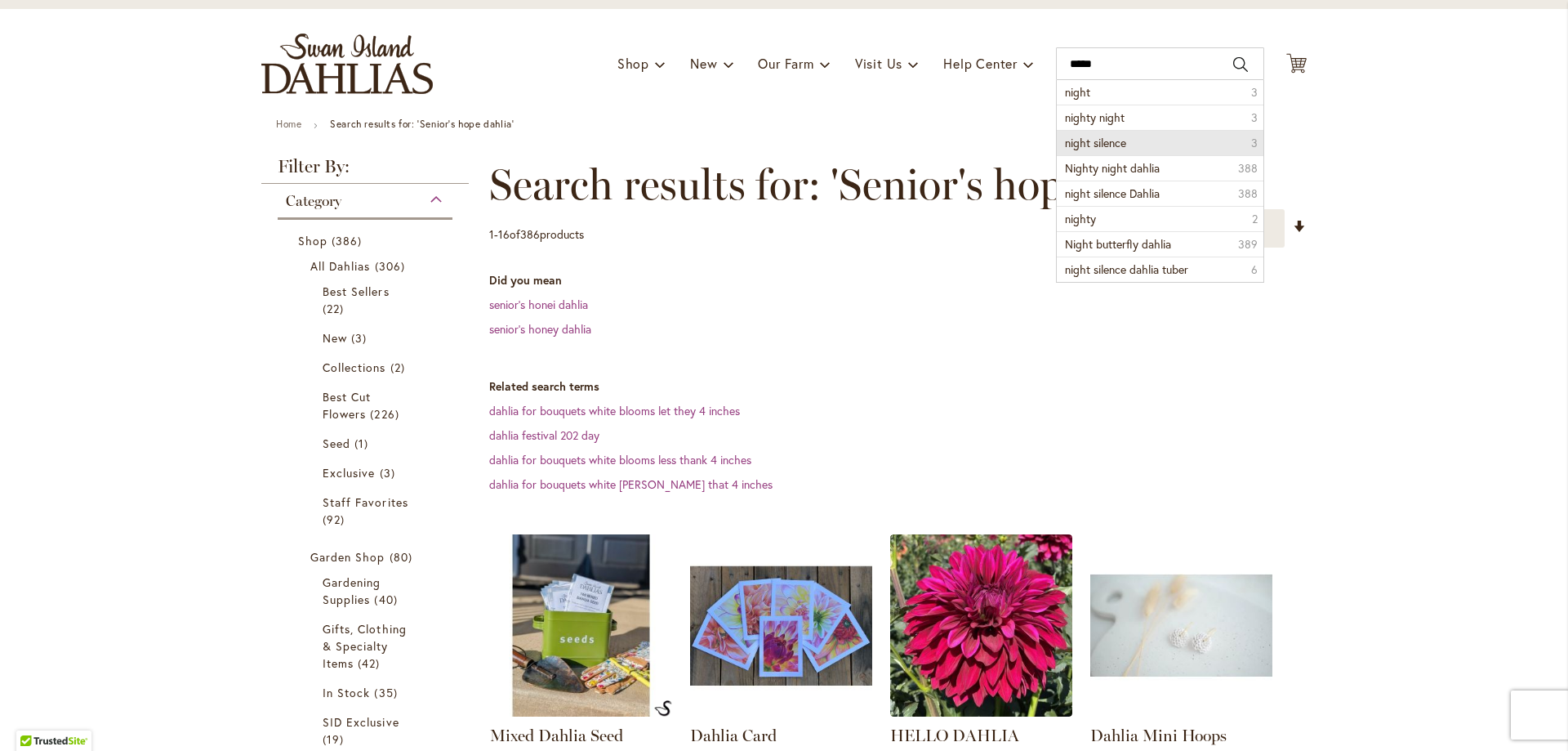
click at [1102, 137] on span "night silence" at bounding box center [1095, 143] width 61 height 16
type input "**********"
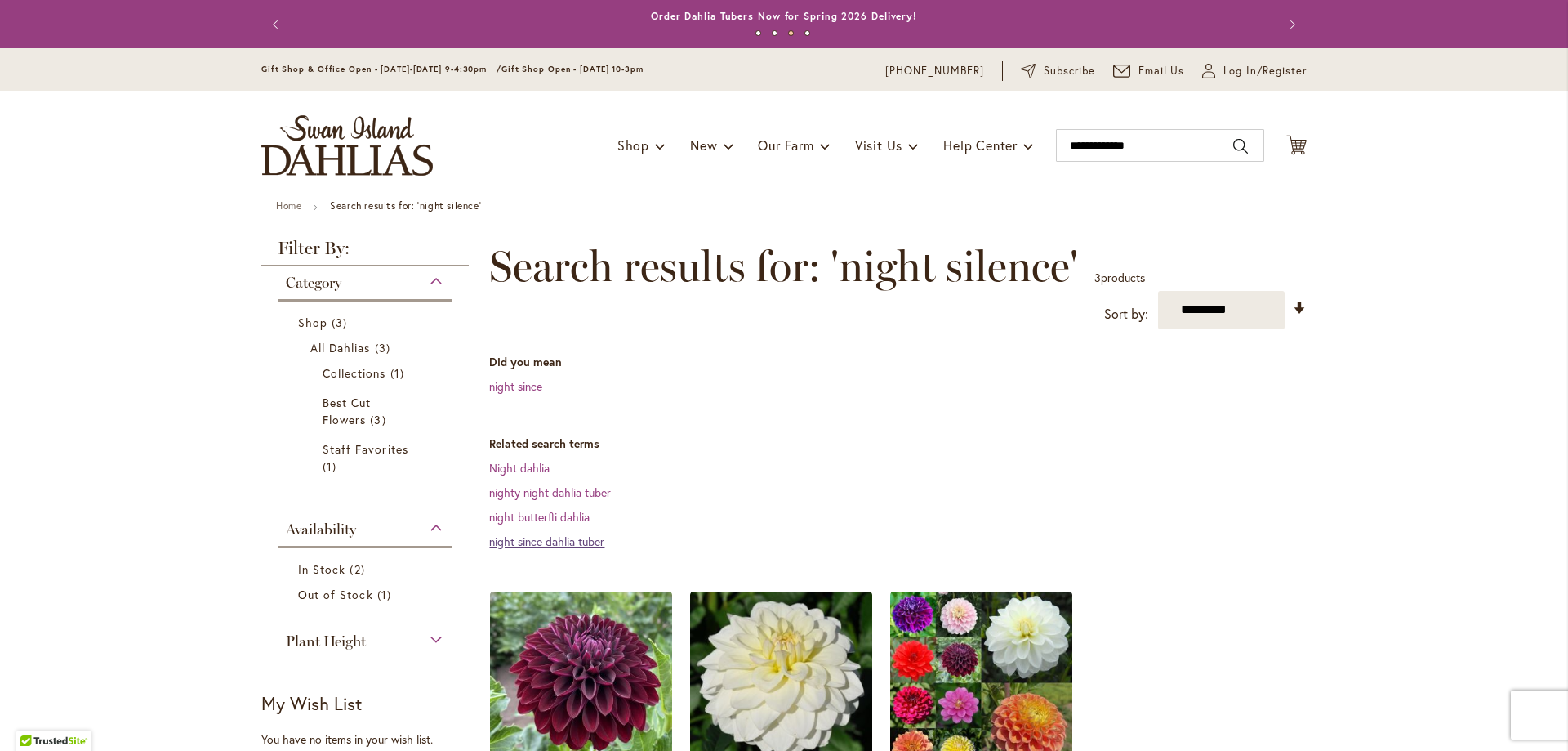
click at [526, 538] on link "night since dahlia tuber" at bounding box center [546, 542] width 116 height 16
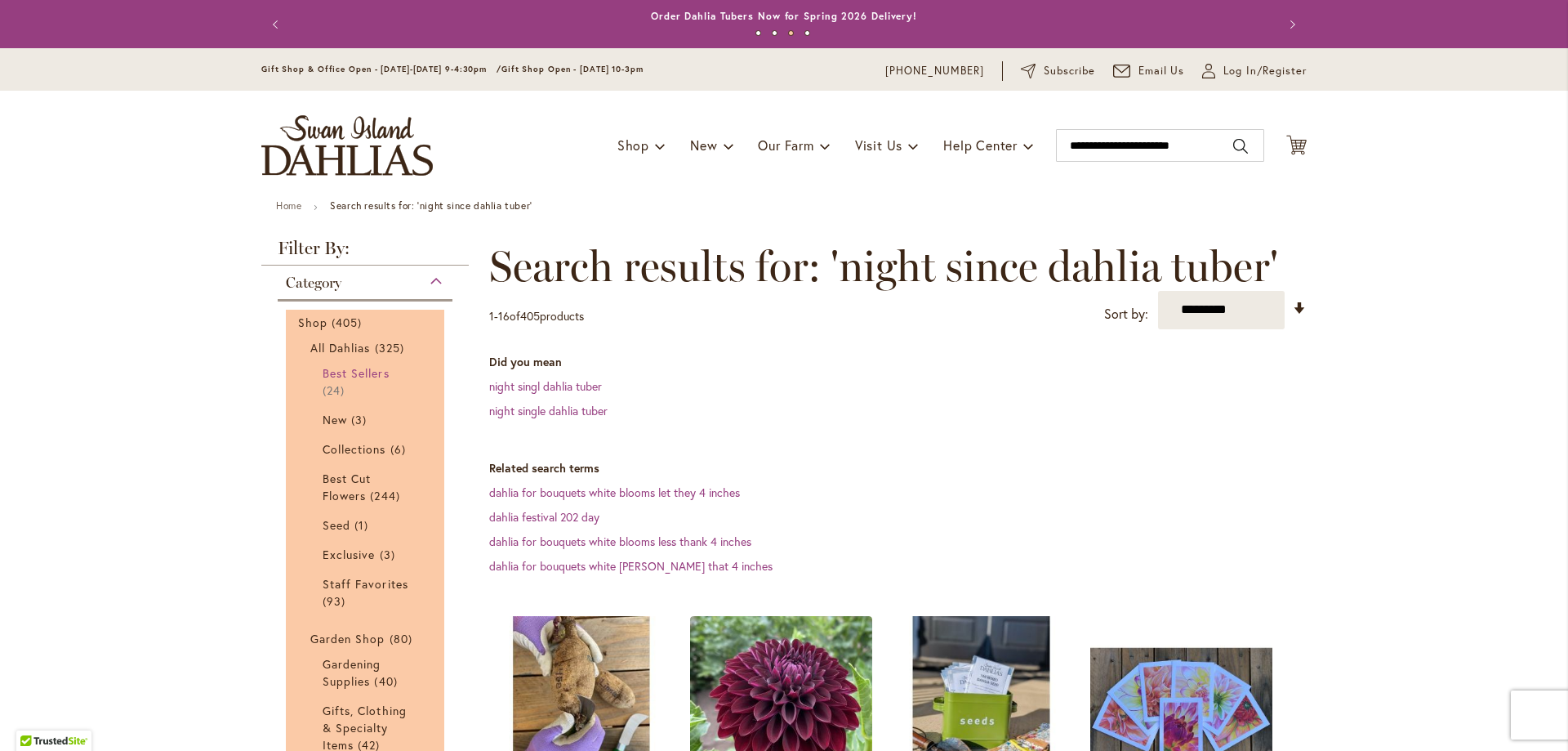
click at [335, 372] on span "Best Sellers" at bounding box center [355, 373] width 67 height 16
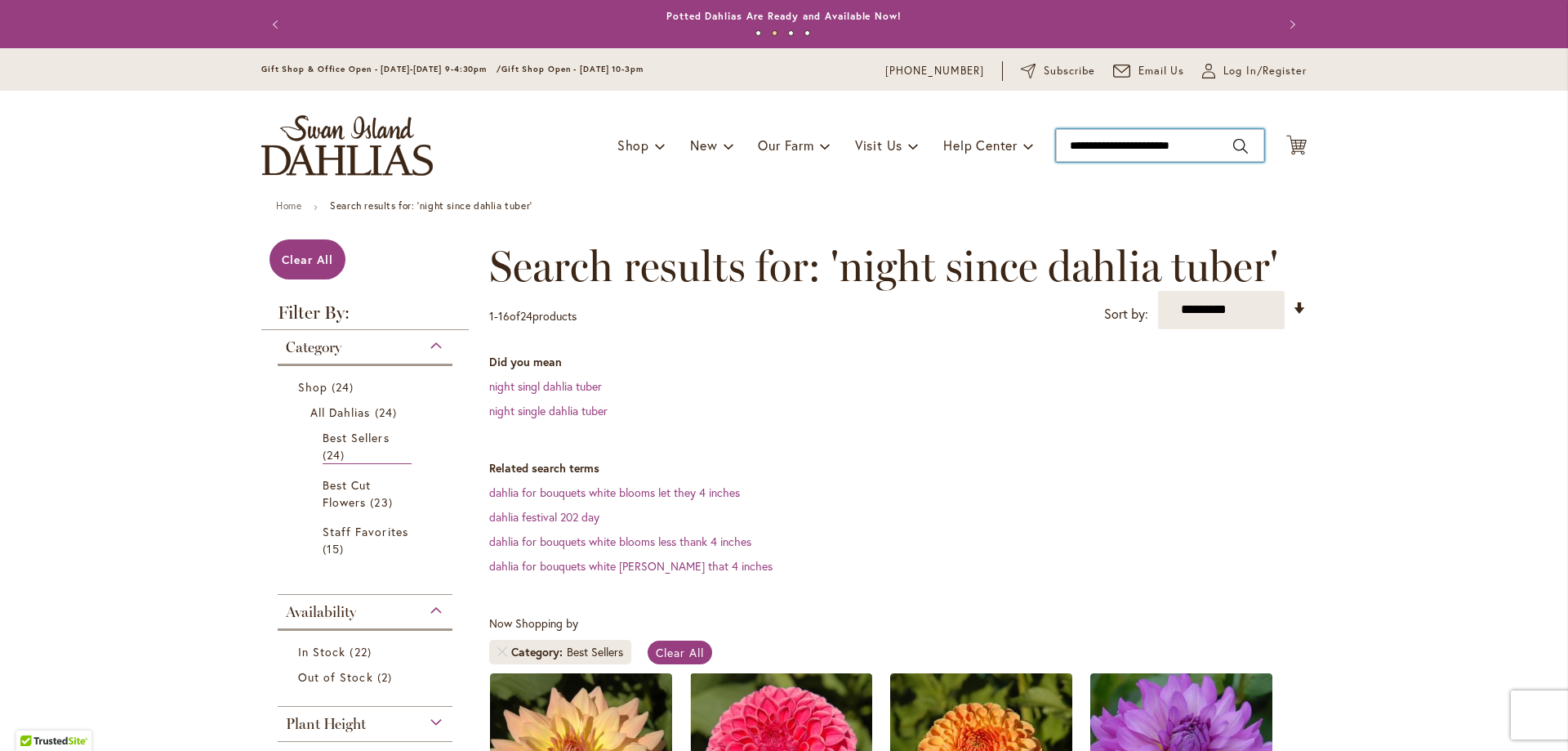
type input "**********"
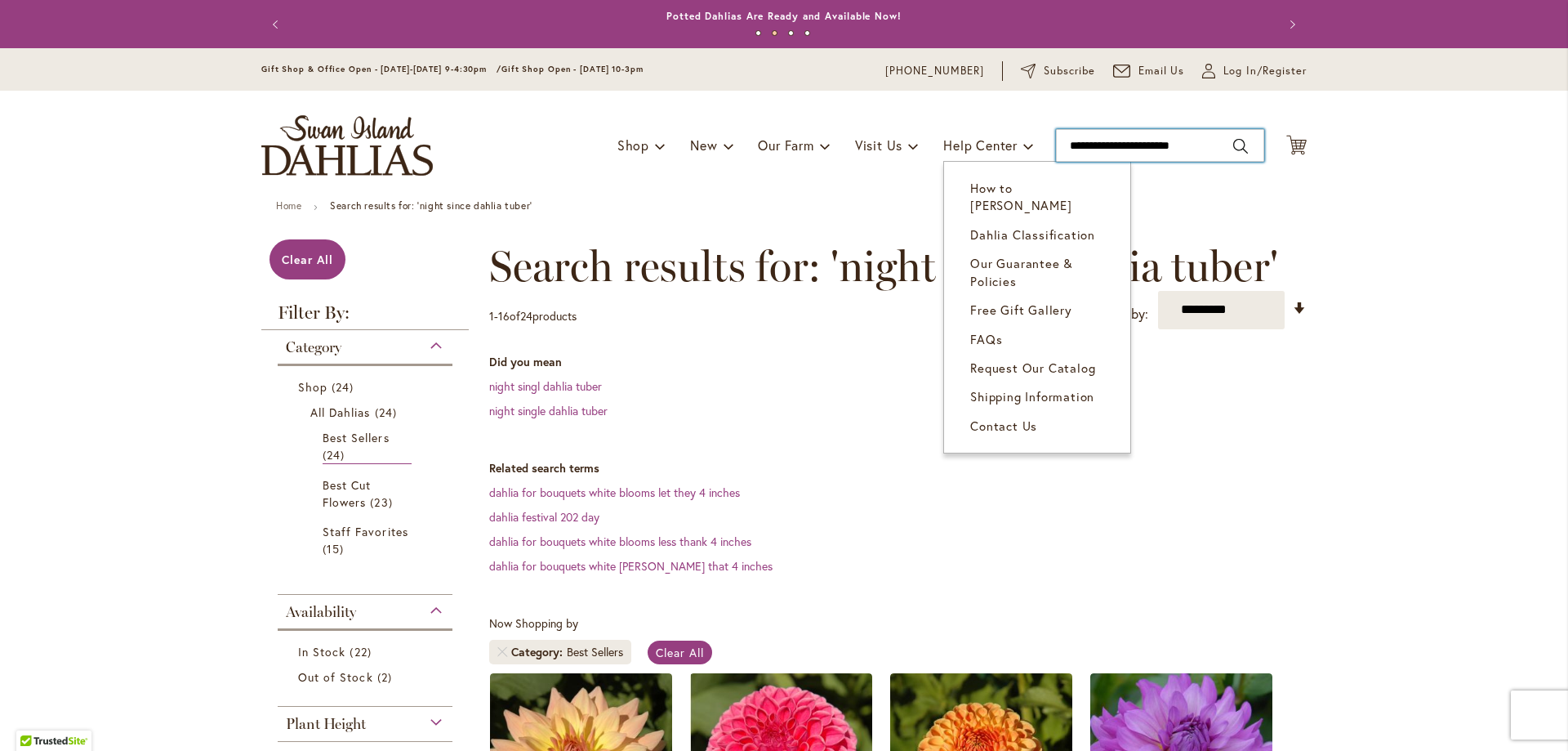
drag, startPoint x: 1203, startPoint y: 143, endPoint x: 1025, endPoint y: 157, distance: 178.5
click at [1025, 157] on div "Toggle Nav Shop Dahlia Tubers Collections Fresh Cut Dahlias Gardening Supplies …" at bounding box center [784, 145] width 1078 height 110
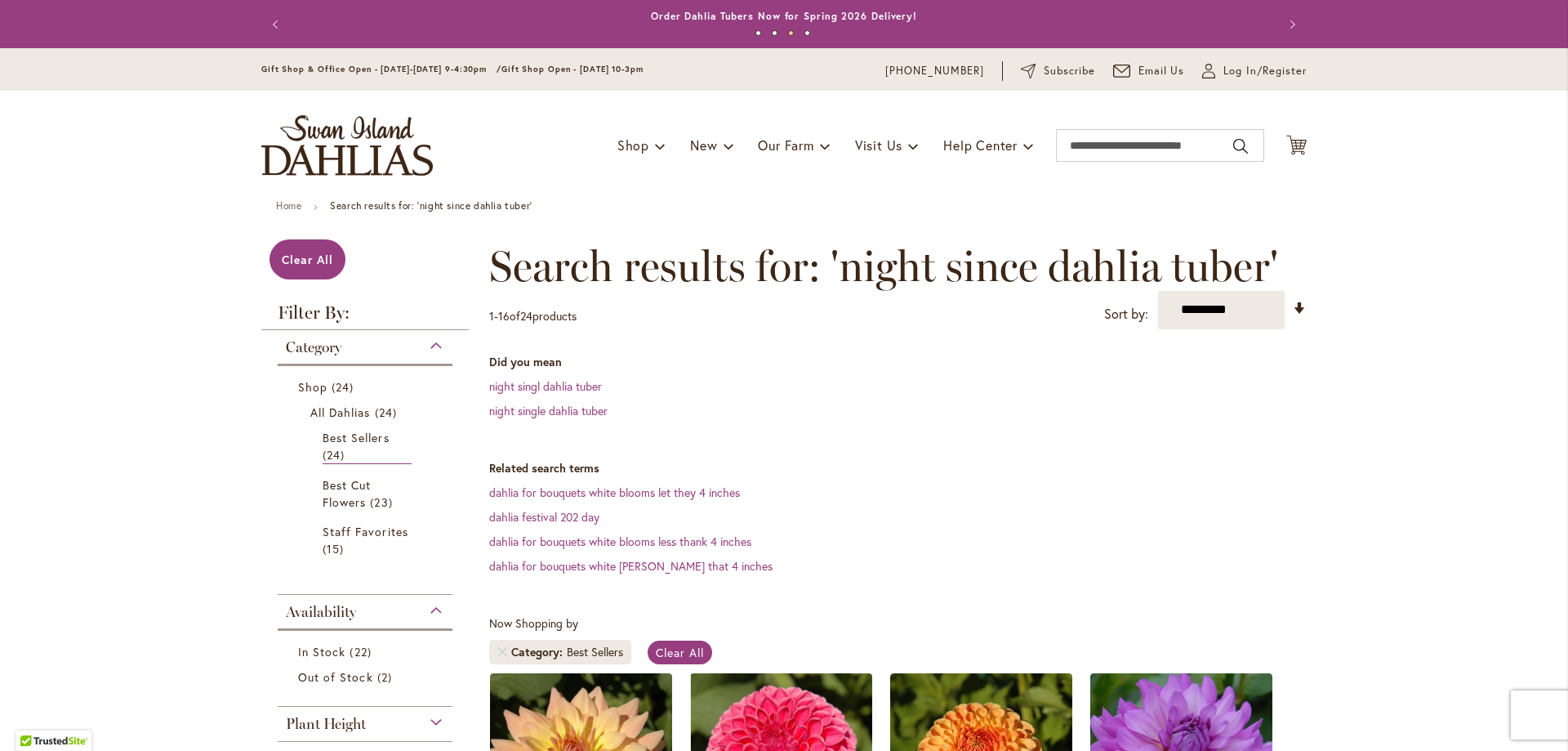
click at [347, 147] on img "store logo" at bounding box center [347, 146] width 171 height 61
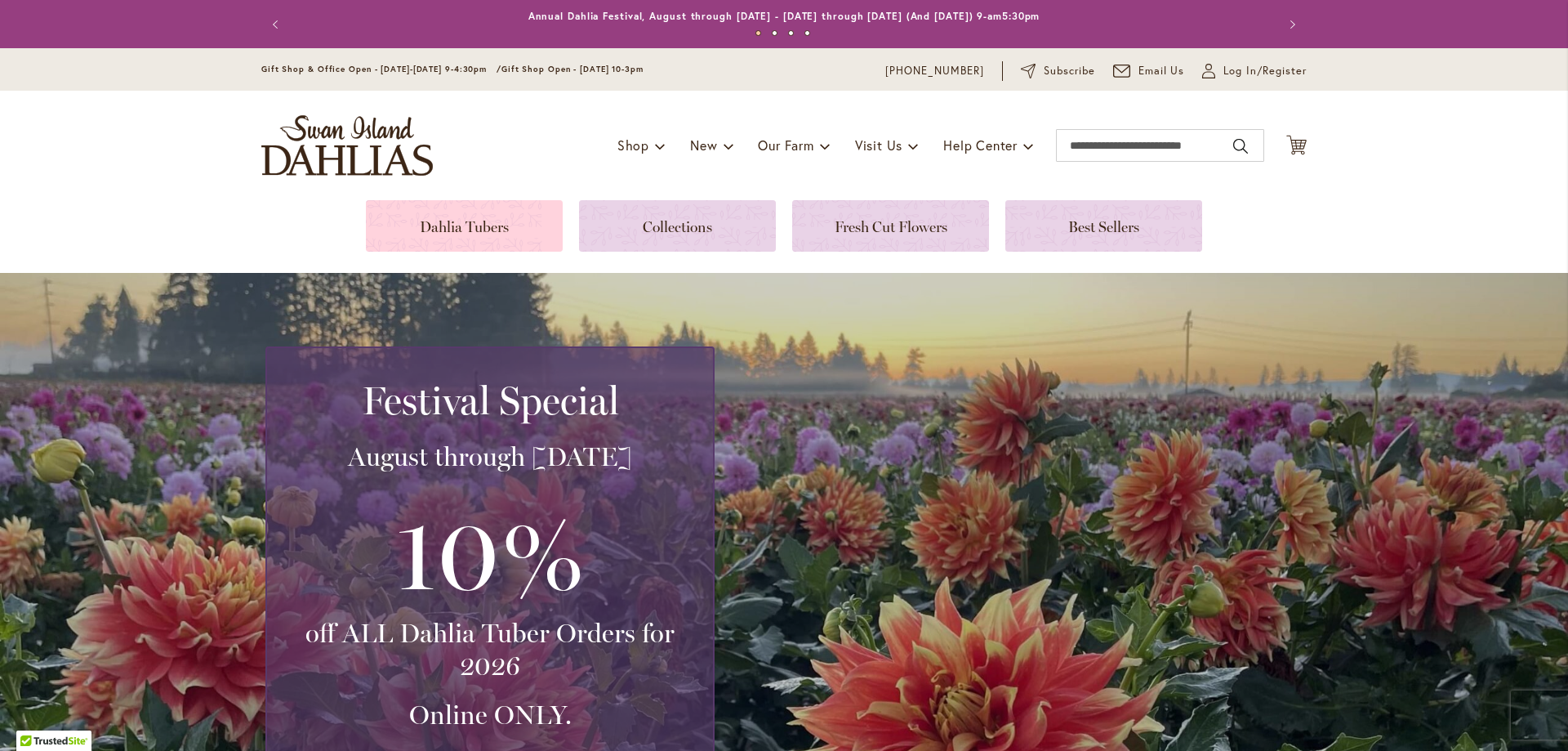
click at [473, 223] on link at bounding box center [464, 225] width 197 height 51
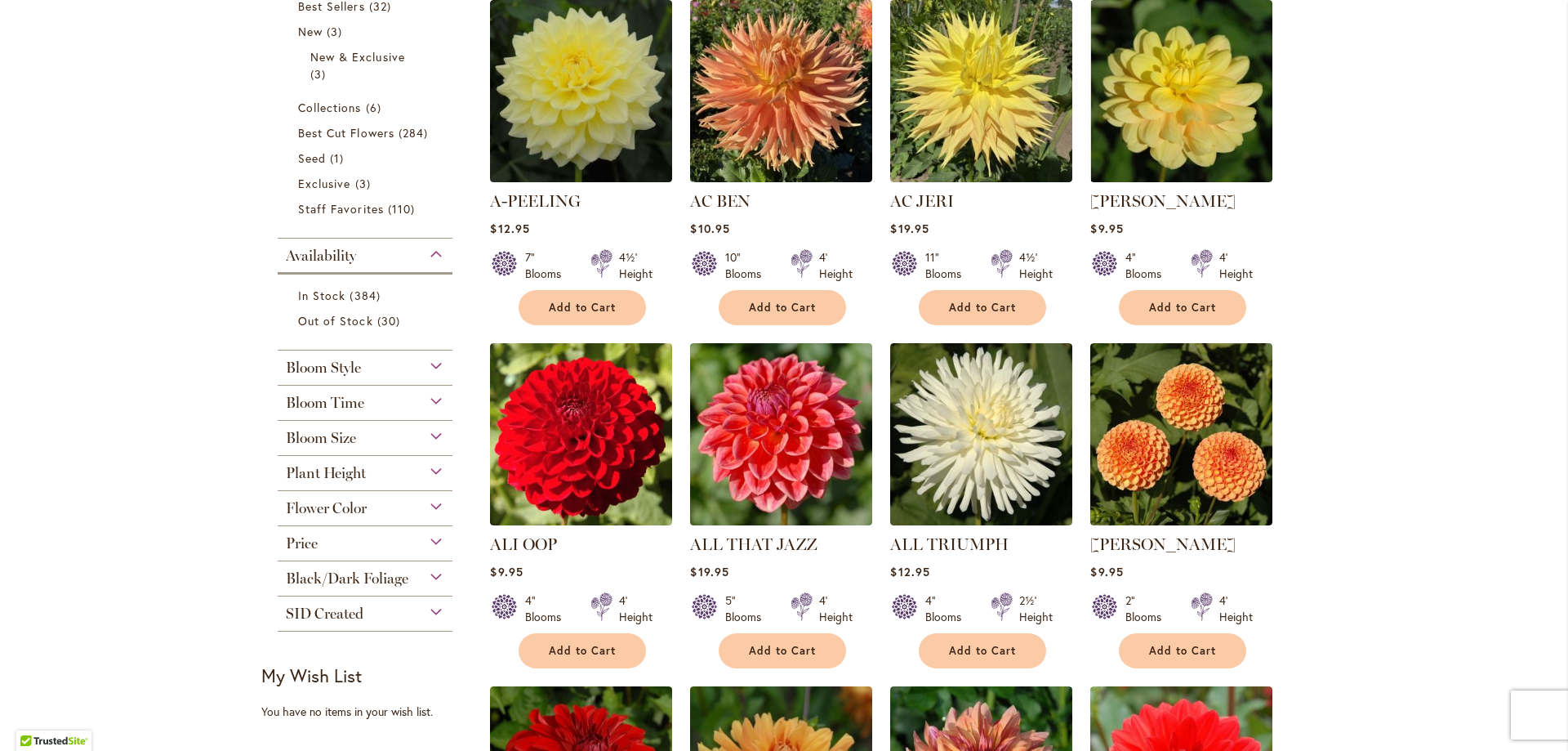
scroll to position [409, 0]
click at [319, 502] on span "Flower Color" at bounding box center [326, 507] width 81 height 18
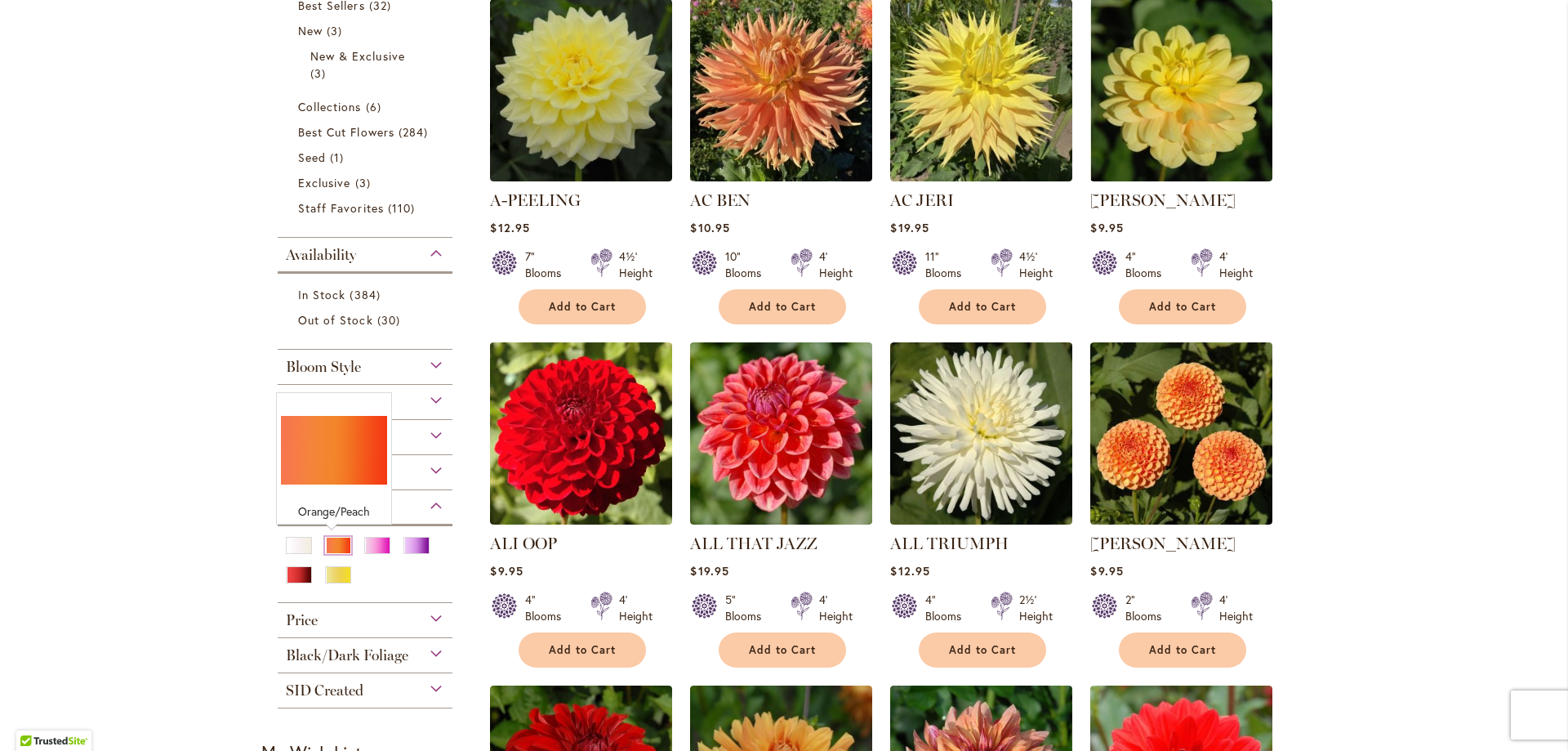
click at [330, 542] on div "Orange/Peach" at bounding box center [338, 546] width 26 height 17
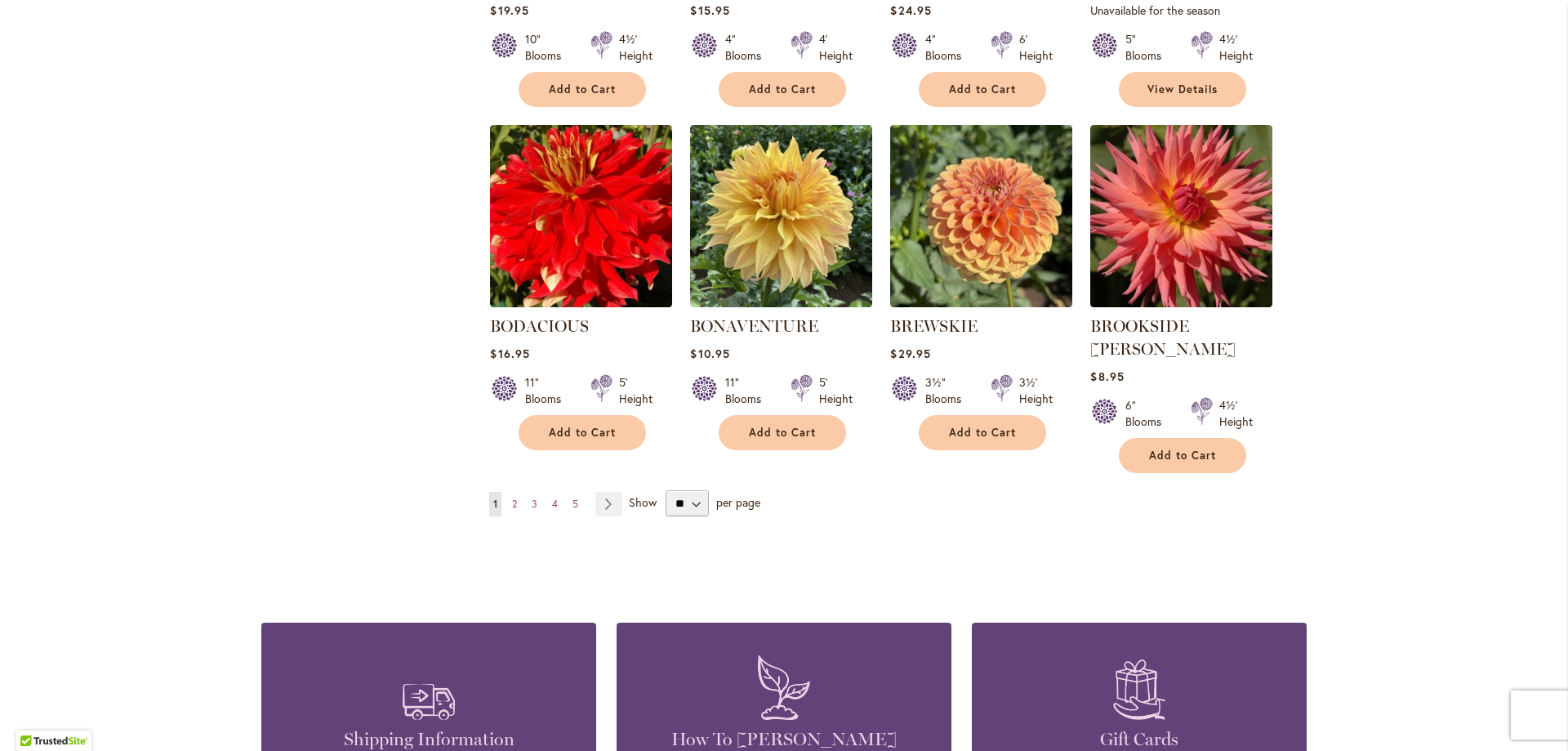
scroll to position [1307, 0]
click at [692, 491] on select "** ** ** **" at bounding box center [687, 504] width 43 height 26
select select "**"
click at [665, 491] on select "** ** ** **" at bounding box center [687, 504] width 43 height 26
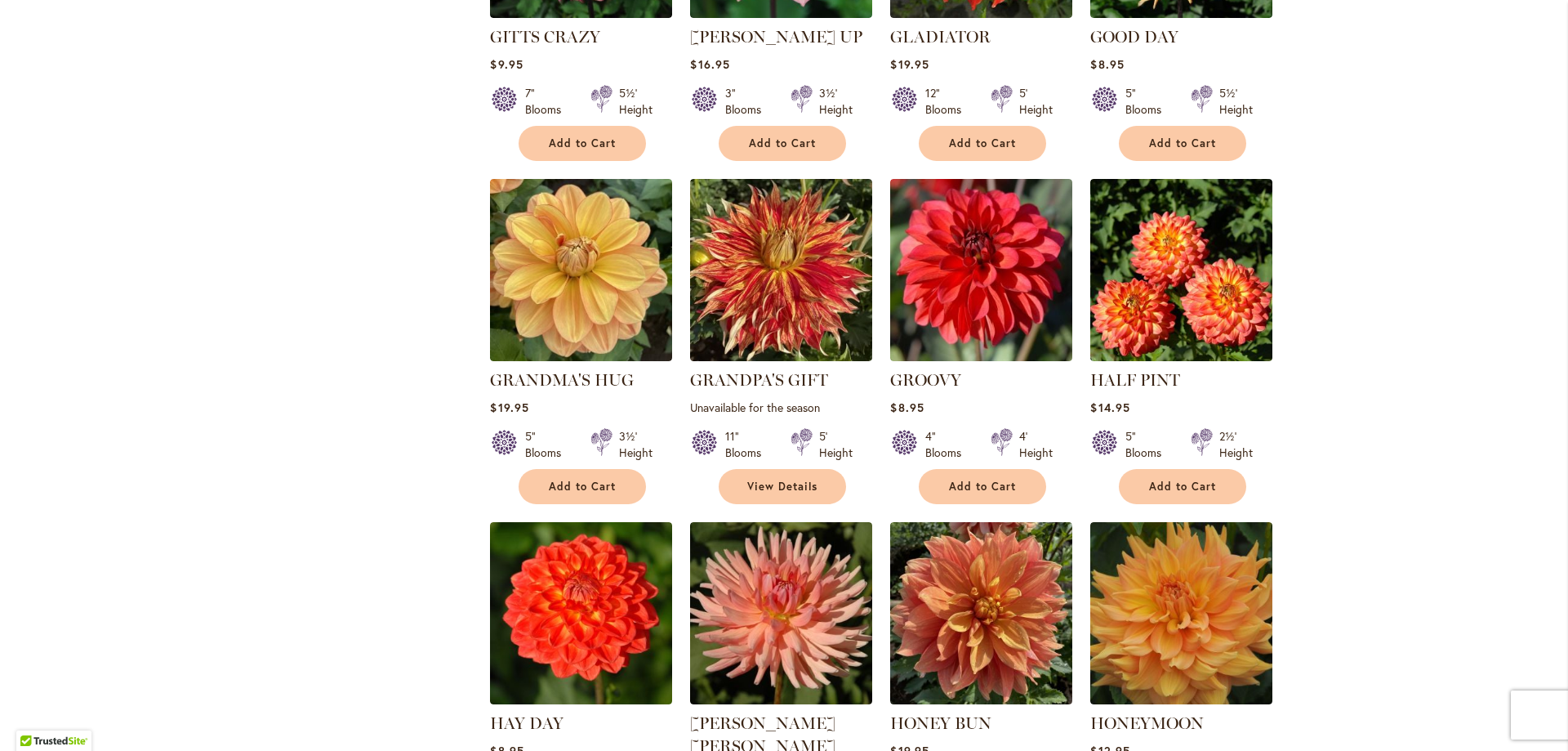
scroll to position [4494, 0]
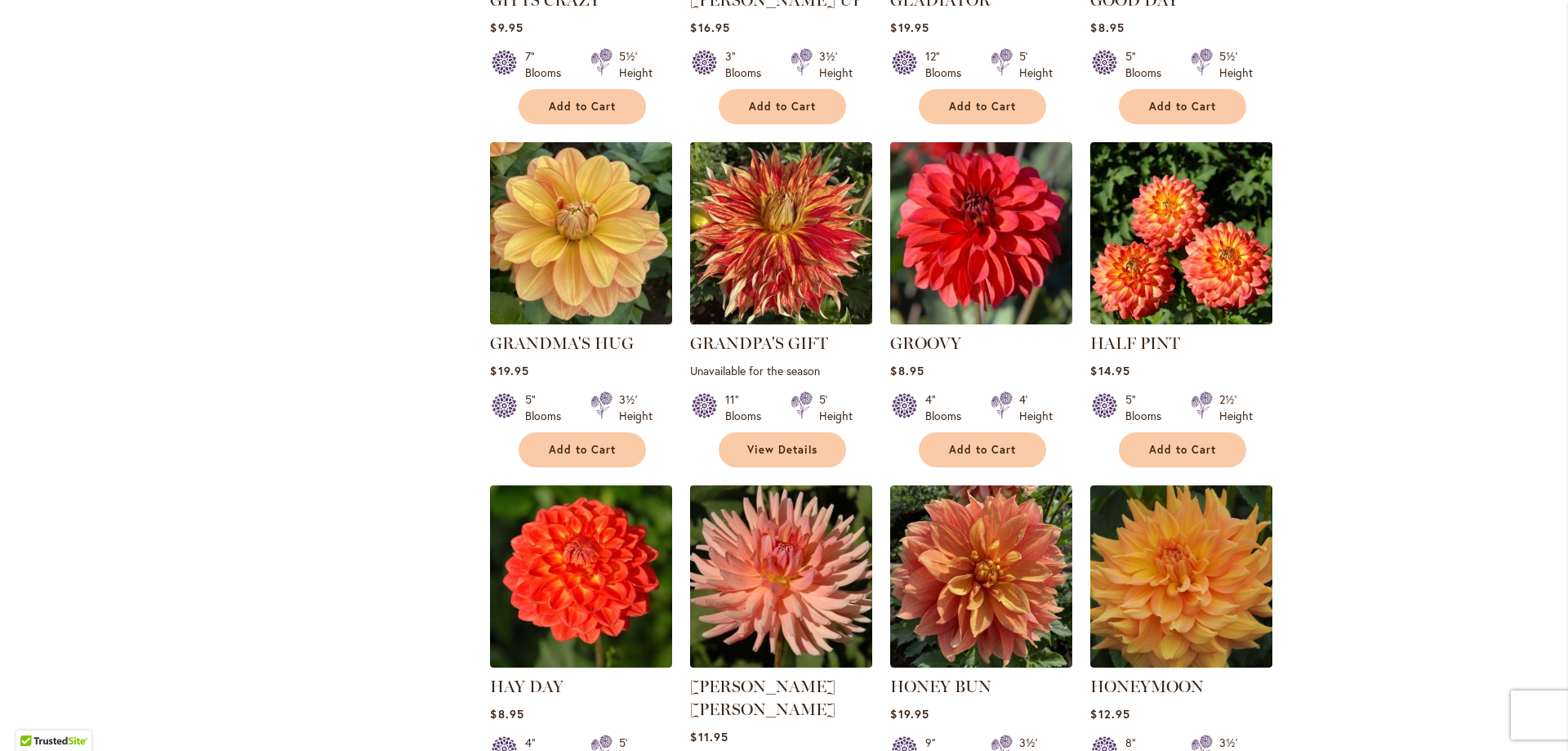
click at [765, 481] on img at bounding box center [782, 576] width 191 height 191
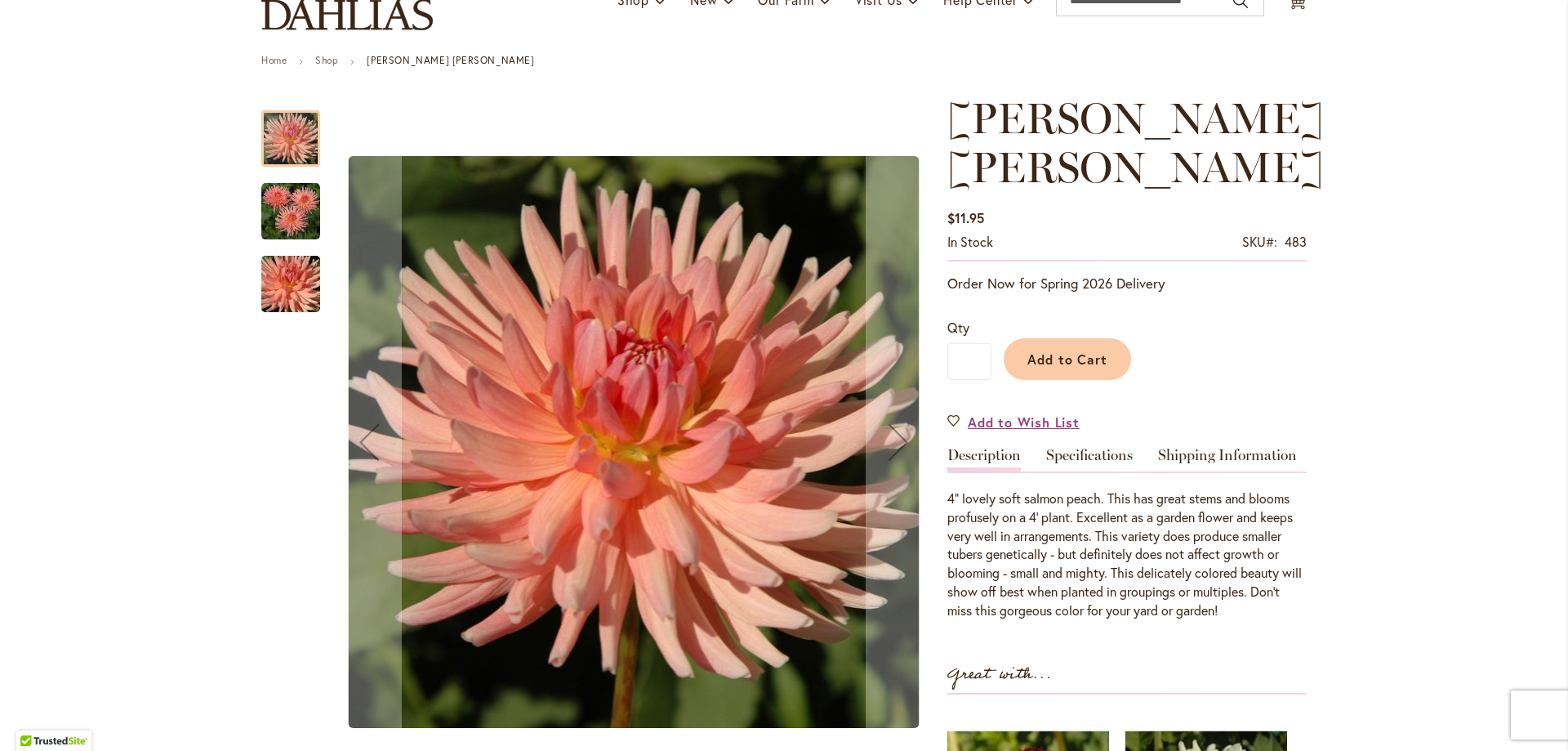
scroll to position [163, 0]
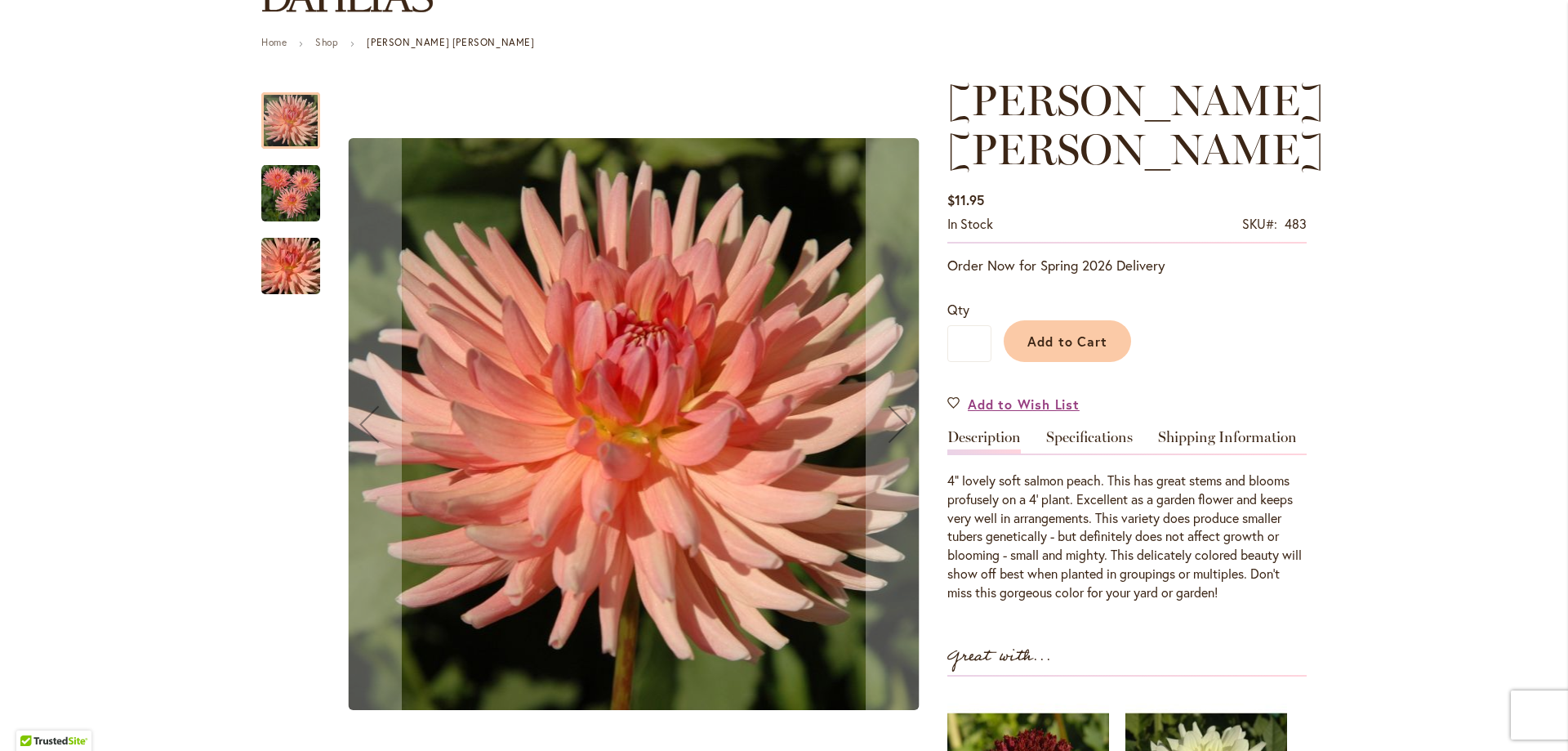
click at [275, 189] on img "HEATHER MARIE" at bounding box center [291, 194] width 59 height 59
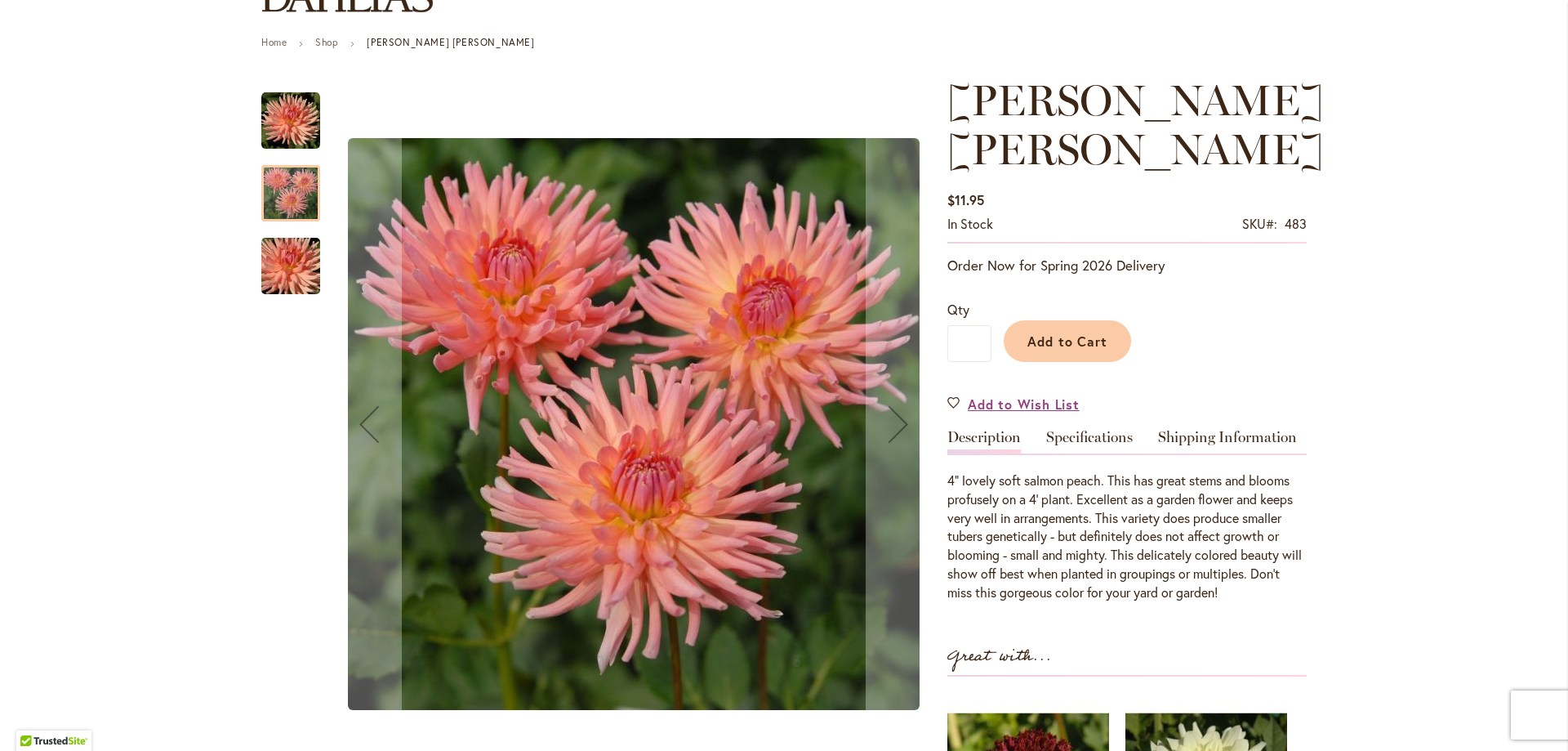
click at [275, 190] on div at bounding box center [291, 193] width 59 height 56
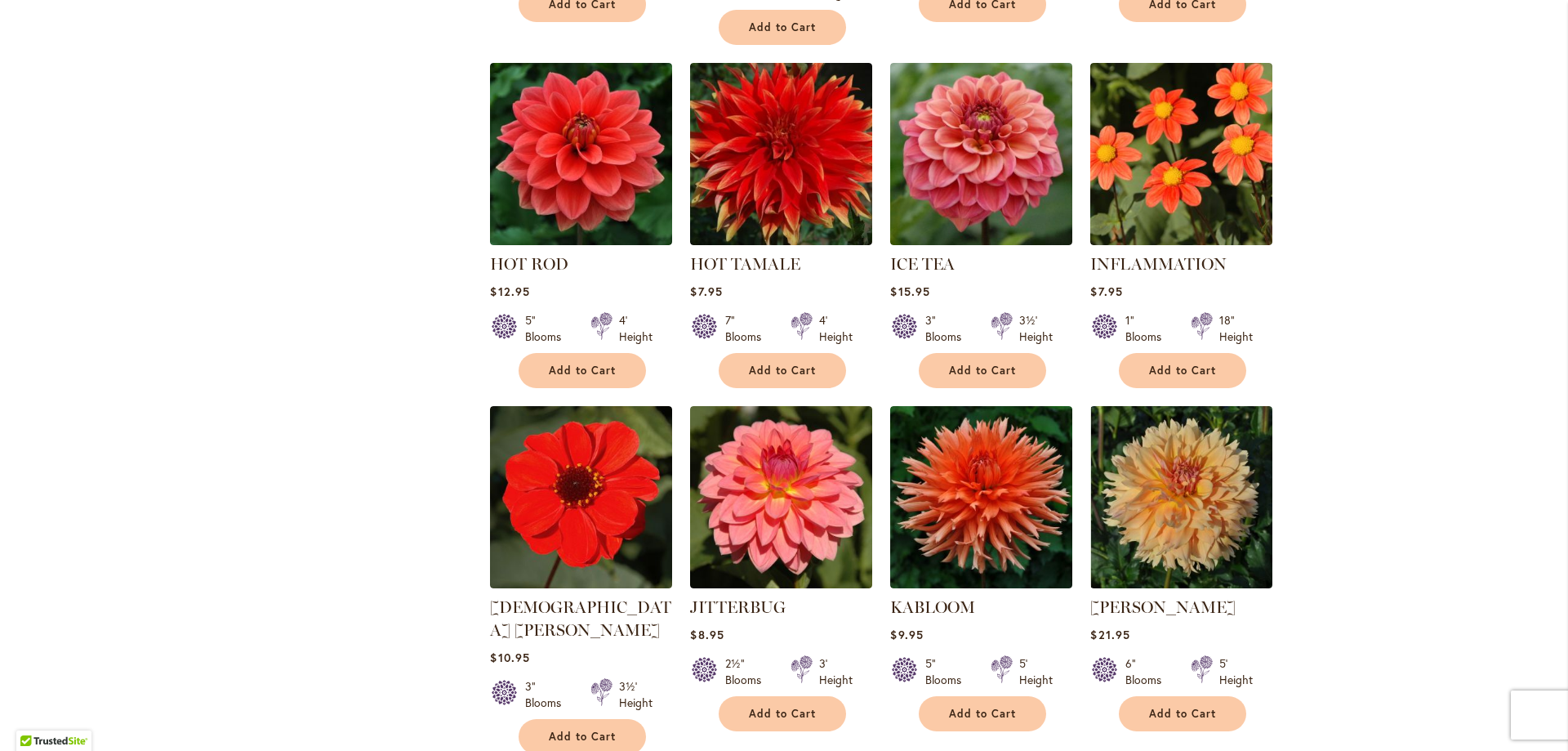
scroll to position [5311, 0]
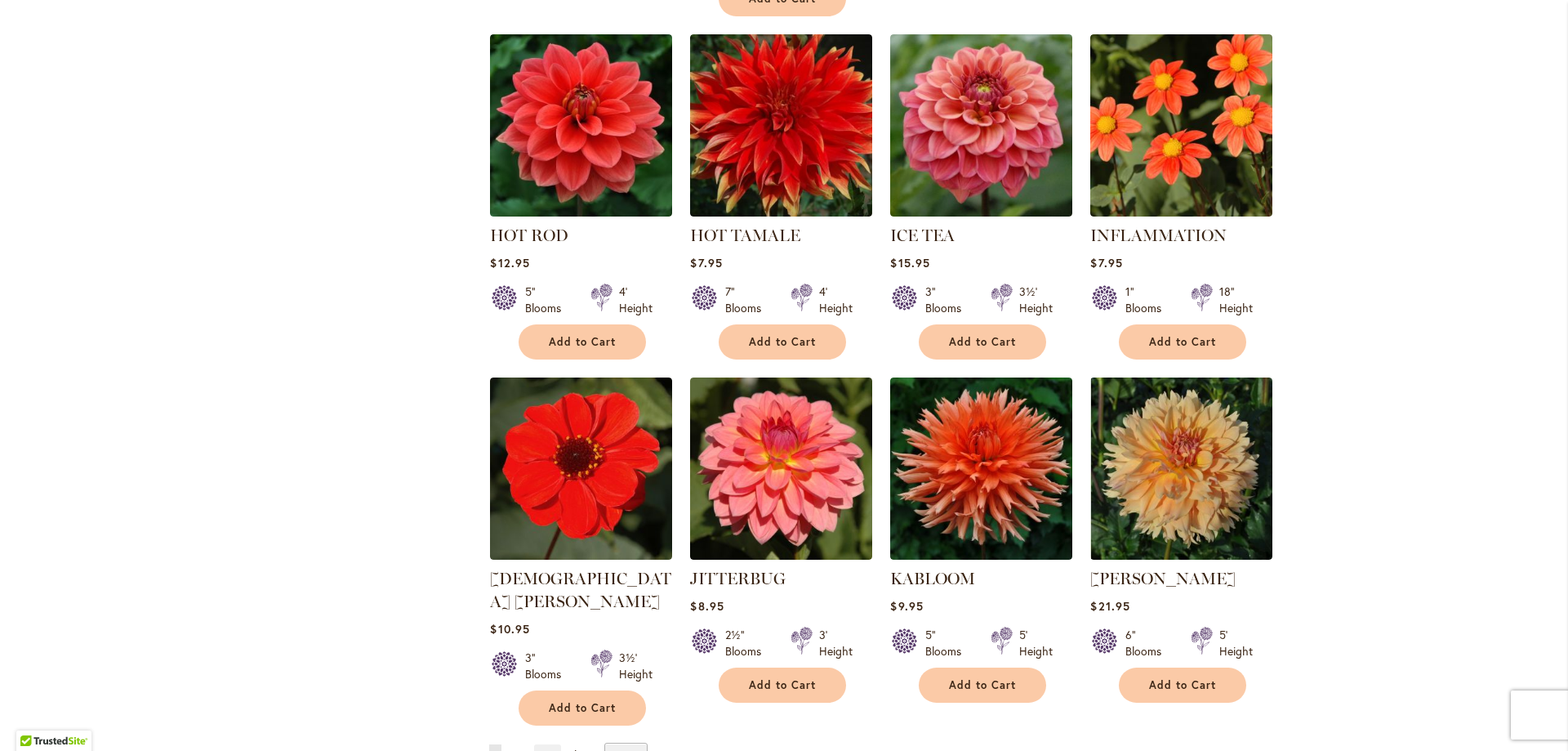
click at [512, 750] on span "2" at bounding box center [514, 756] width 5 height 12
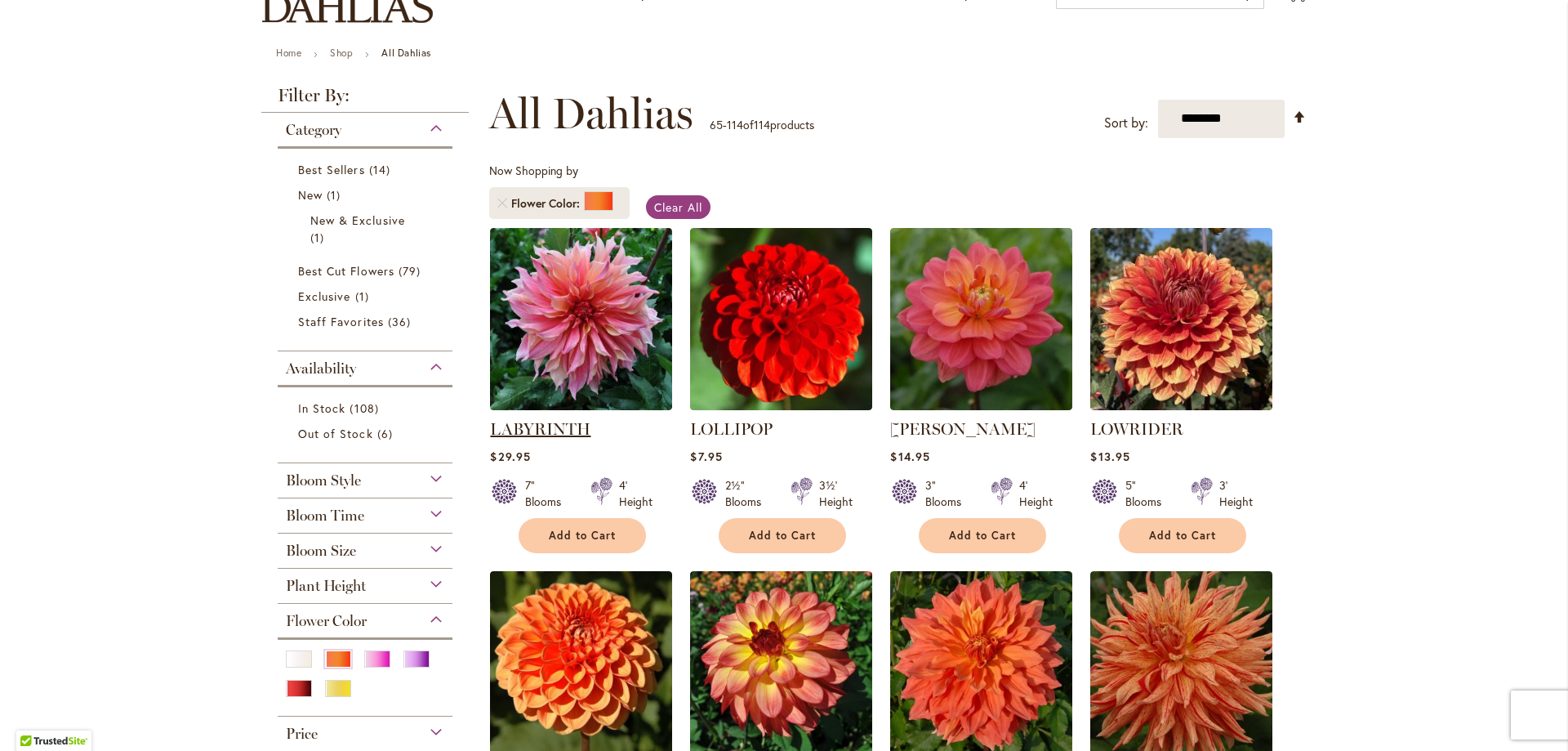
scroll to position [163, 0]
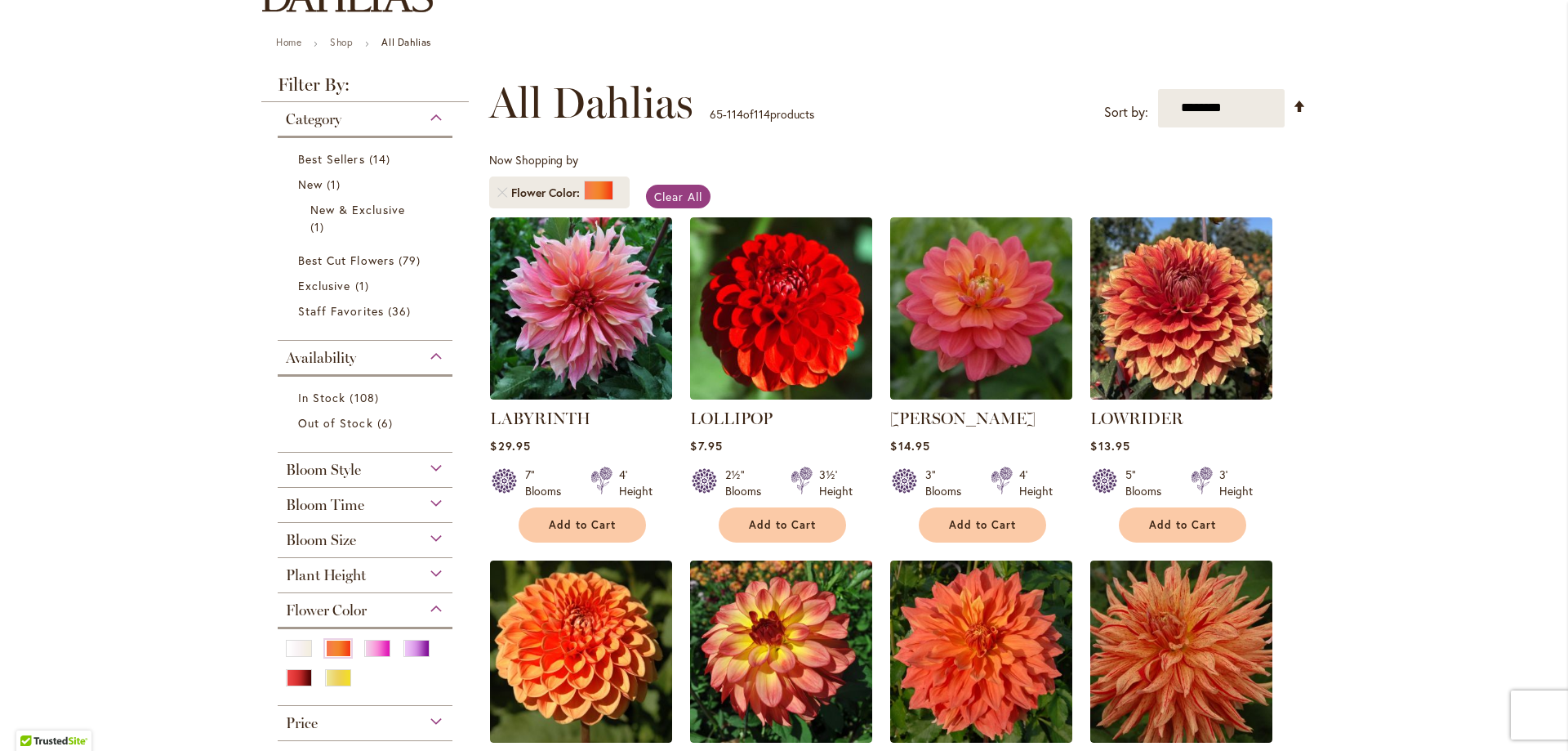
click at [371, 464] on div "Bloom Style" at bounding box center [365, 466] width 175 height 26
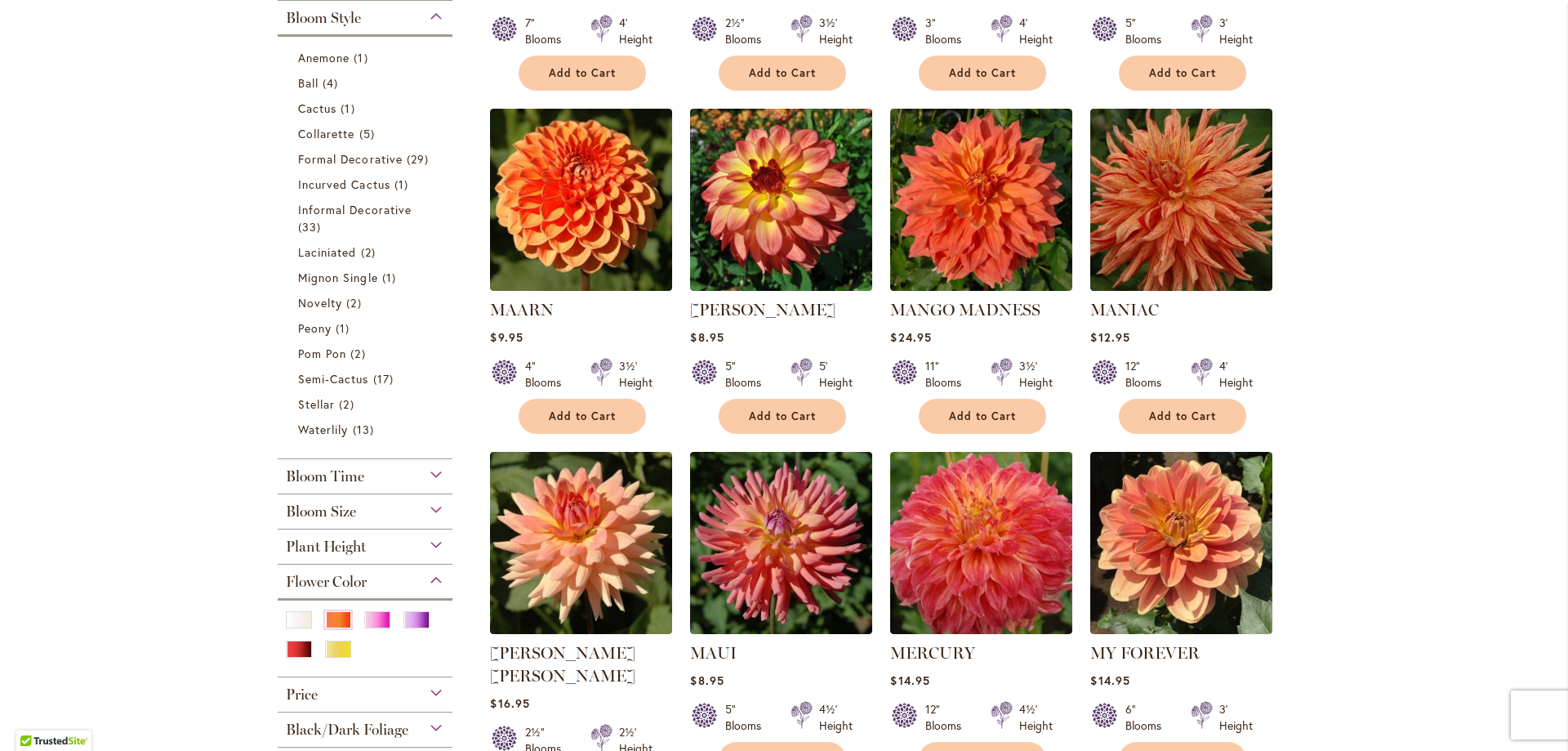
click at [354, 510] on div "Bloom Size" at bounding box center [365, 508] width 175 height 26
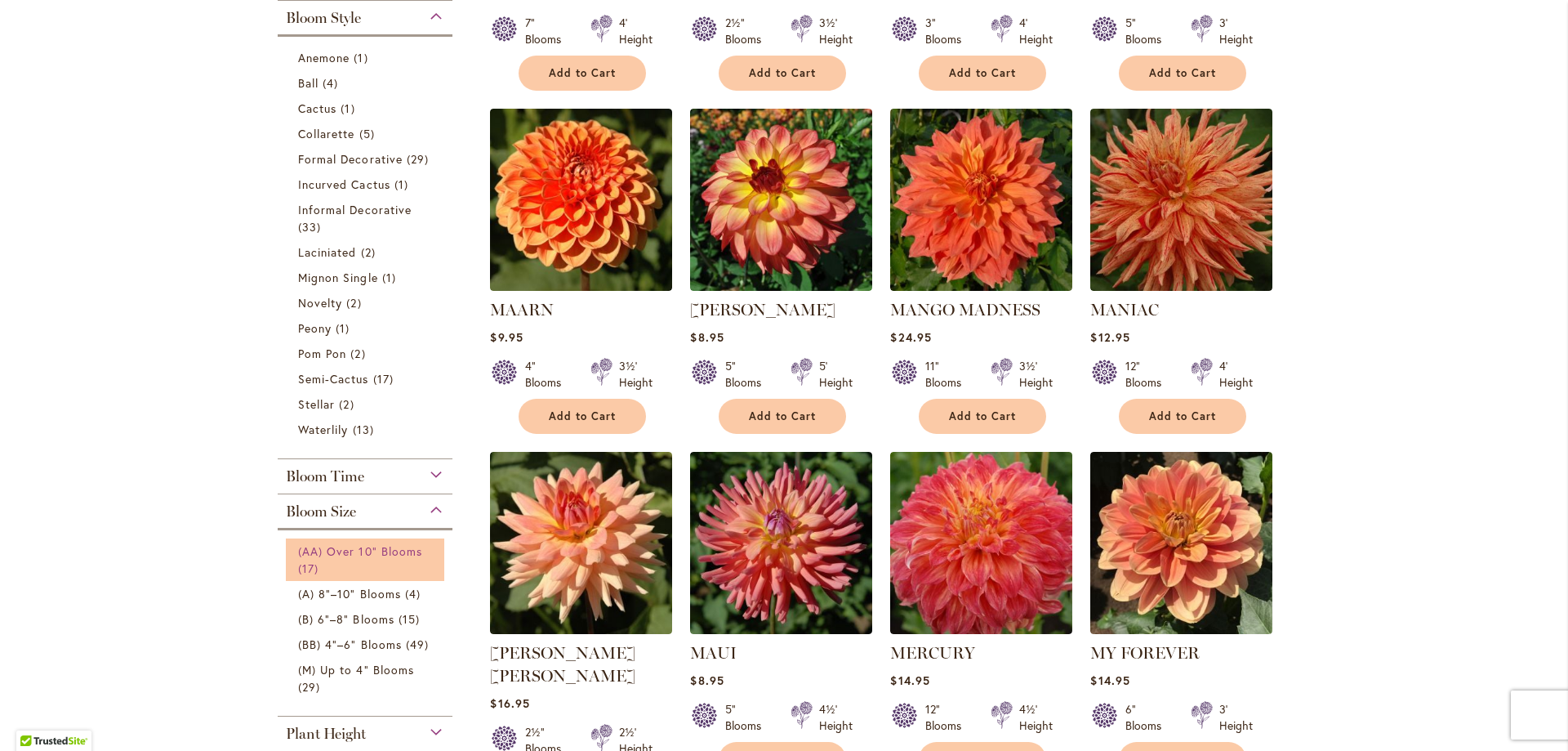
click at [335, 546] on span "(AA) Over 10" Blooms" at bounding box center [360, 551] width 124 height 16
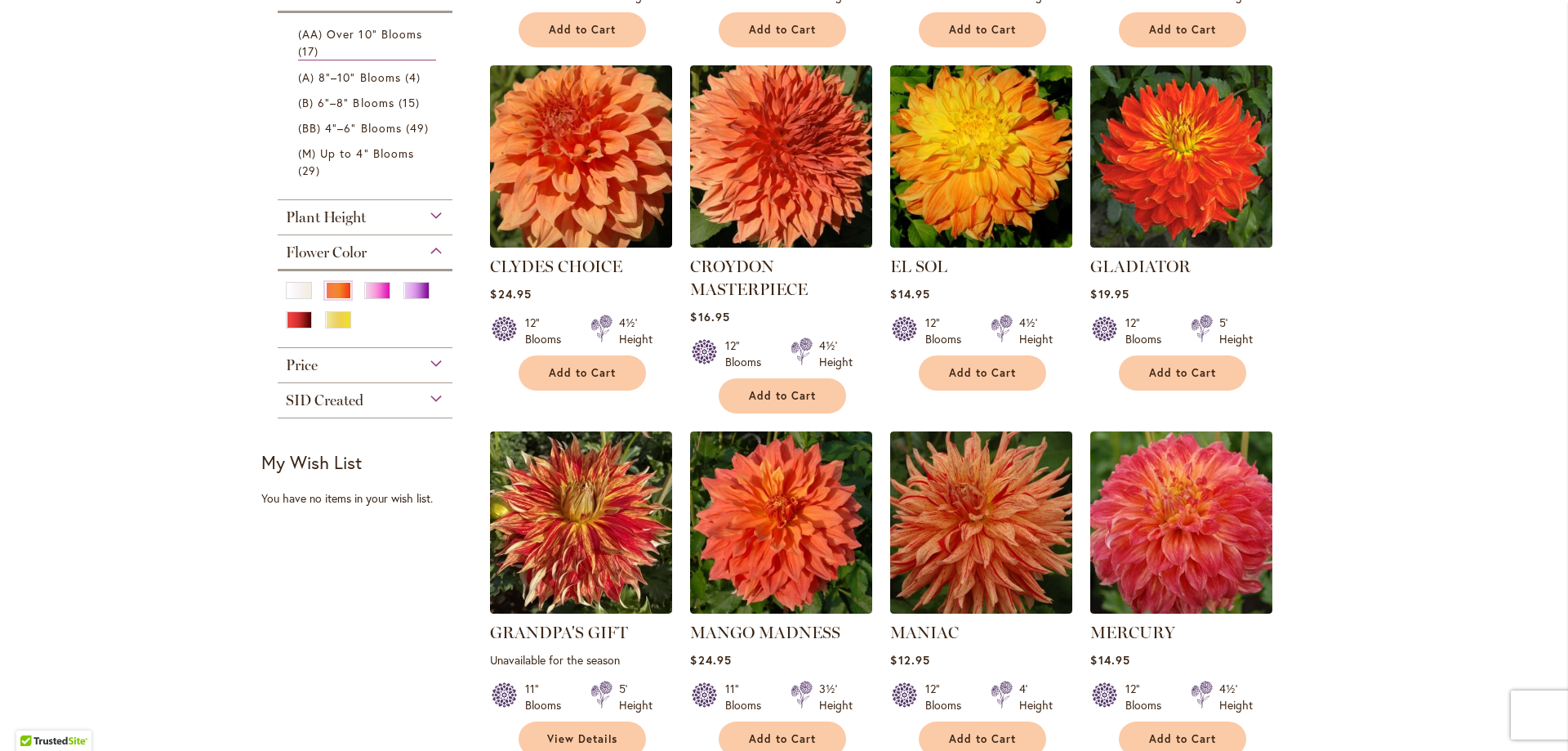
scroll to position [490, 0]
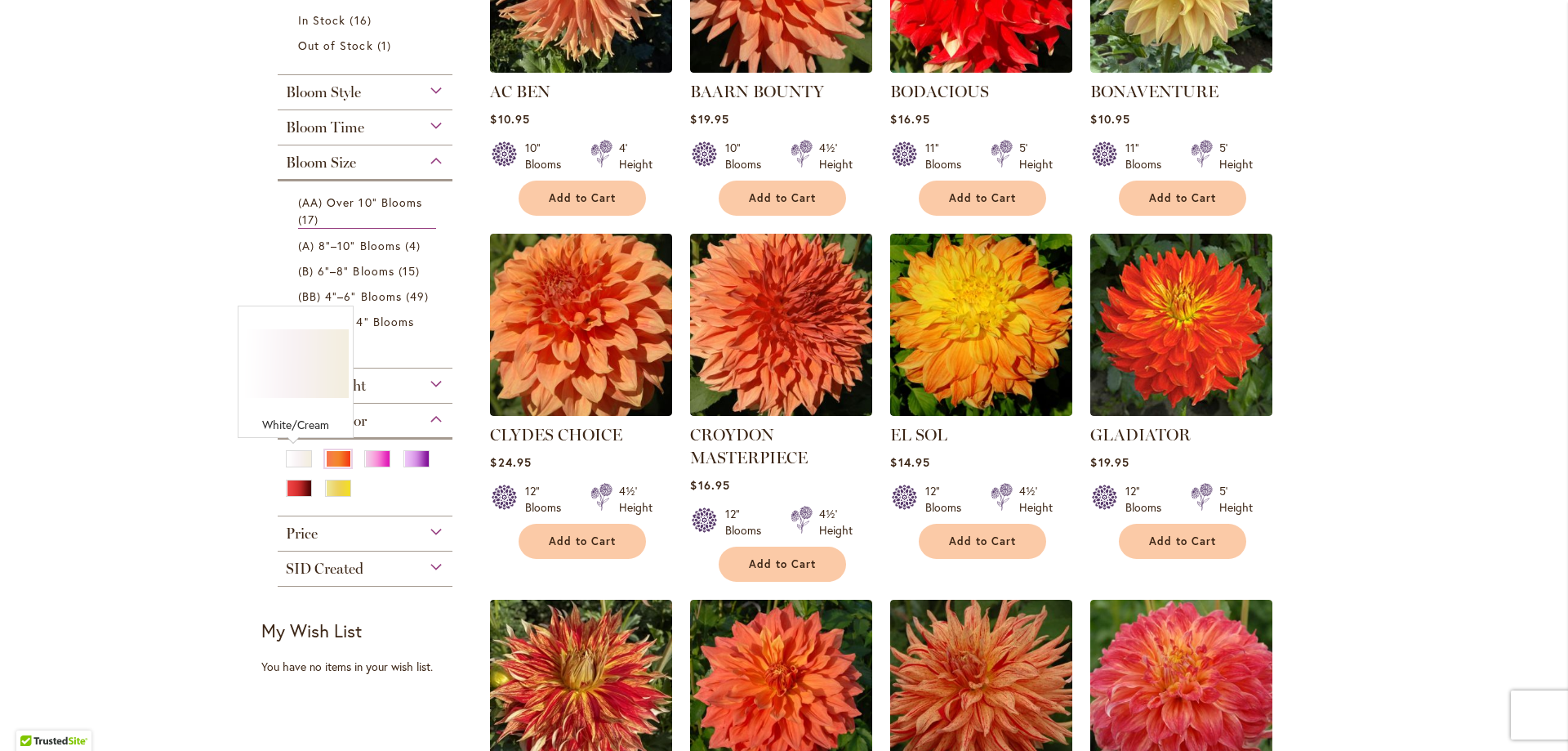
drag, startPoint x: 298, startPoint y: 454, endPoint x: 306, endPoint y: 449, distance: 9.4
click at [298, 451] on div "White/Cream" at bounding box center [299, 459] width 26 height 17
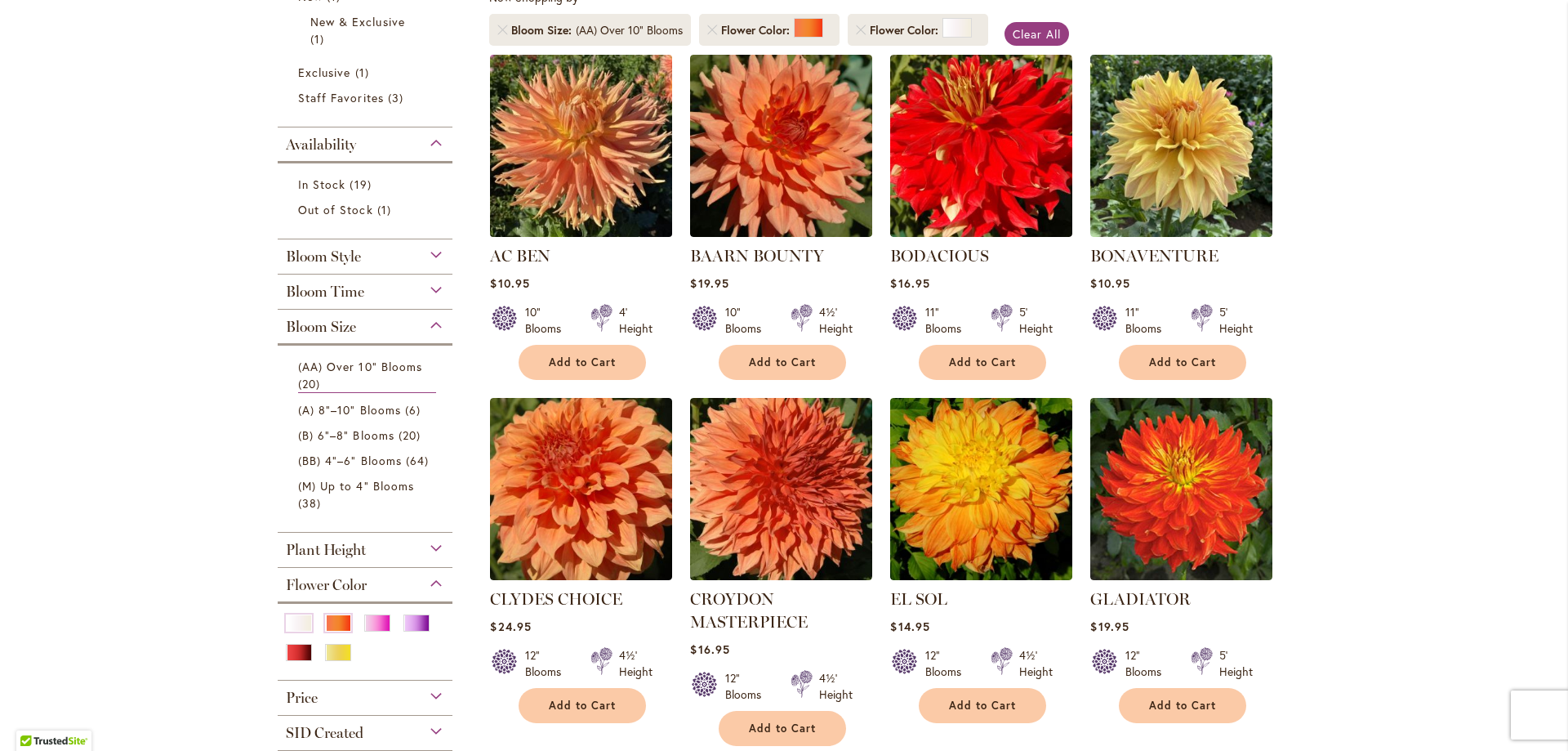
scroll to position [327, 0]
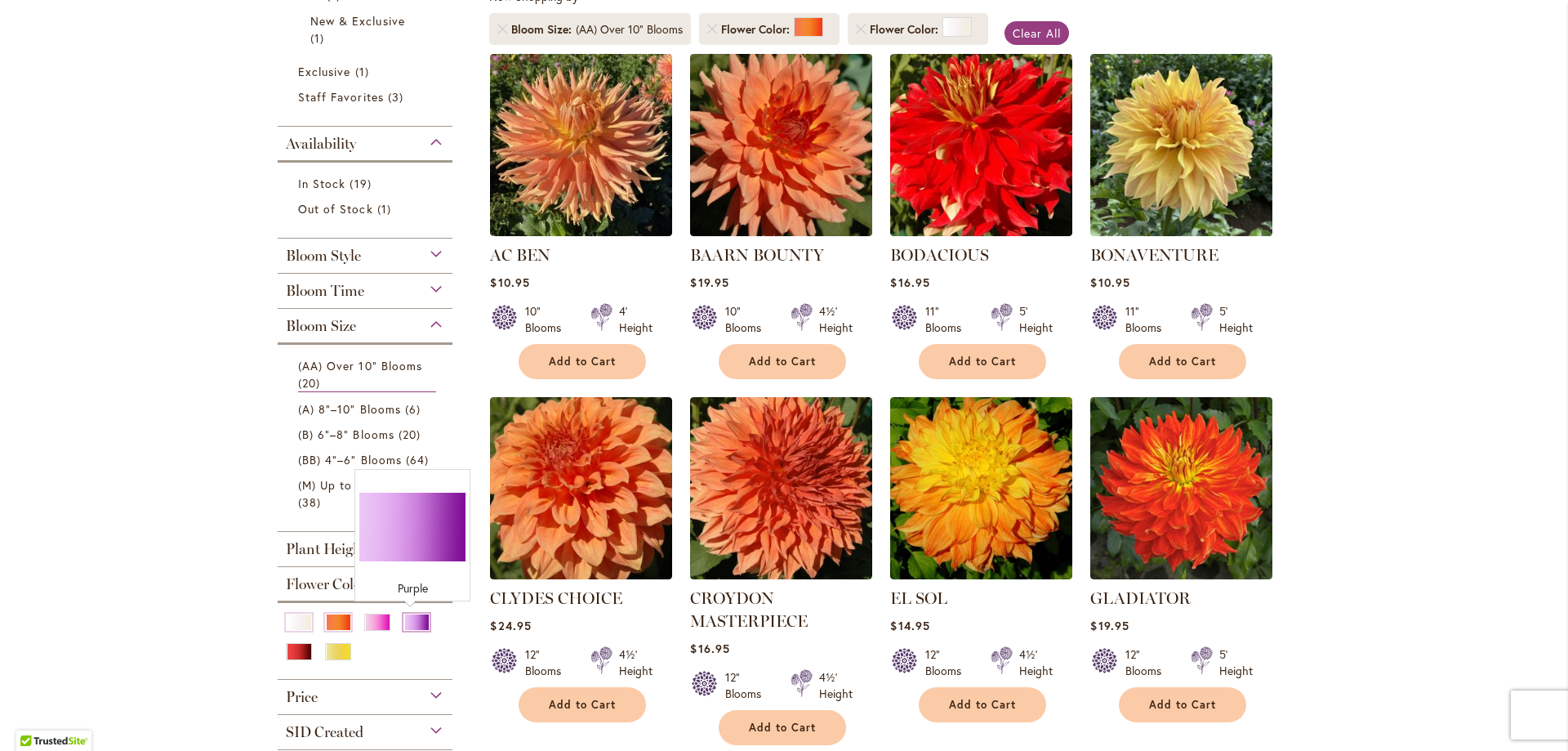
click at [407, 622] on div "Purple" at bounding box center [416, 622] width 26 height 17
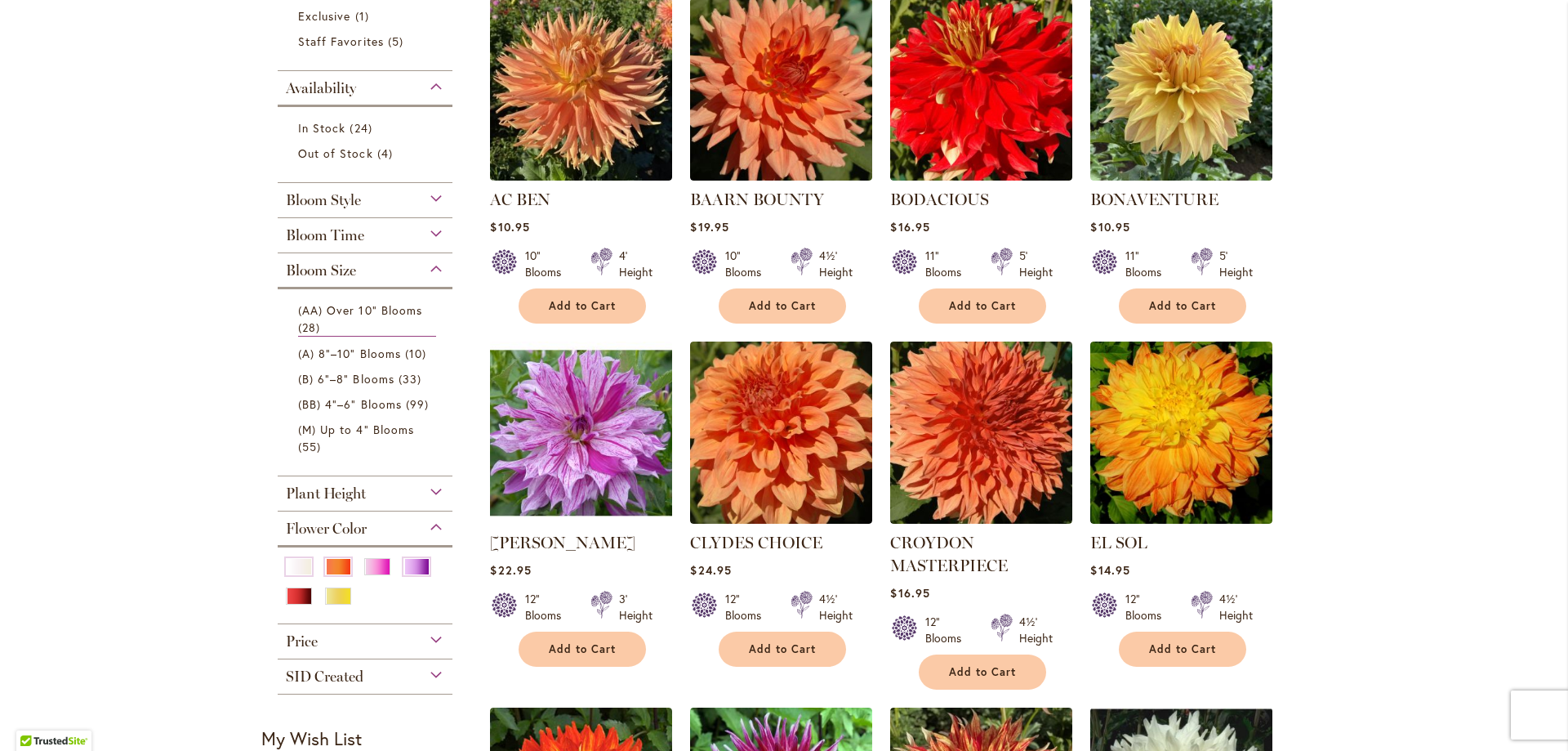
scroll to position [409, 0]
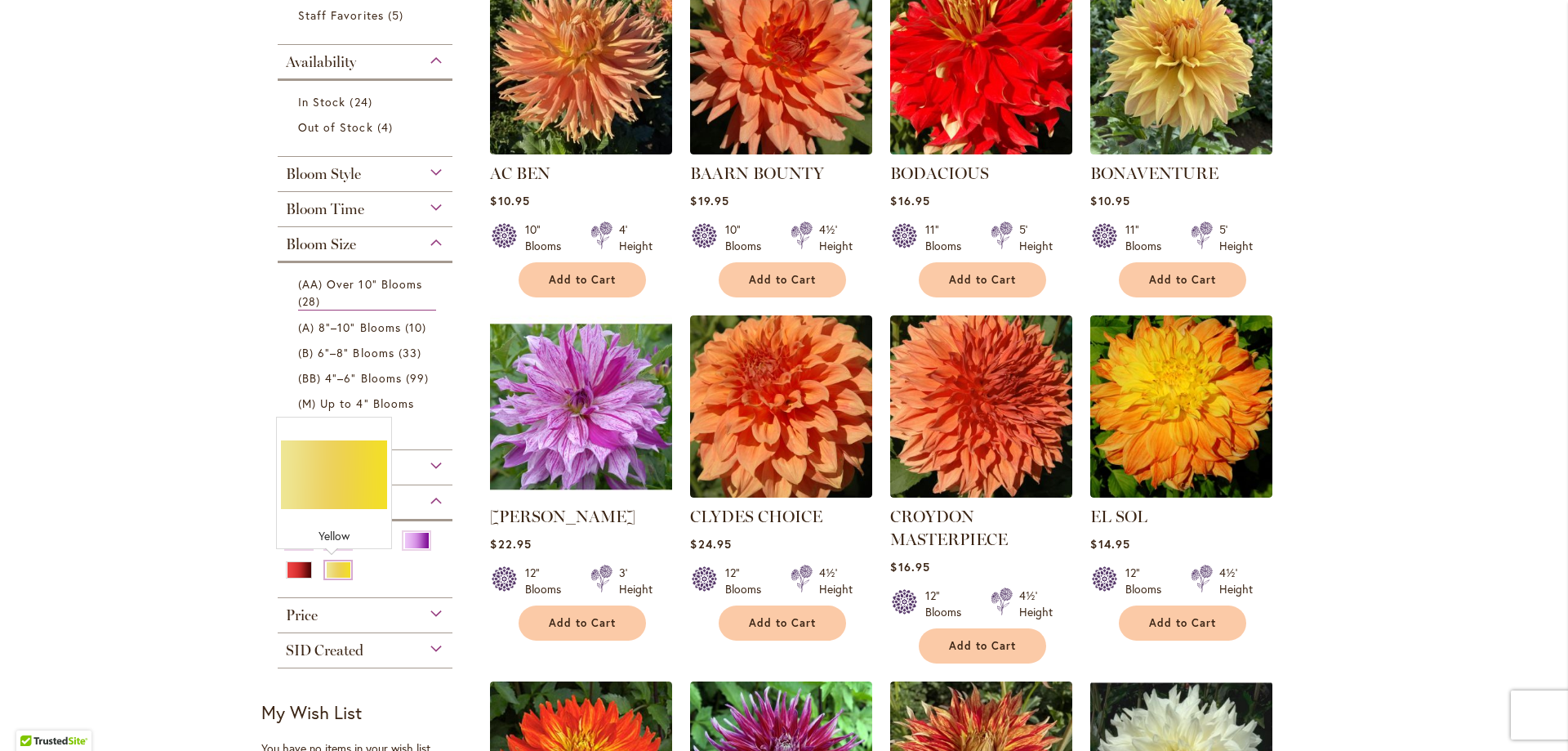
click at [338, 568] on div "Yellow" at bounding box center [338, 570] width 26 height 17
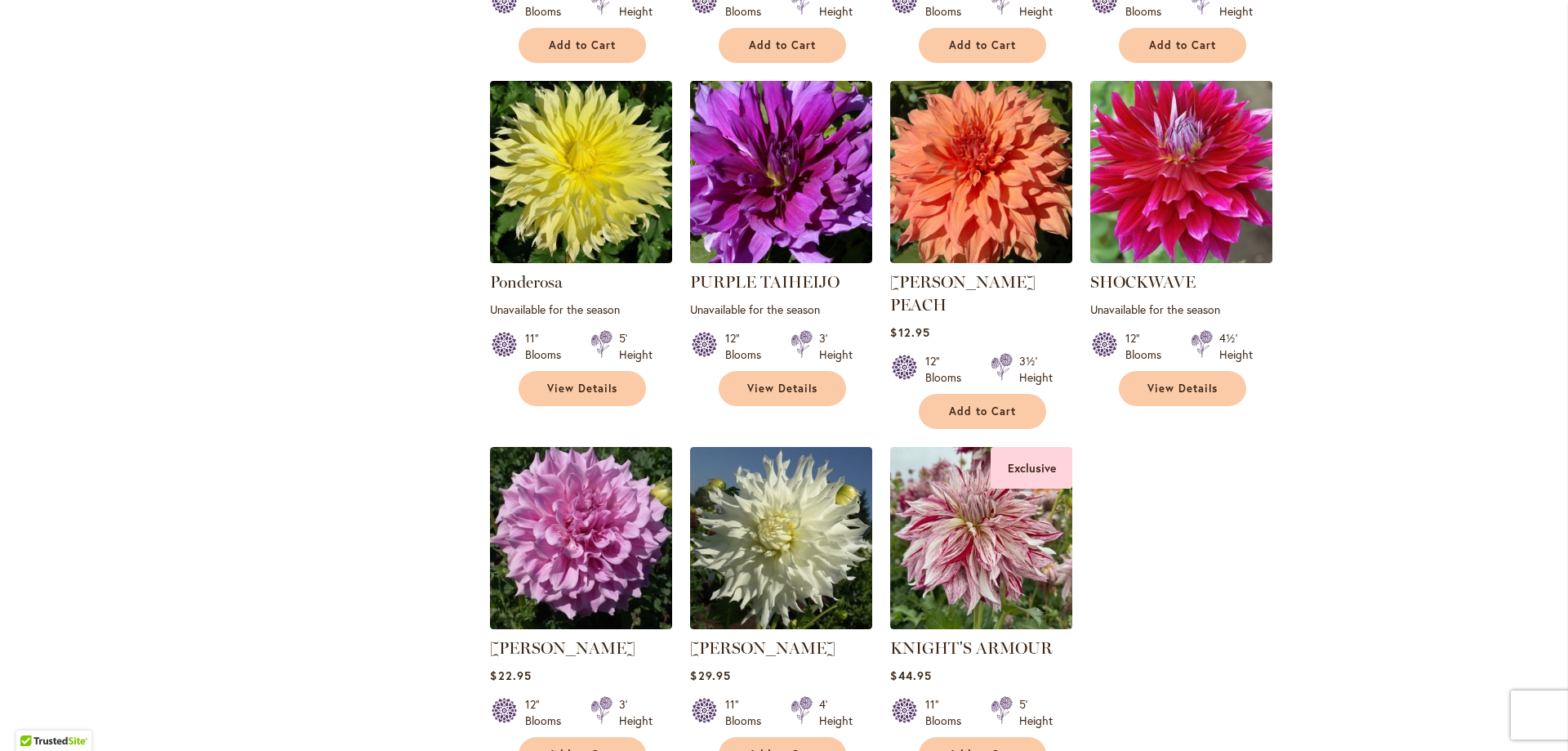
scroll to position [2369, 0]
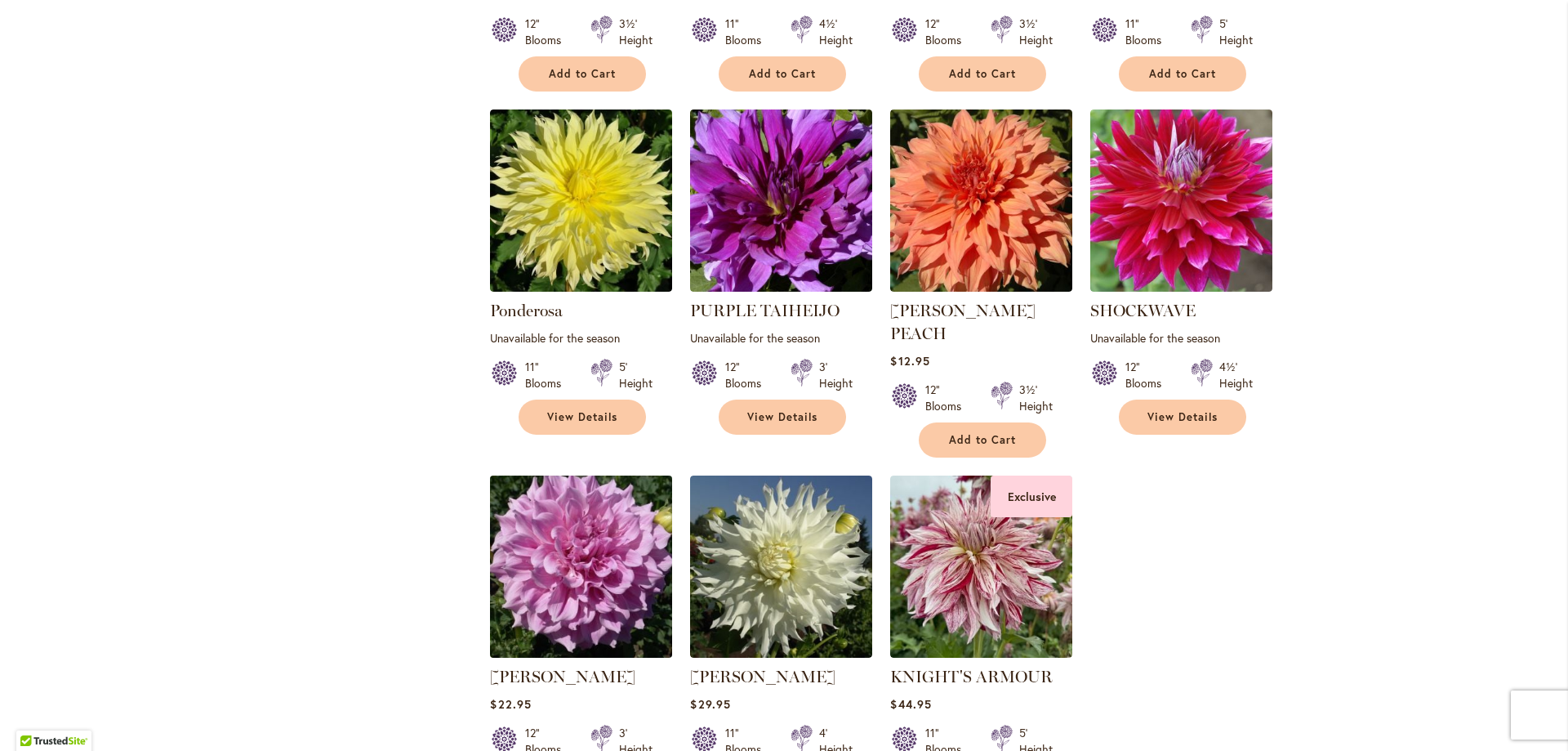
click at [546, 520] on img at bounding box center [581, 566] width 191 height 191
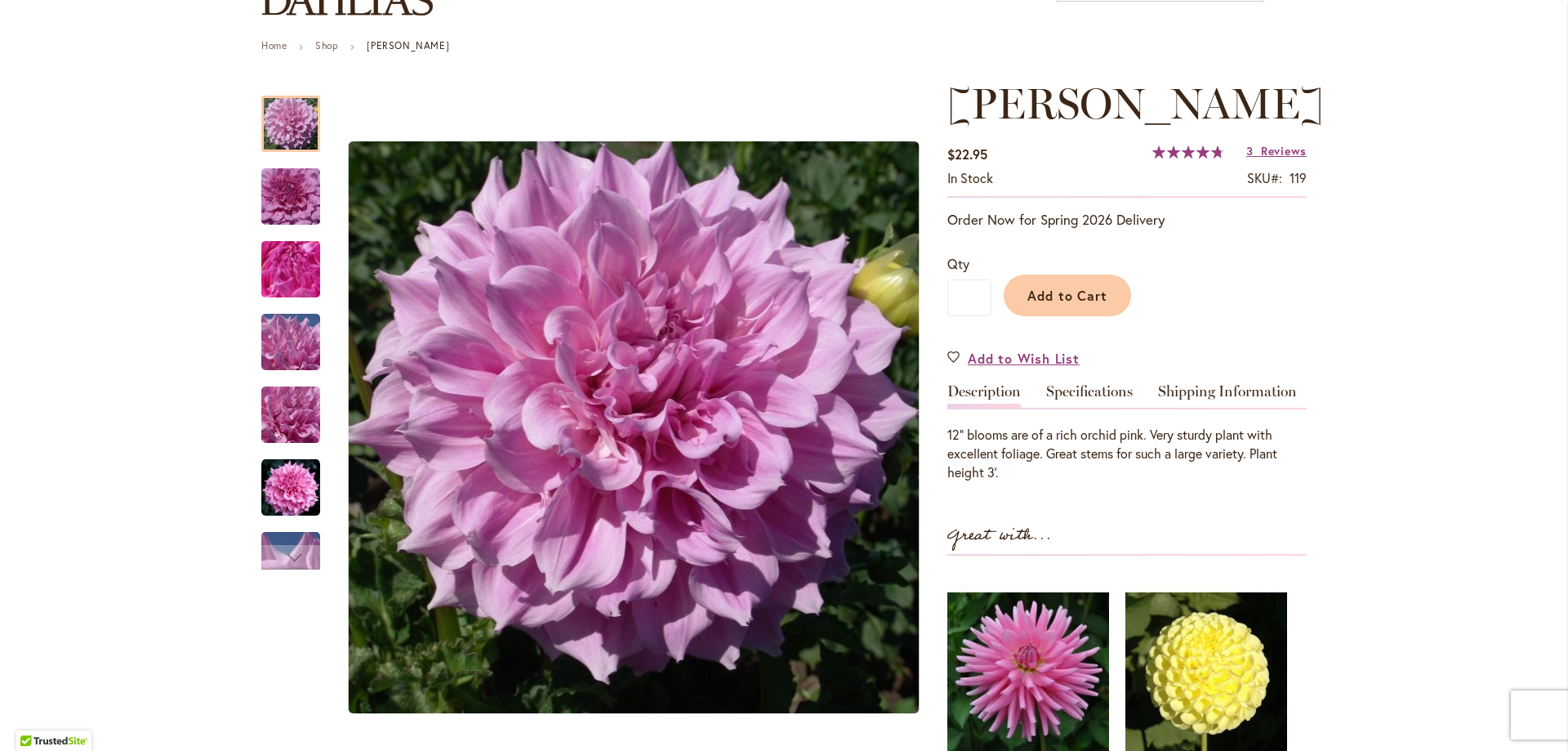
scroll to position [163, 0]
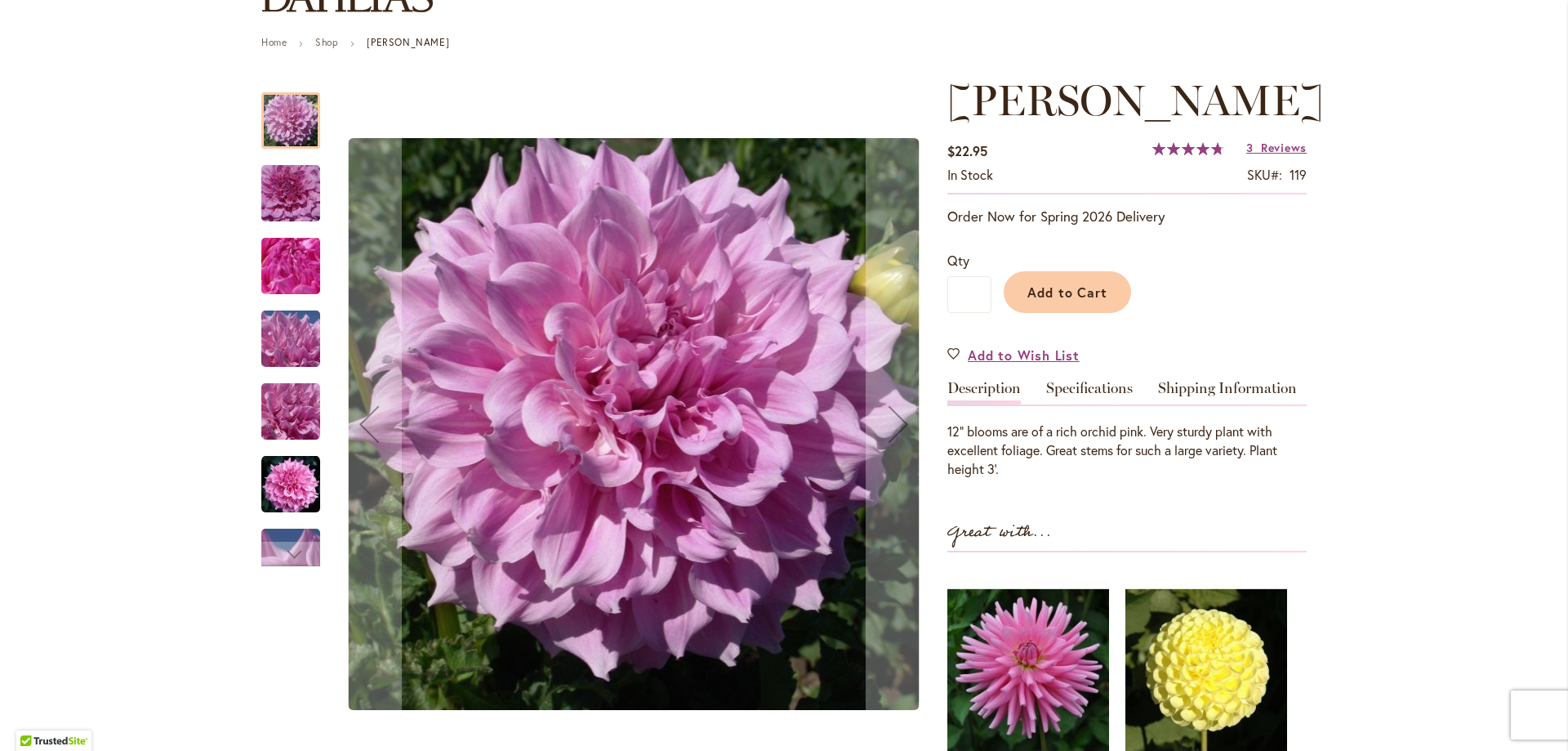
click at [285, 185] on img "Vera Seyfang" at bounding box center [290, 194] width 117 height 78
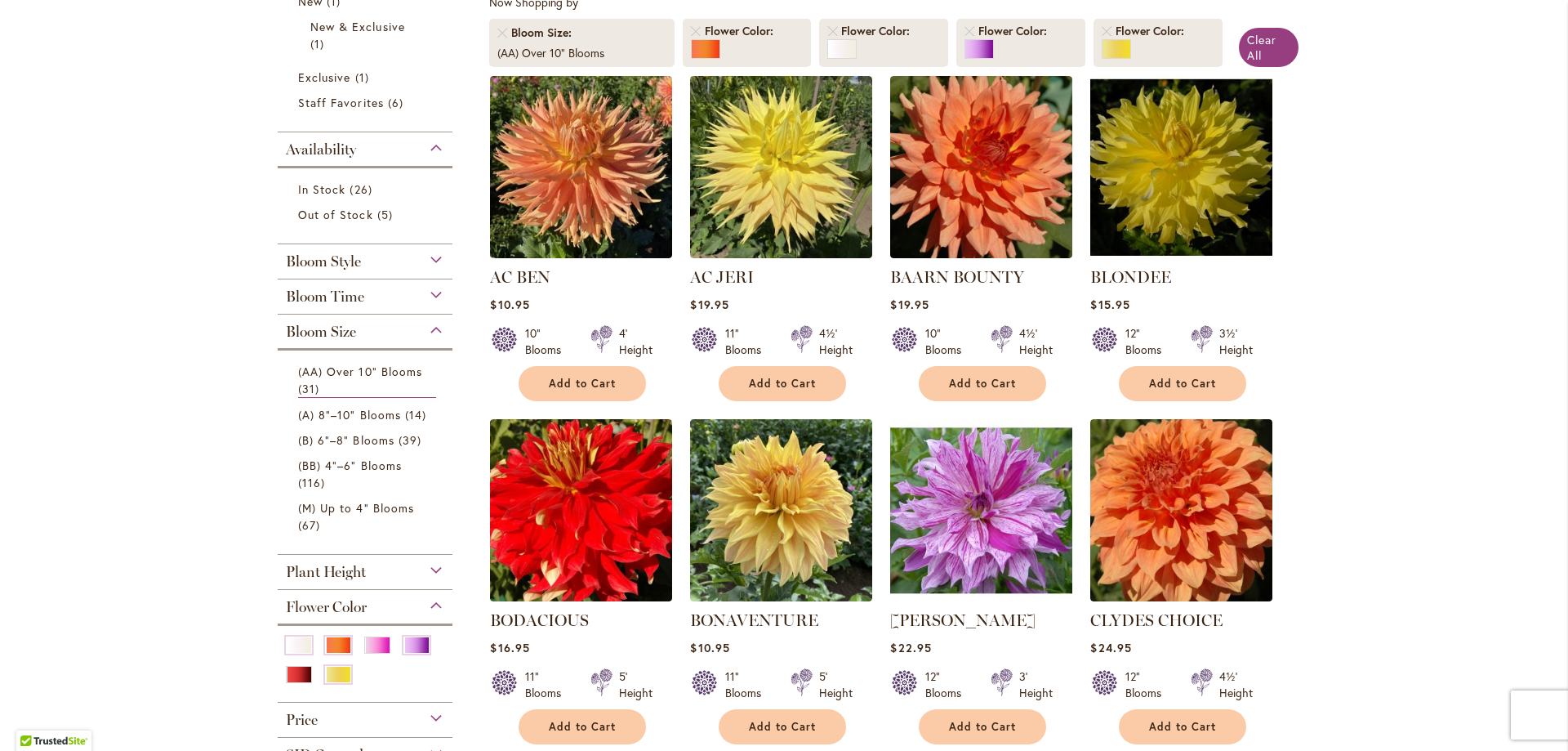
scroll to position [327, 0]
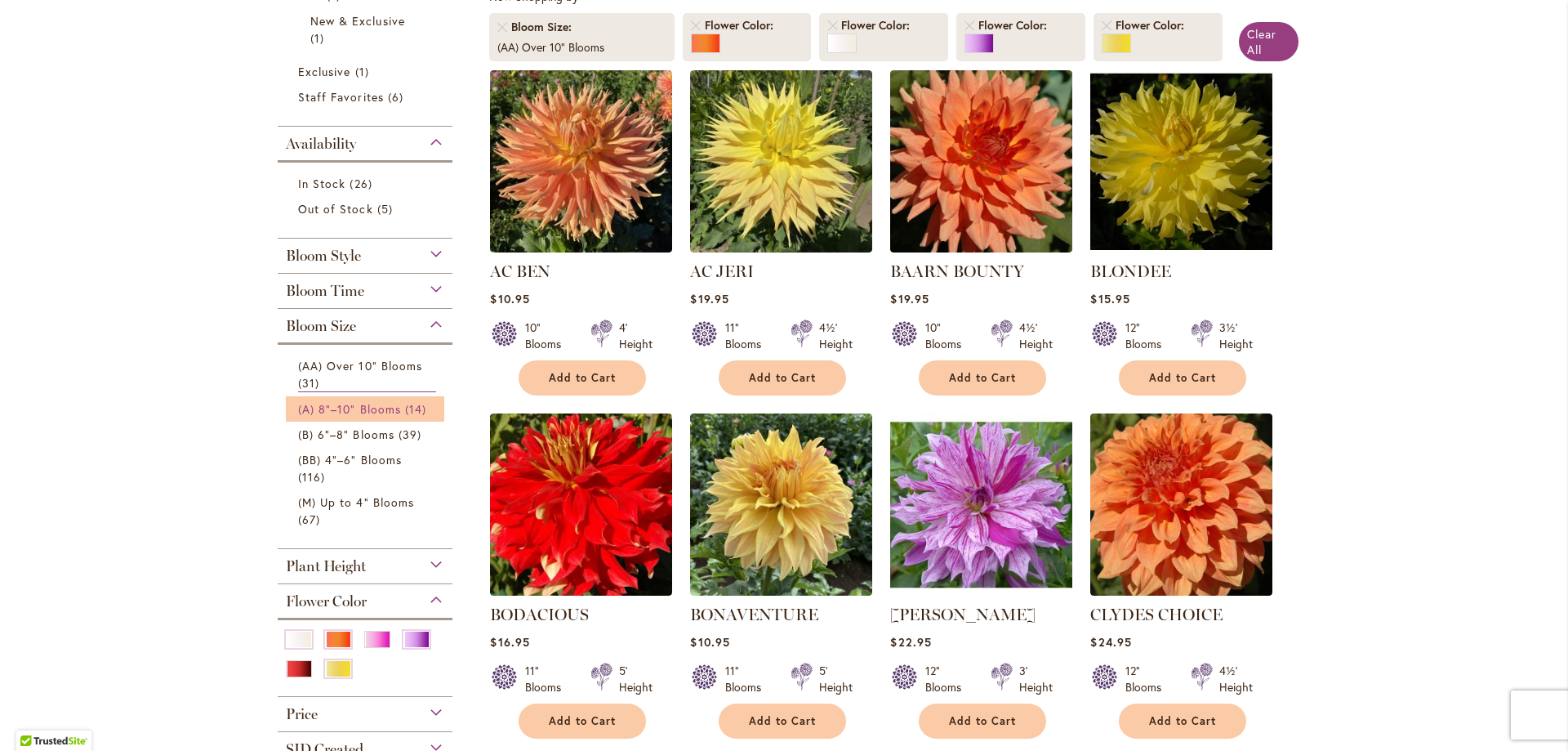
click at [333, 409] on span "(A) 8"–10" Blooms" at bounding box center [349, 409] width 103 height 16
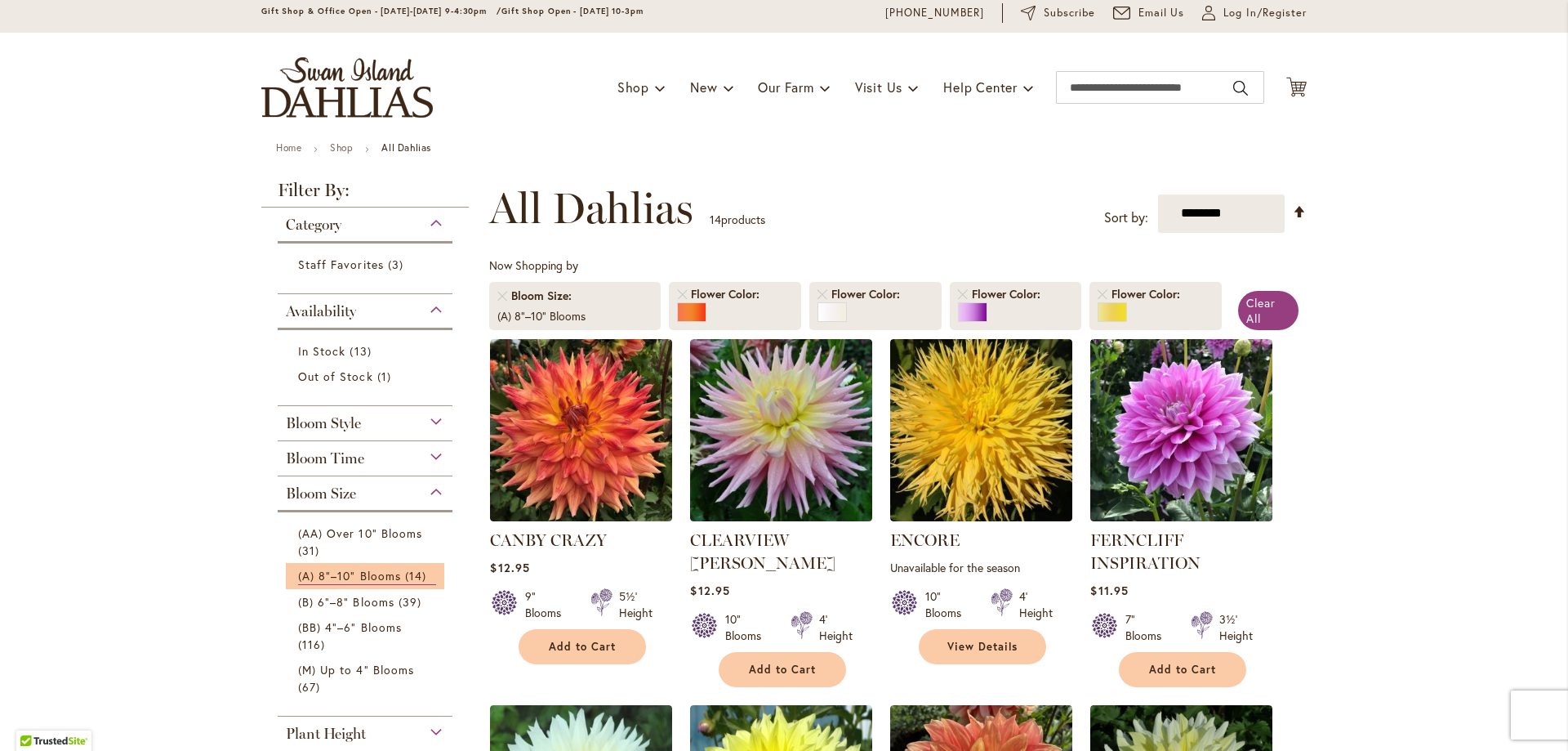
scroll to position [245, 0]
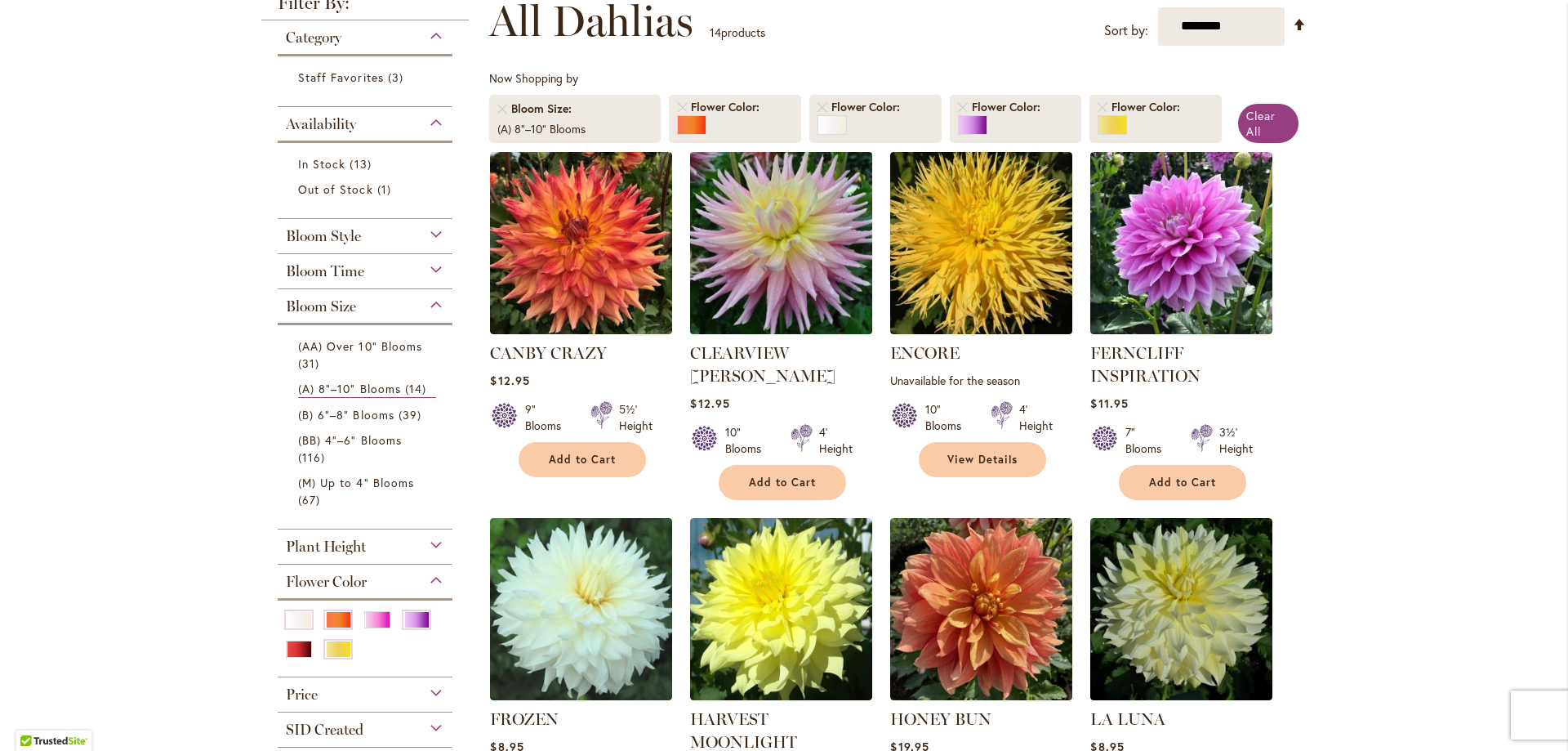
click at [795, 209] on img at bounding box center [782, 243] width 191 height 191
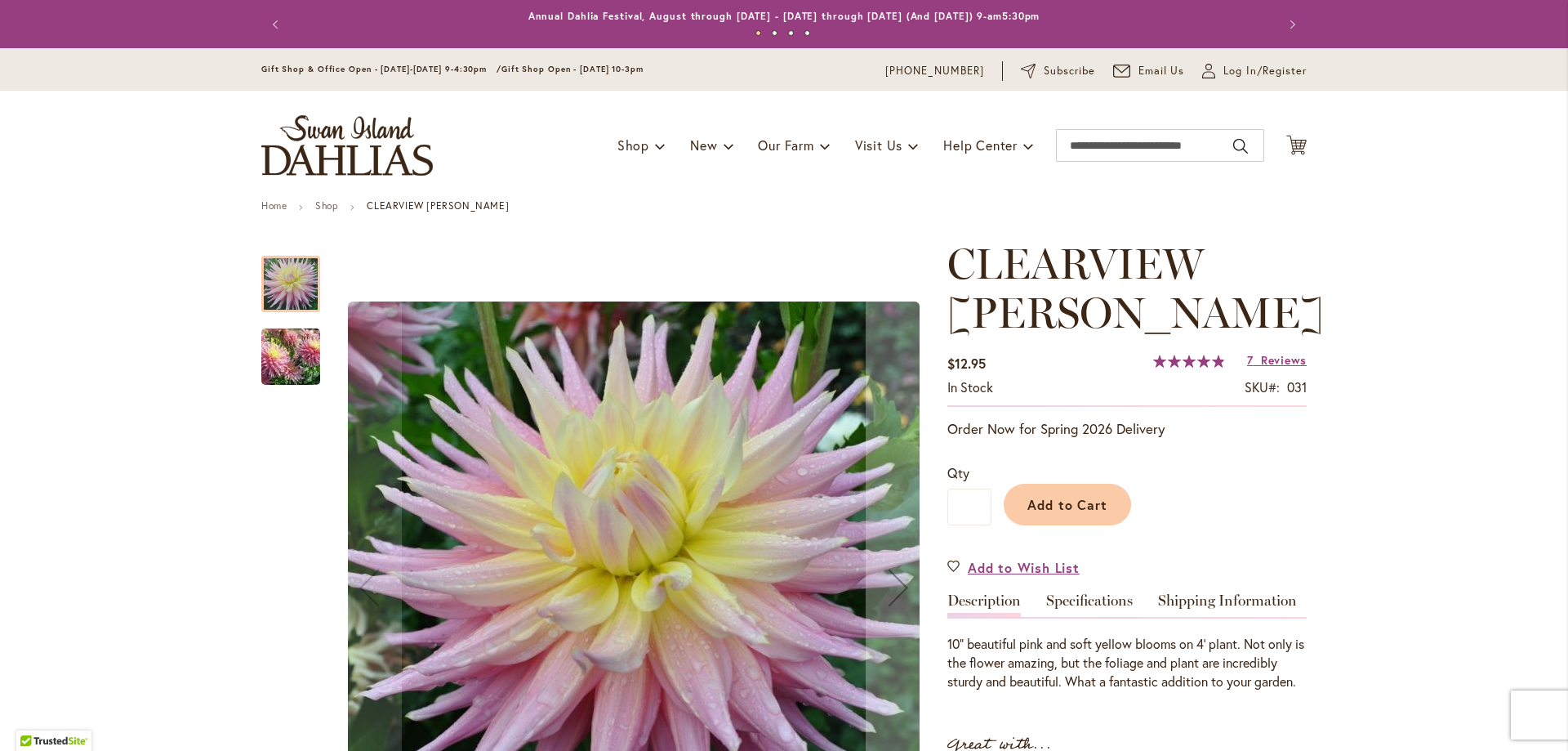
click at [273, 349] on img "Clearview Jonas" at bounding box center [290, 356] width 117 height 100
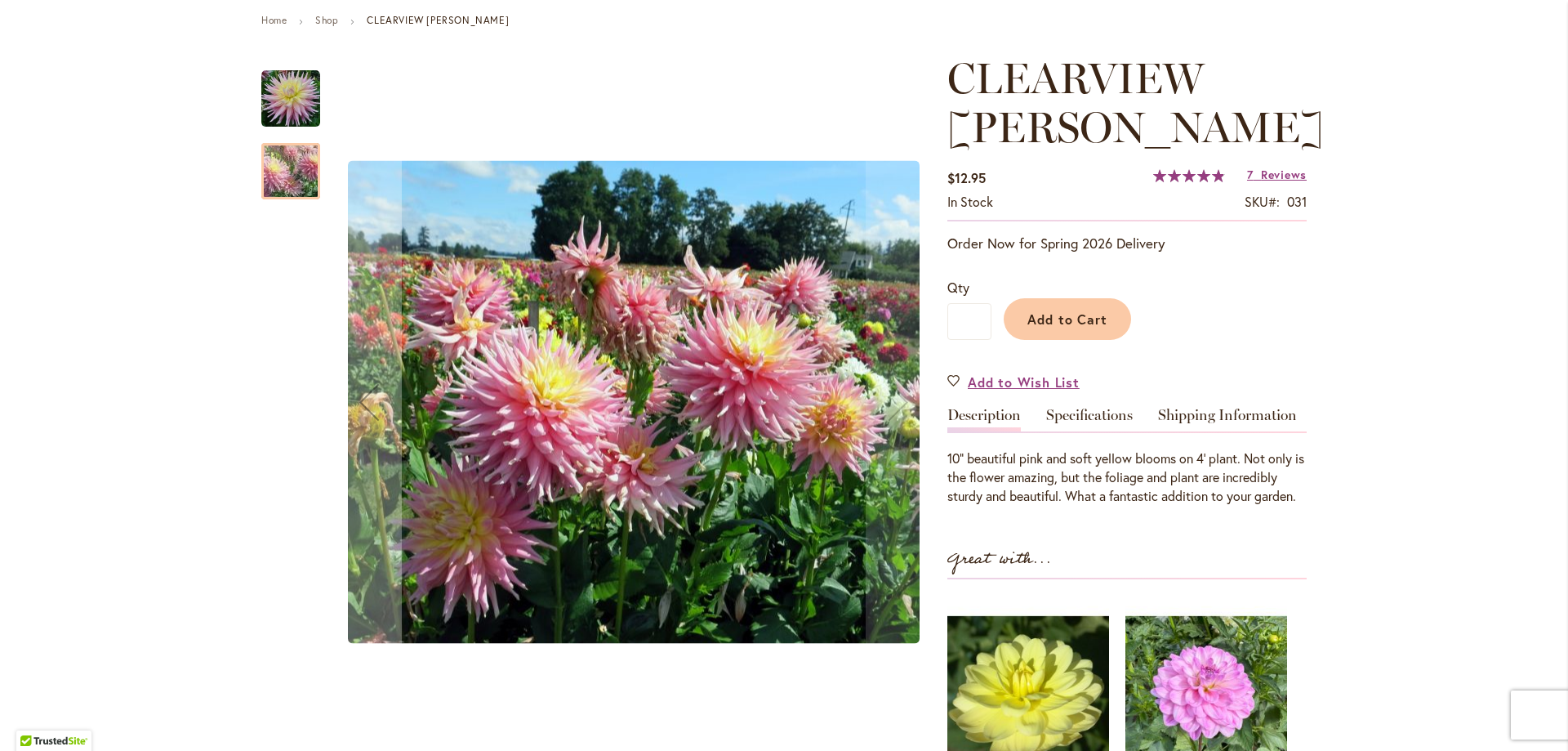
scroll to position [245, 0]
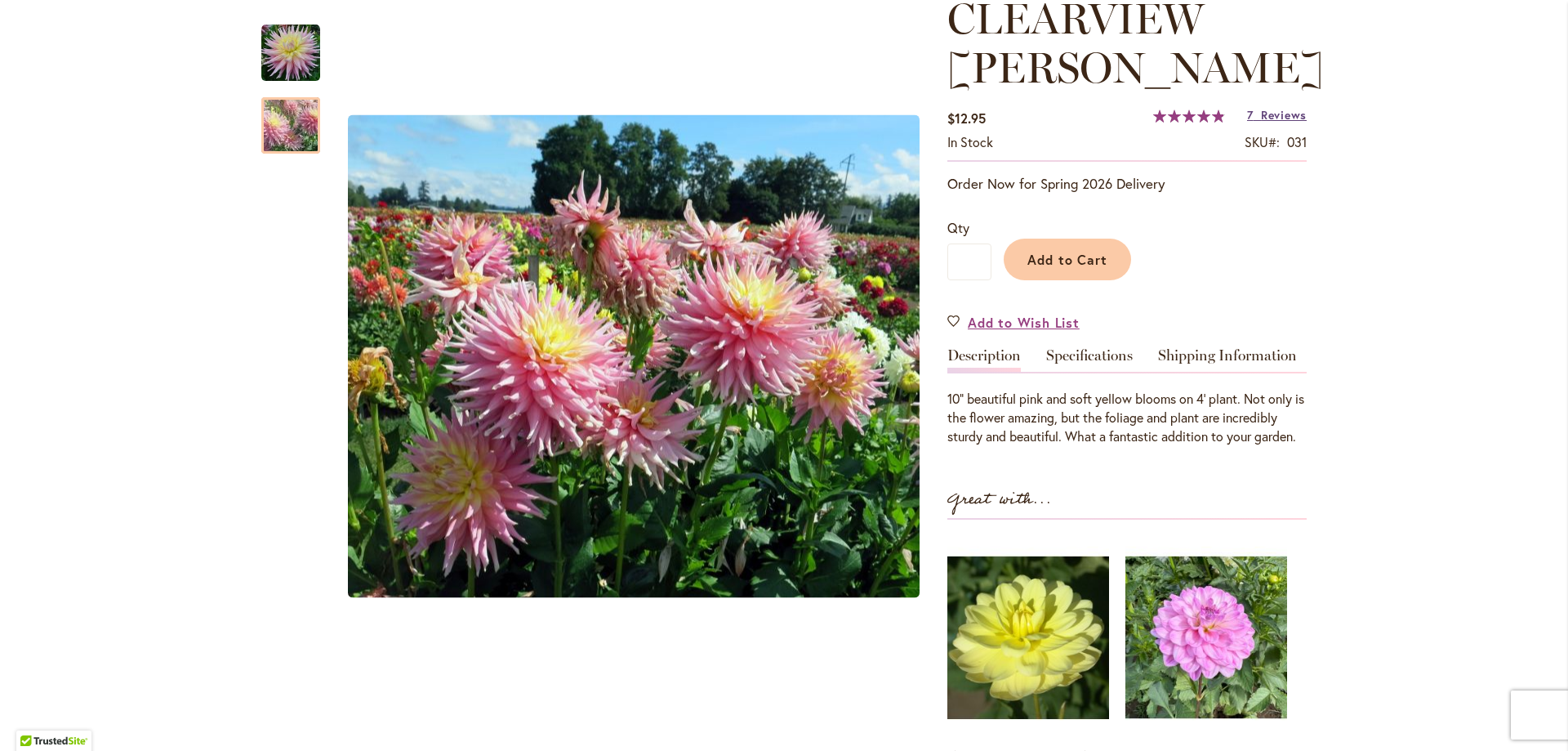
click at [1260, 110] on span "Reviews" at bounding box center [1283, 115] width 46 height 16
click at [1068, 351] on link "Specifications" at bounding box center [1089, 359] width 87 height 23
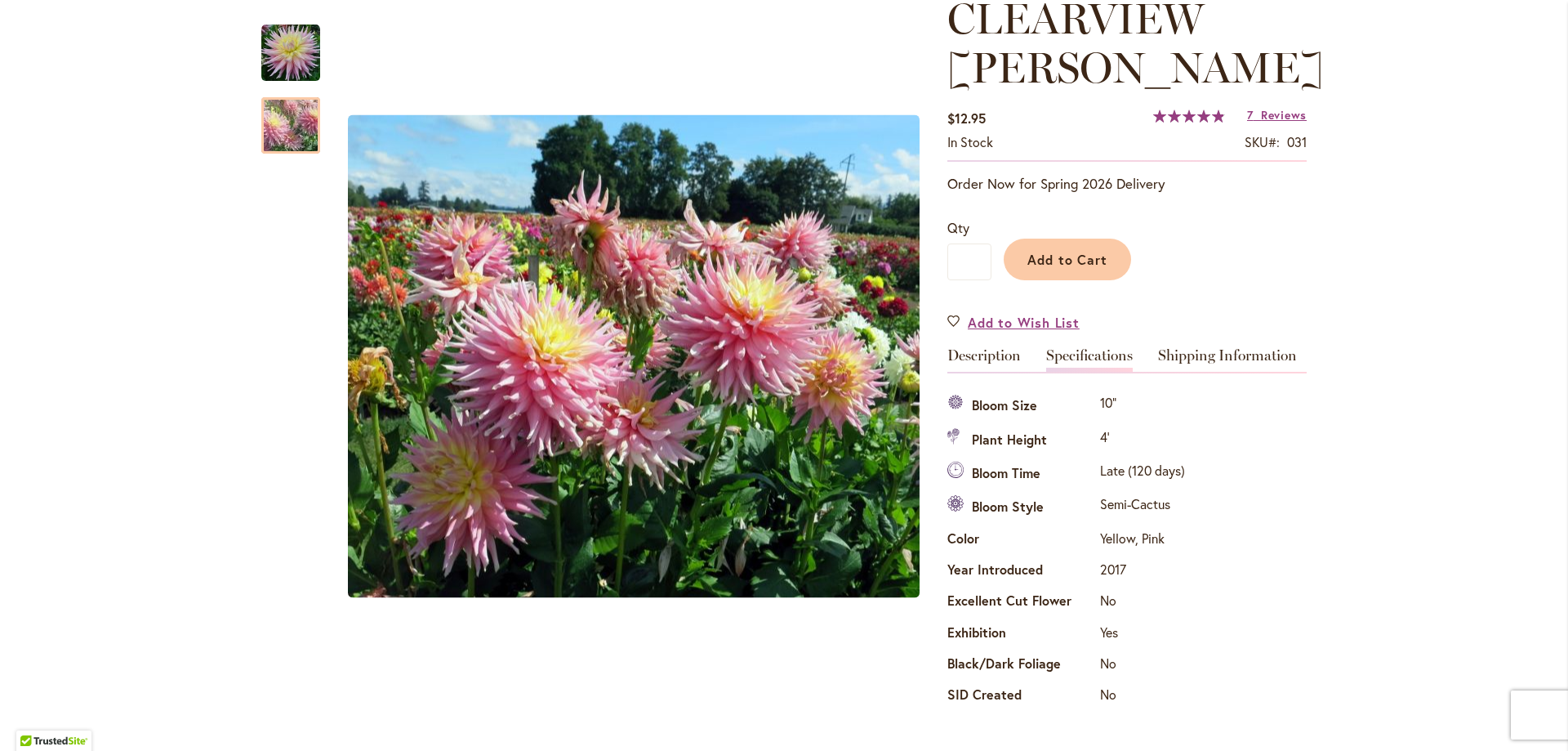
click at [1068, 351] on link "Specifications" at bounding box center [1089, 359] width 87 height 23
